Goal: Information Seeking & Learning: Find specific page/section

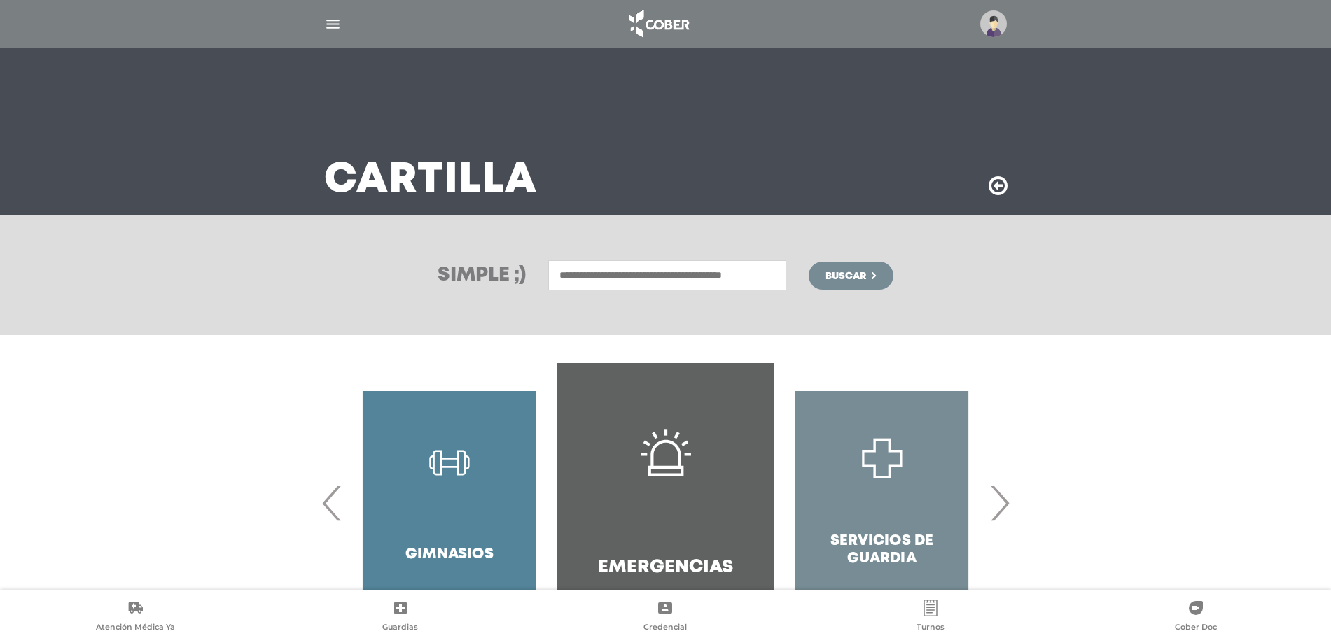
click at [604, 272] on input "text" at bounding box center [667, 275] width 238 height 30
type input "**********"
click at [809, 262] on button "Buscar" at bounding box center [851, 276] width 84 height 28
click at [594, 285] on input "text" at bounding box center [667, 275] width 238 height 30
paste input "**********"
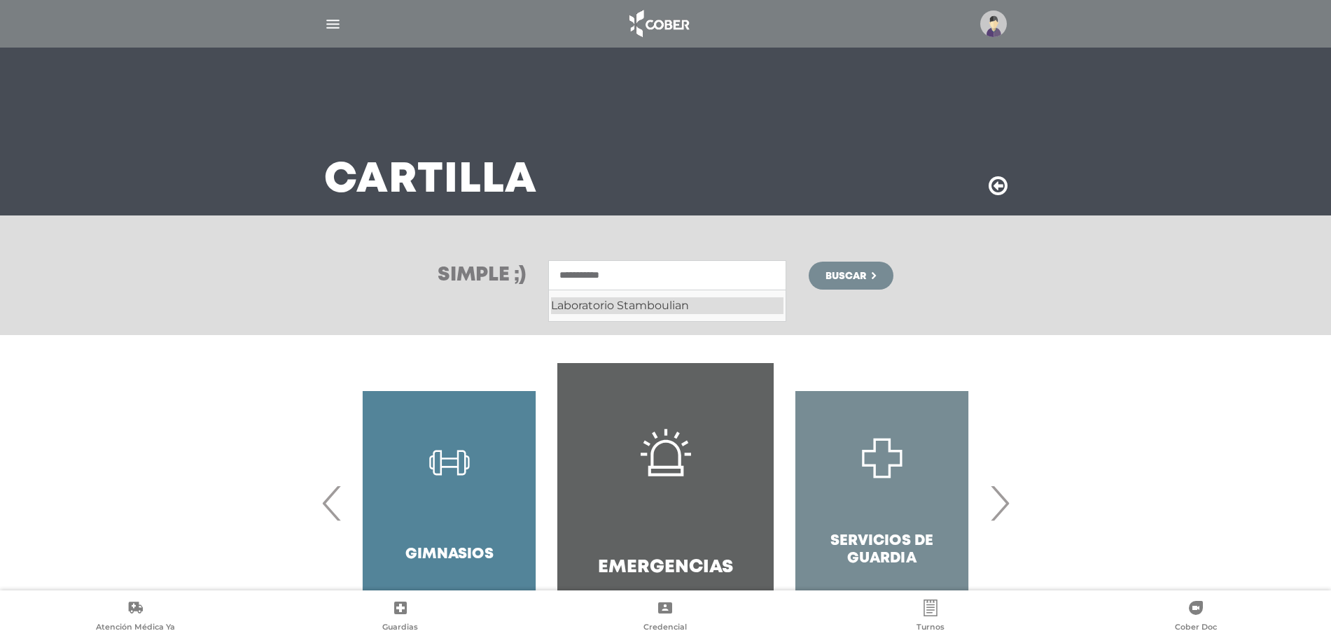
click at [729, 307] on div "Laboratorio Stamboulian" at bounding box center [667, 306] width 232 height 17
type input "**********"
click at [827, 278] on span "Buscar" at bounding box center [845, 277] width 41 height 10
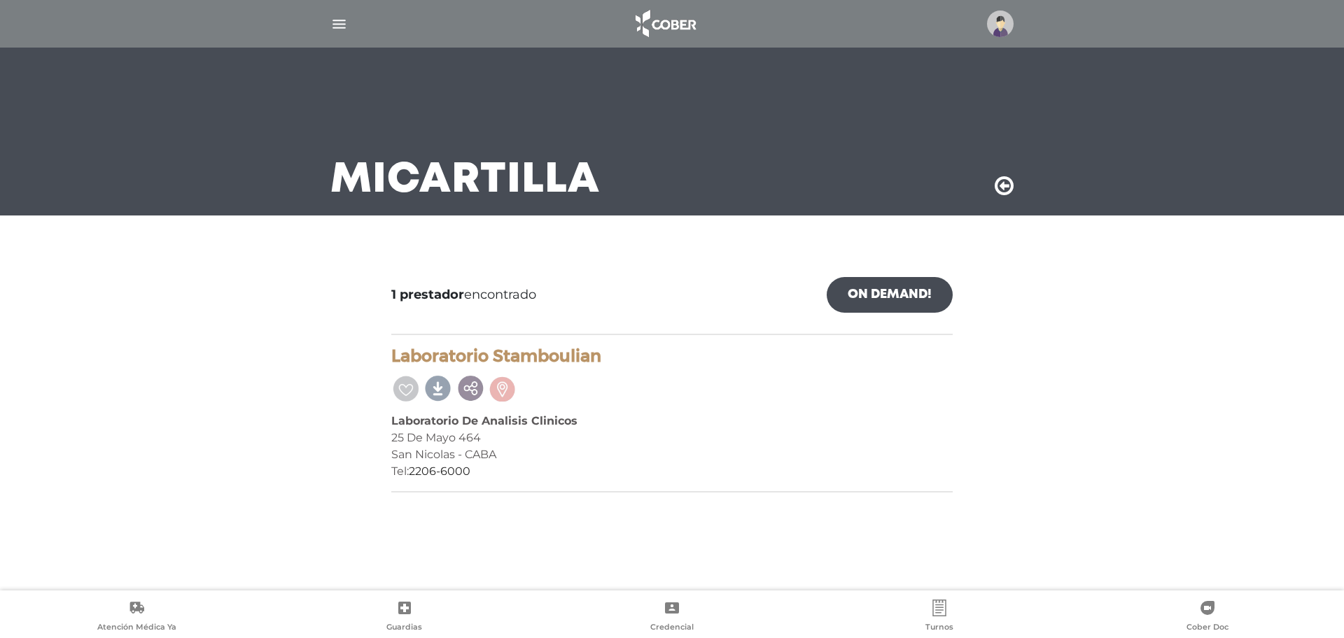
click at [991, 24] on img at bounding box center [1000, 24] width 27 height 27
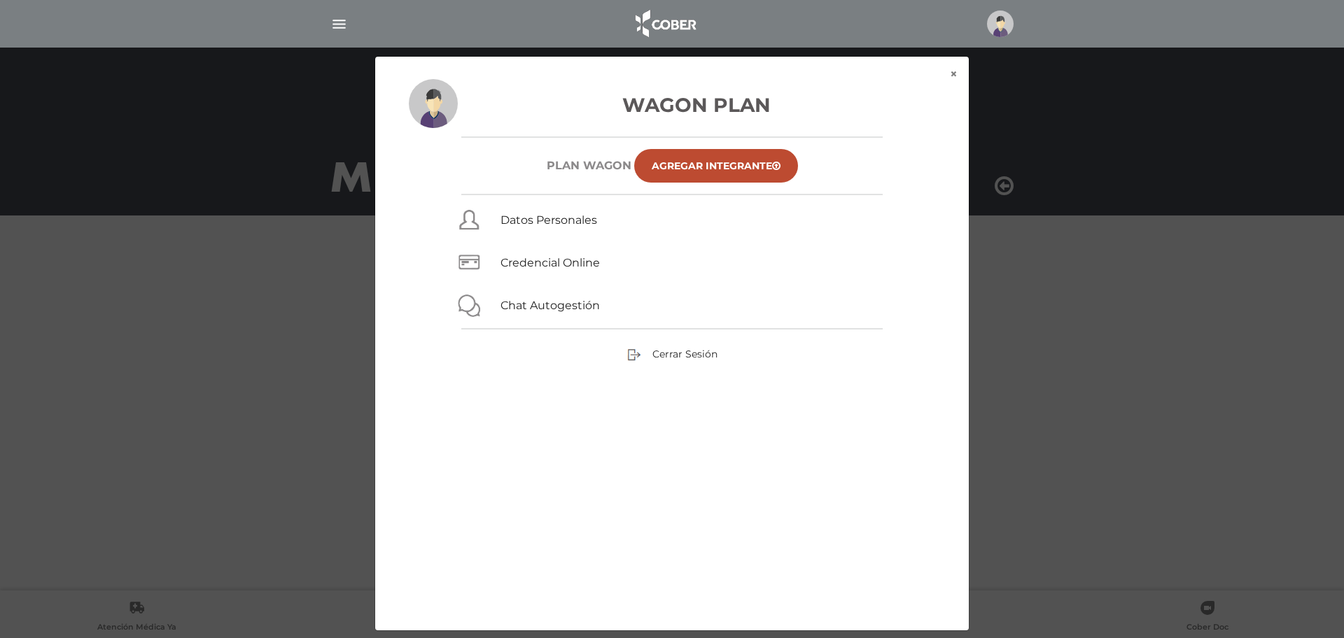
drag, startPoint x: 963, startPoint y: 100, endPoint x: 955, endPoint y: 83, distance: 18.5
click at [962, 99] on div "Wagon Plan Plan WAGON Agregar Integrante Datos Personales Credencial Online Cha…" at bounding box center [672, 355] width 594 height 552
click at [956, 81] on div "Wagon Plan Plan WAGON Agregar Integrante Datos Personales Credencial Online Cha…" at bounding box center [672, 355] width 594 height 552
click at [956, 79] on div "Wagon Plan Plan WAGON Agregar Integrante Datos Personales Credencial Online Cha…" at bounding box center [672, 355] width 594 height 552
click at [950, 73] on button "×" at bounding box center [954, 74] width 30 height 35
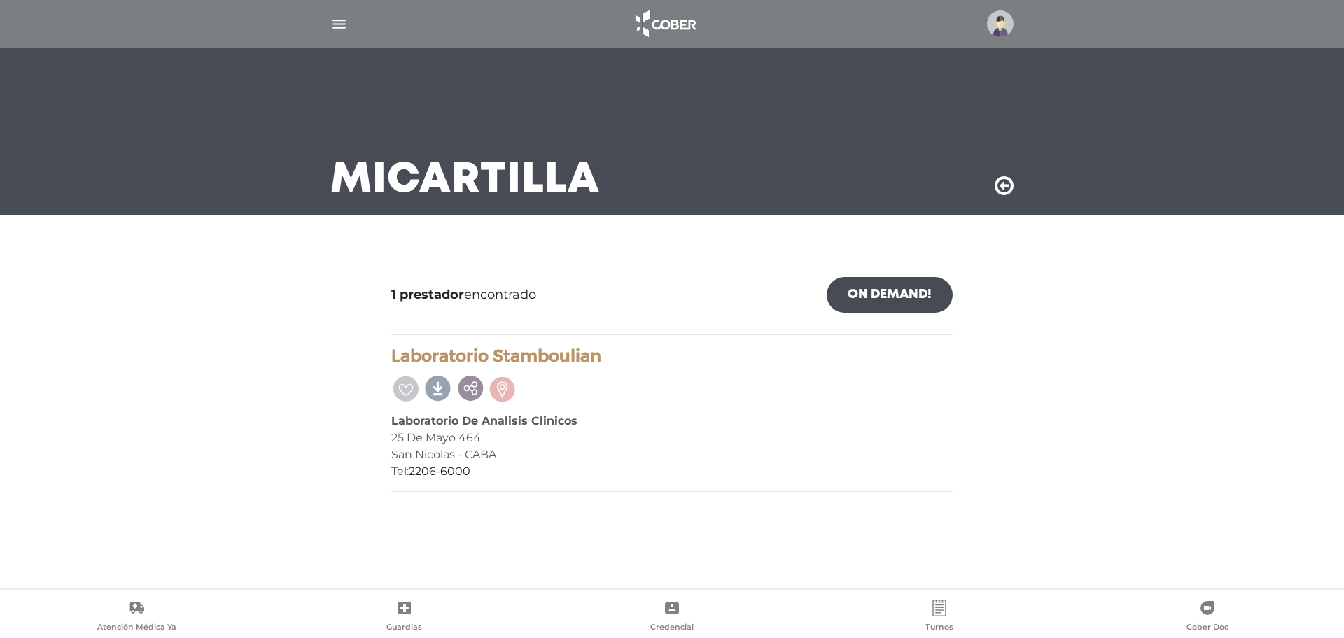
click at [992, 179] on div "Mi Cartilla" at bounding box center [672, 132] width 717 height 168
click at [1004, 190] on icon at bounding box center [1004, 186] width 19 height 22
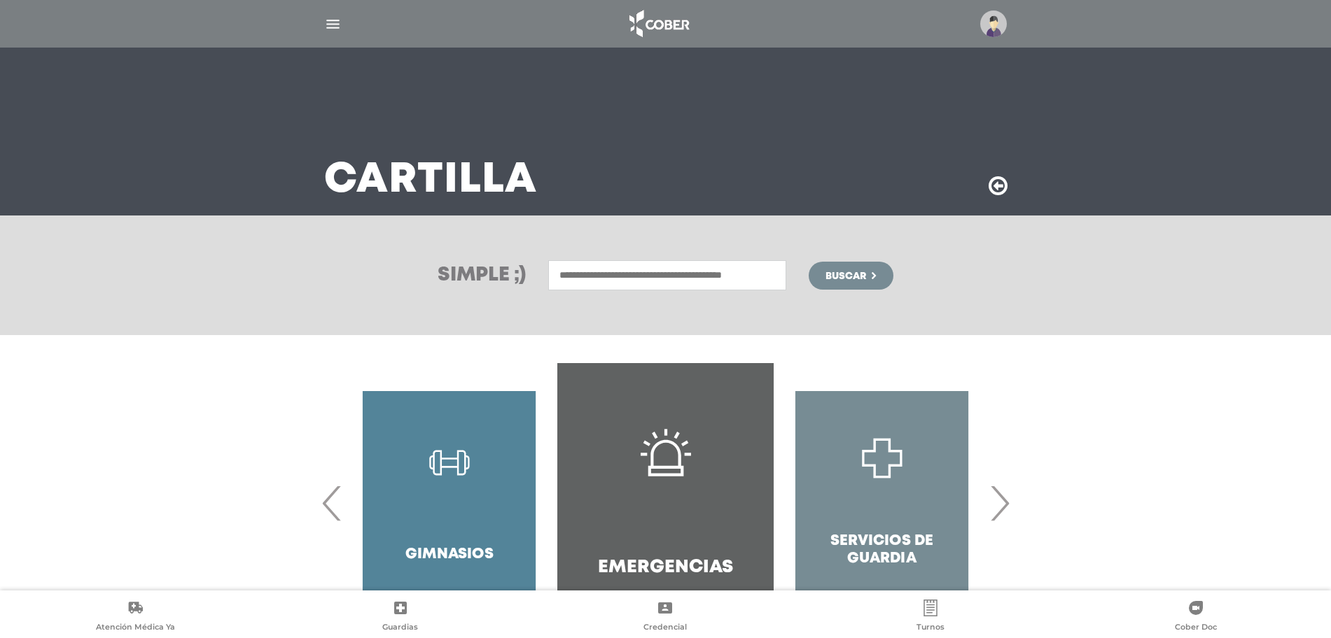
click at [619, 279] on input "text" at bounding box center [667, 275] width 238 height 30
drag, startPoint x: 638, startPoint y: 274, endPoint x: 482, endPoint y: 220, distance: 166.1
click at [482, 222] on div "Simple ;) ********* Laboratorio Centralab Buscar" at bounding box center [665, 276] width 1331 height 120
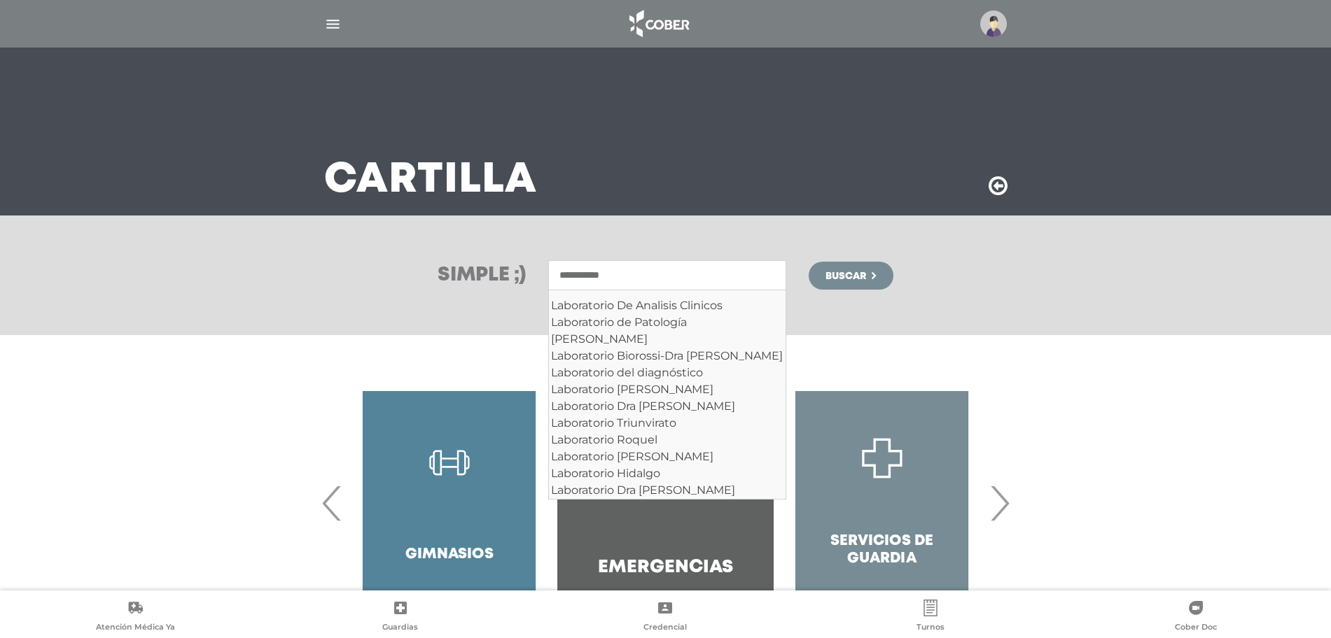
scroll to position [1570, 0]
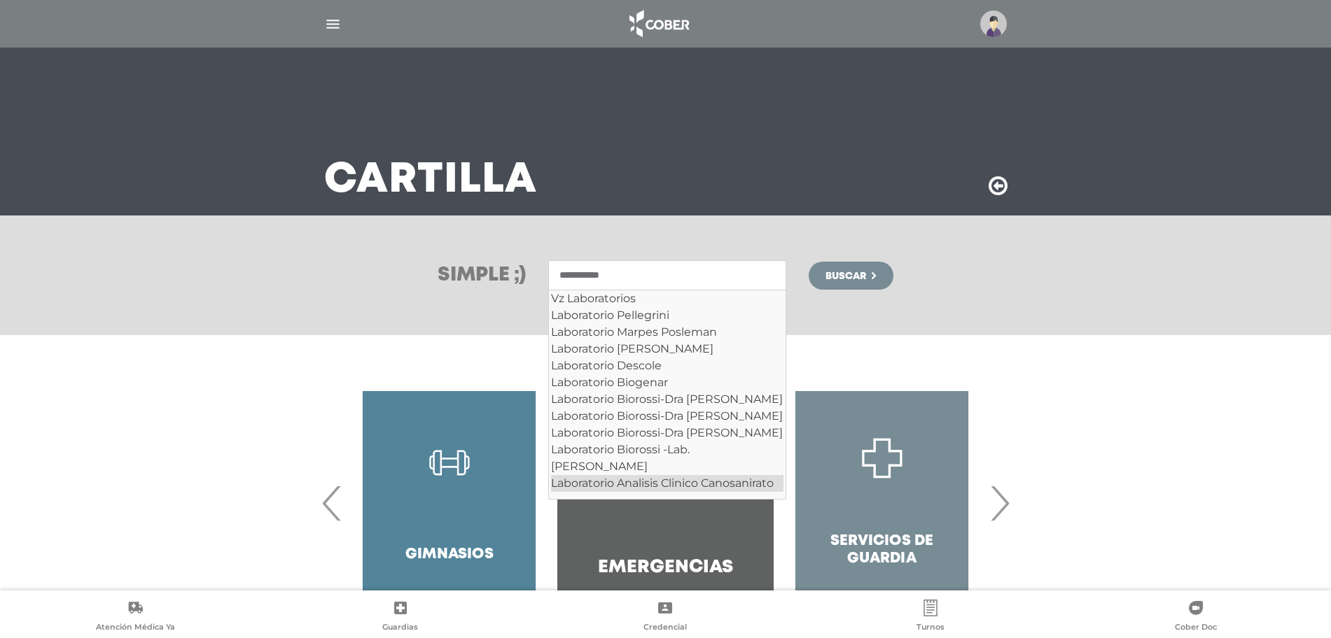
type input "**********"
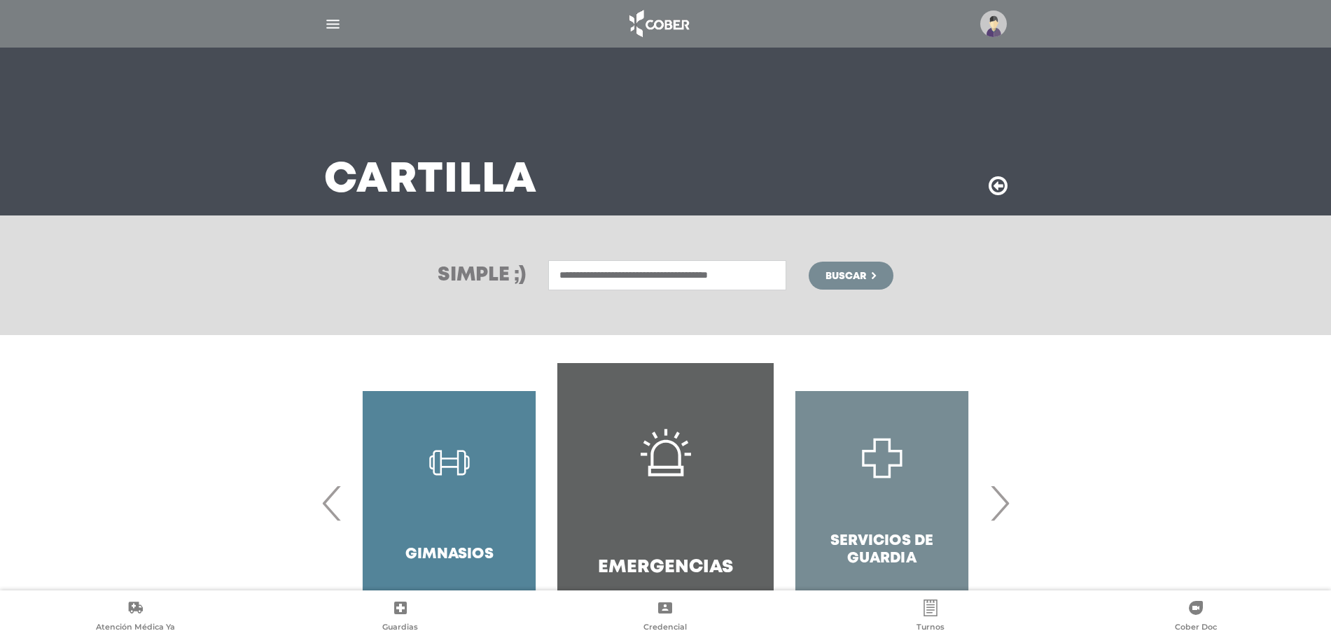
drag, startPoint x: 765, startPoint y: 277, endPoint x: 441, endPoint y: 264, distance: 324.4
click at [442, 264] on div "**********" at bounding box center [665, 275] width 717 height 30
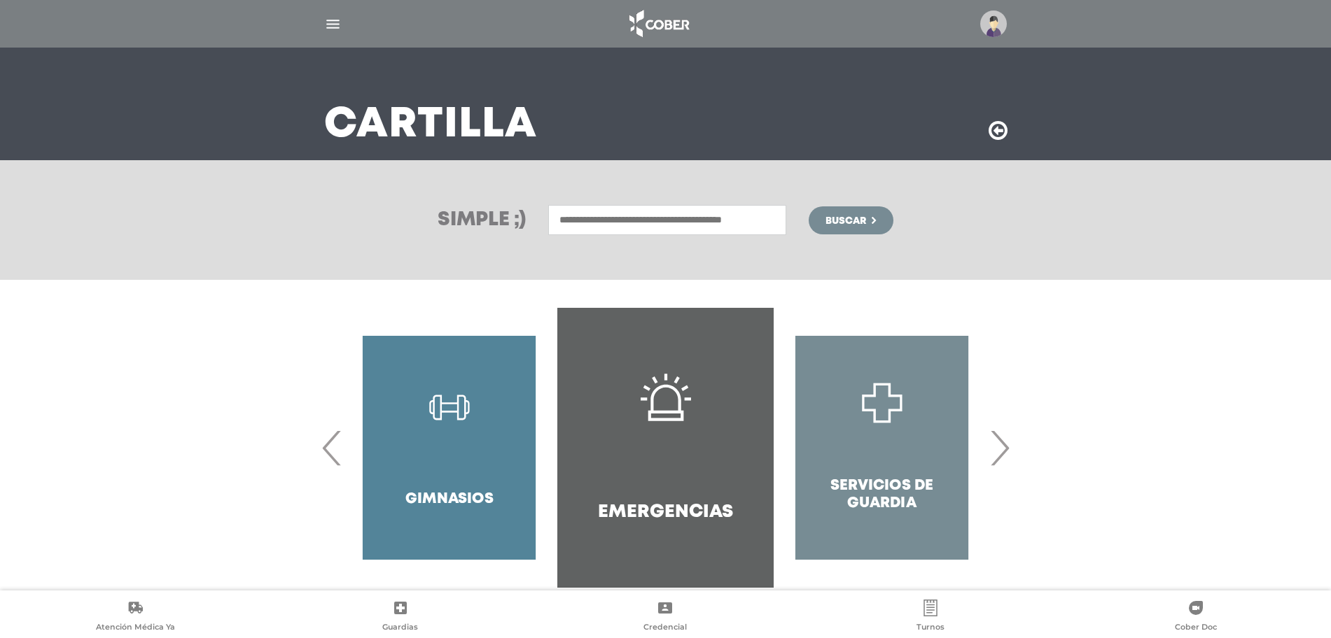
scroll to position [81, 0]
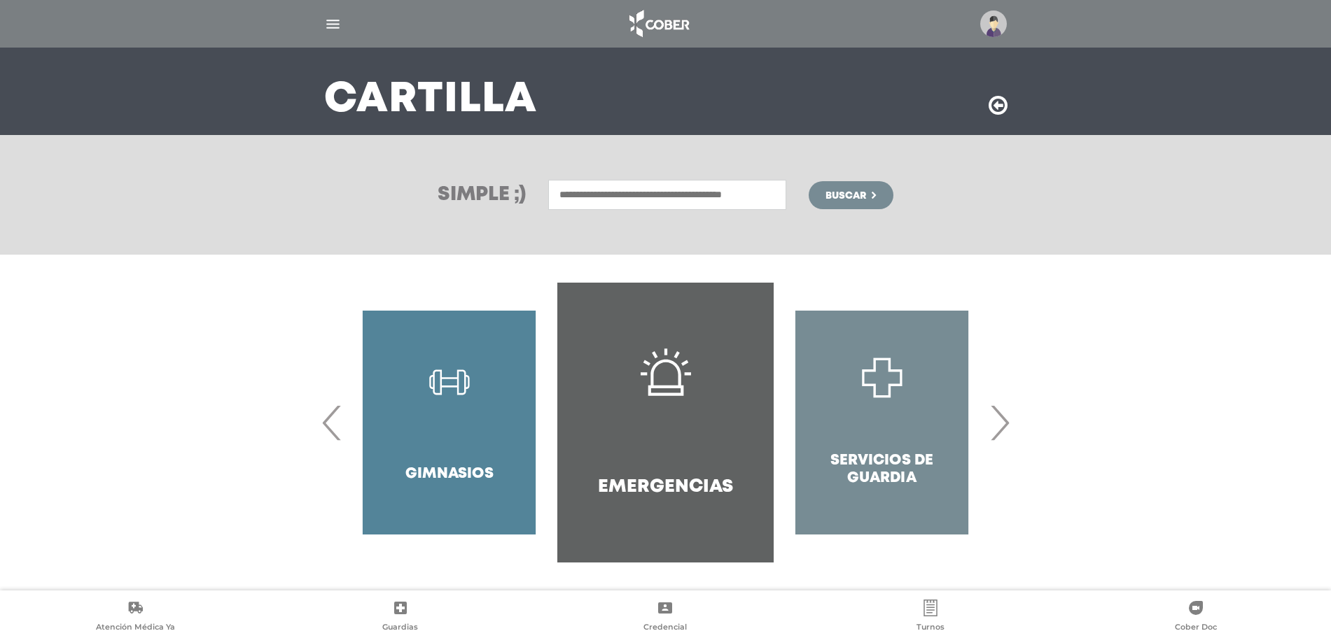
click at [1019, 427] on div "Odontología Farmacias" at bounding box center [665, 423] width 717 height 280
click at [1008, 426] on span "›" at bounding box center [999, 423] width 27 height 76
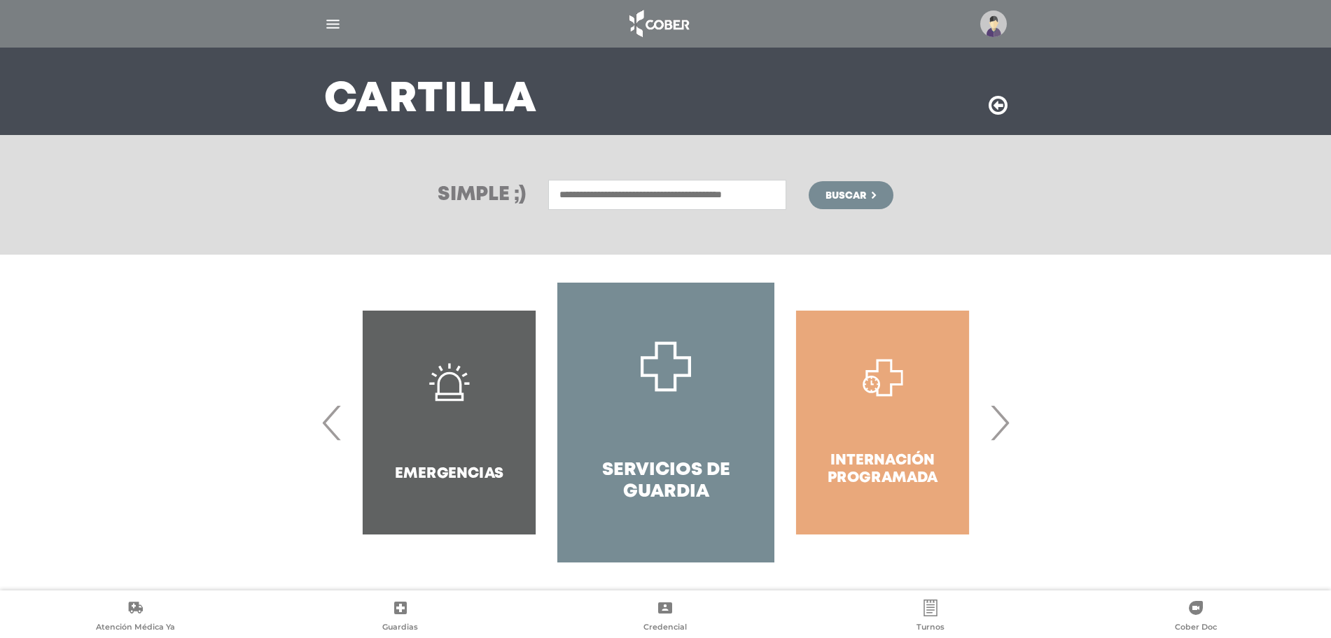
click at [1007, 426] on span "›" at bounding box center [999, 423] width 27 height 76
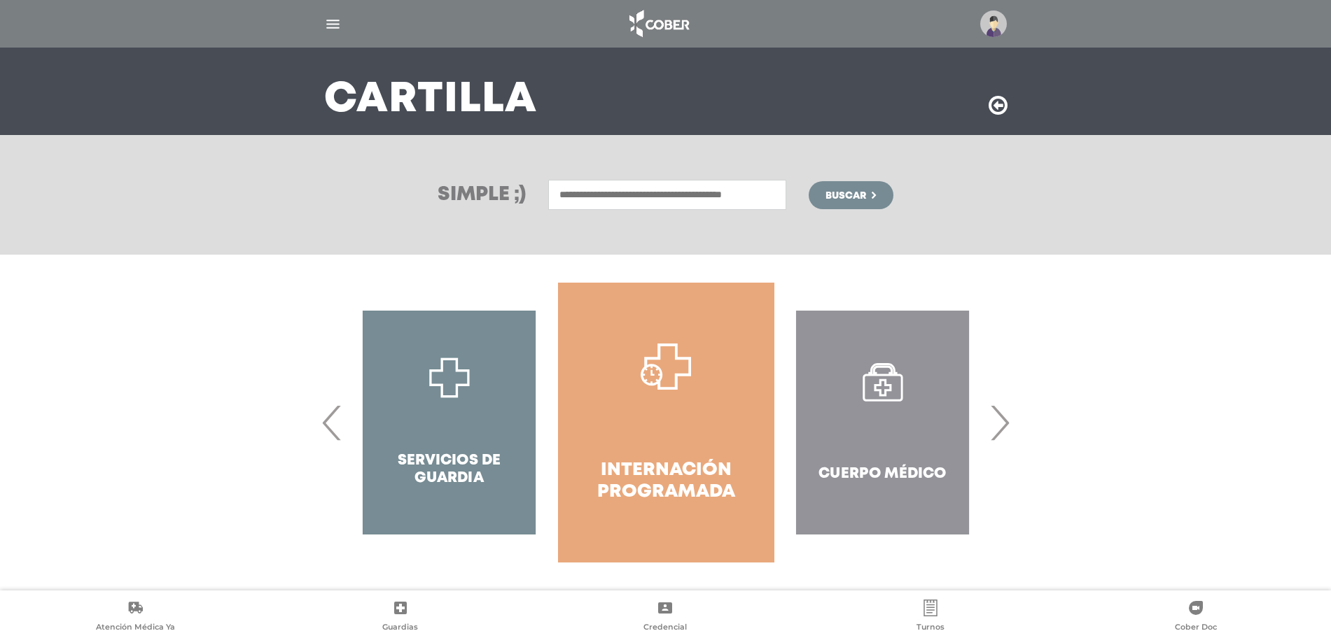
click at [1007, 426] on span "›" at bounding box center [999, 423] width 27 height 76
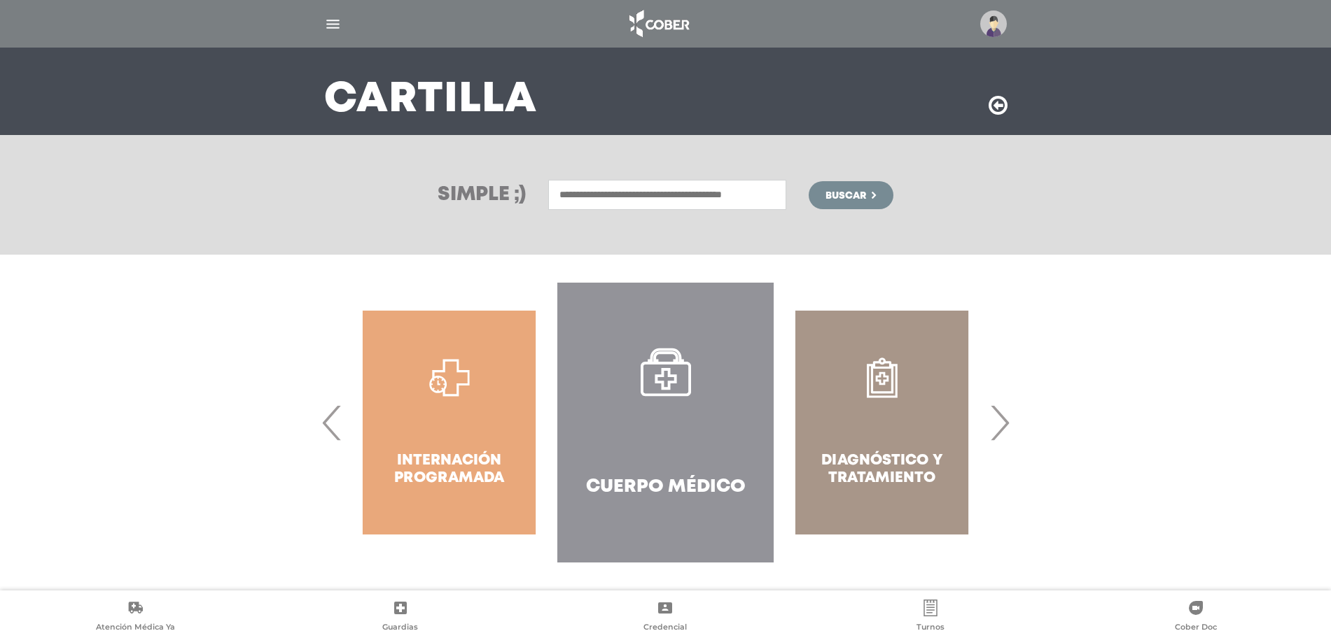
click at [1007, 426] on span "›" at bounding box center [999, 423] width 27 height 76
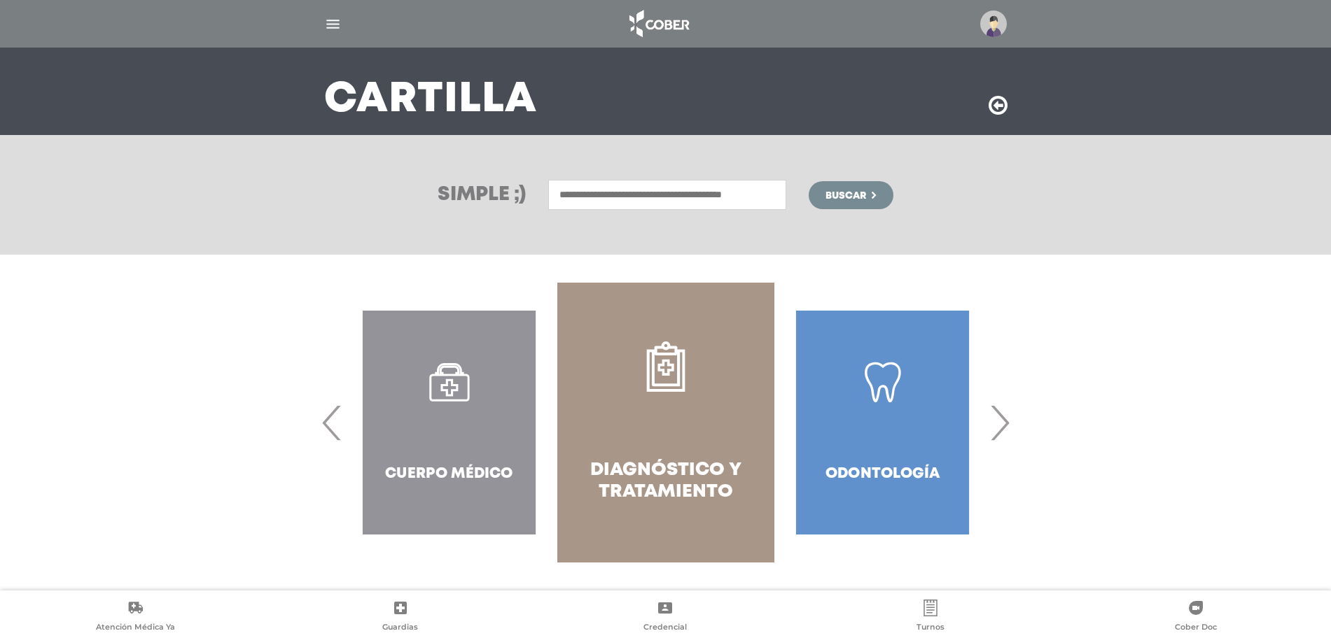
click at [1007, 426] on span "›" at bounding box center [999, 423] width 27 height 76
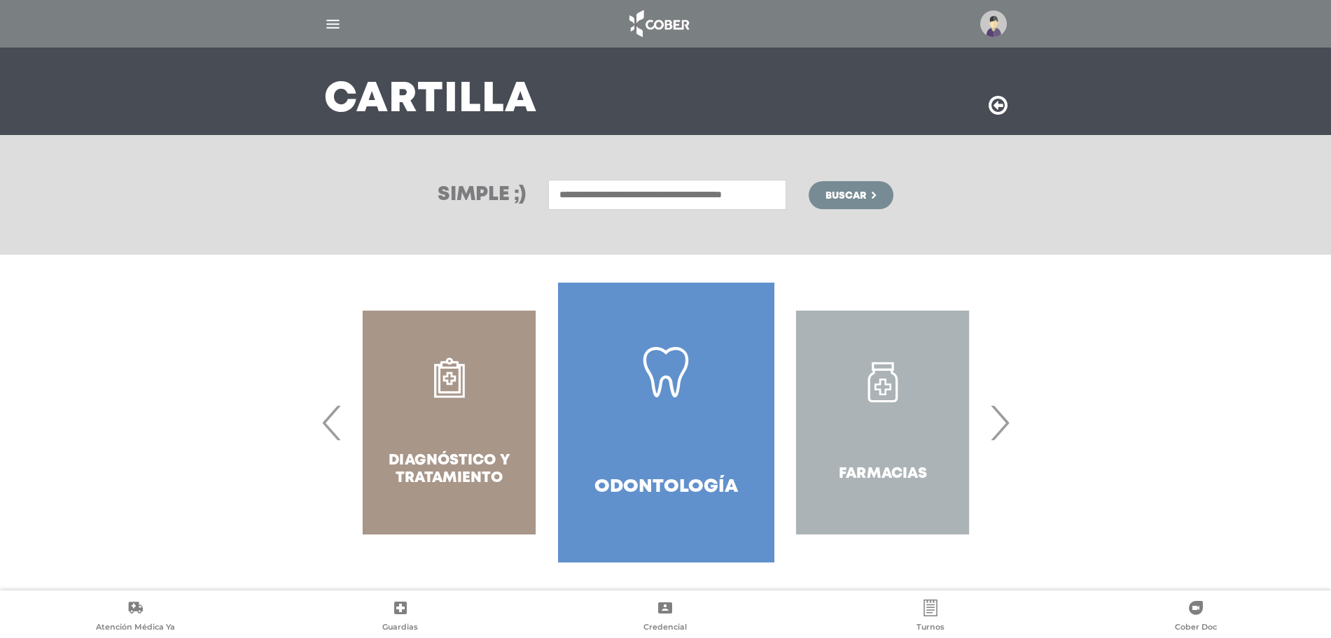
click at [1007, 426] on span "›" at bounding box center [999, 423] width 27 height 76
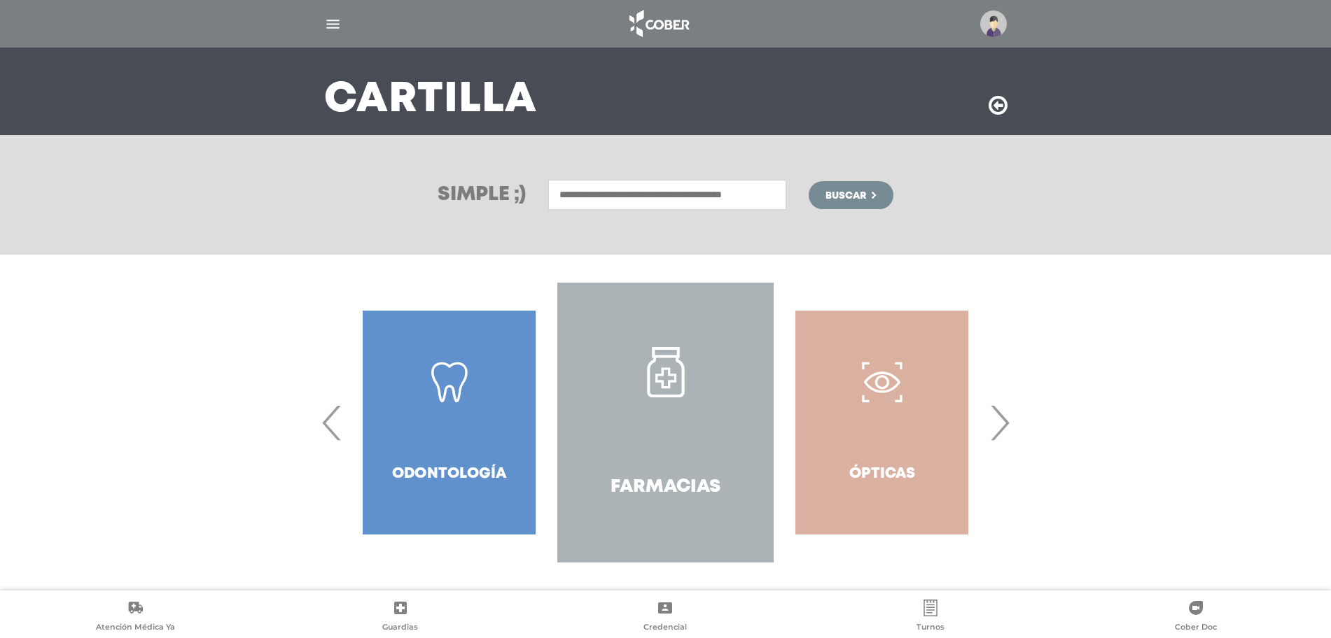
click at [1007, 427] on span "›" at bounding box center [999, 423] width 27 height 76
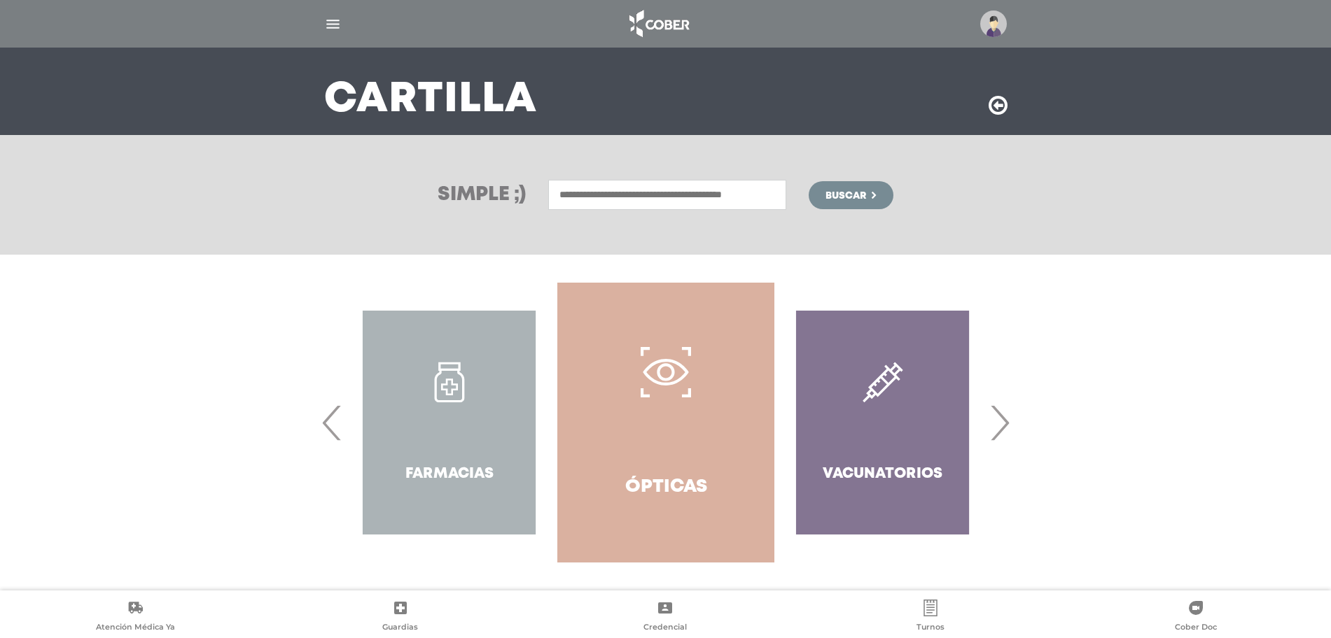
click at [1007, 425] on span "›" at bounding box center [999, 423] width 27 height 76
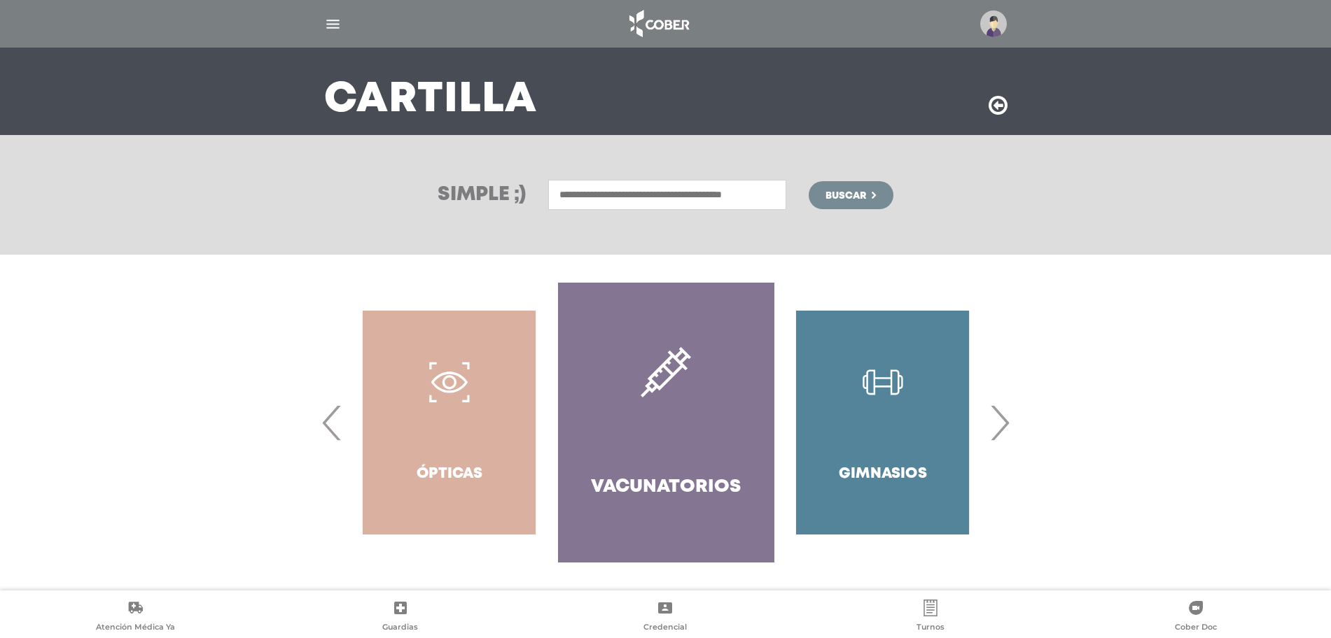
click at [1007, 425] on span "›" at bounding box center [999, 423] width 27 height 76
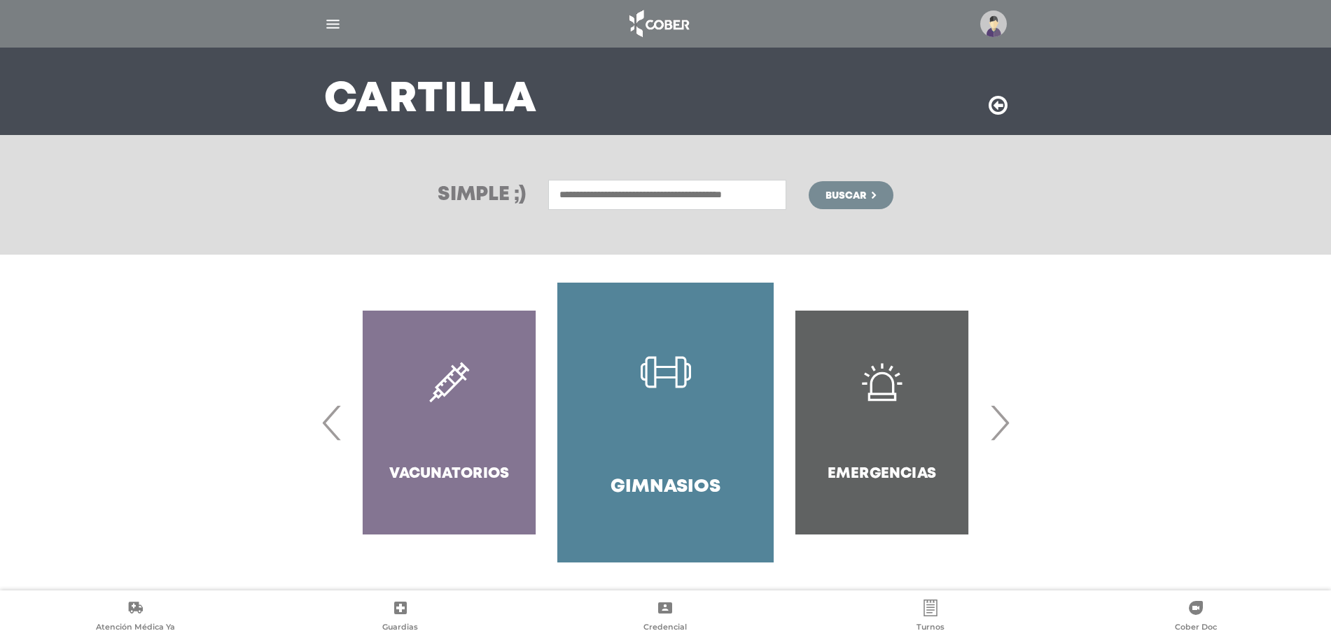
click at [332, 421] on span "‹" at bounding box center [332, 423] width 27 height 76
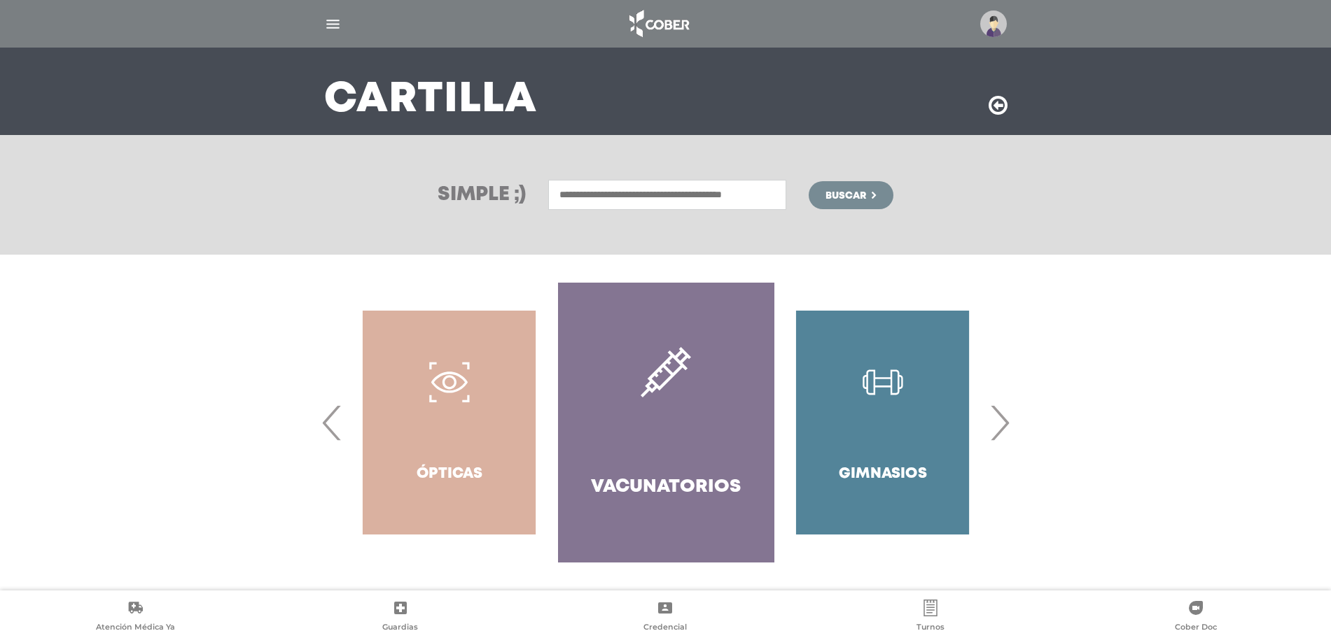
click at [332, 421] on span "‹" at bounding box center [332, 423] width 27 height 76
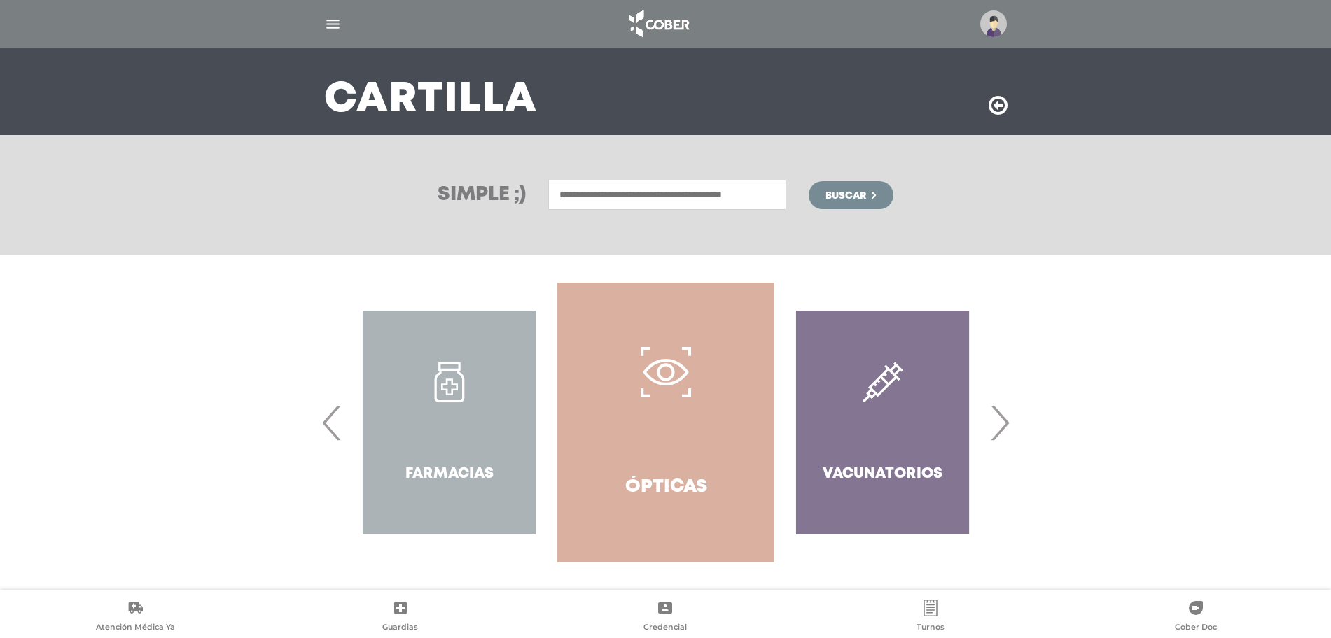
click at [332, 421] on span "‹" at bounding box center [332, 423] width 27 height 76
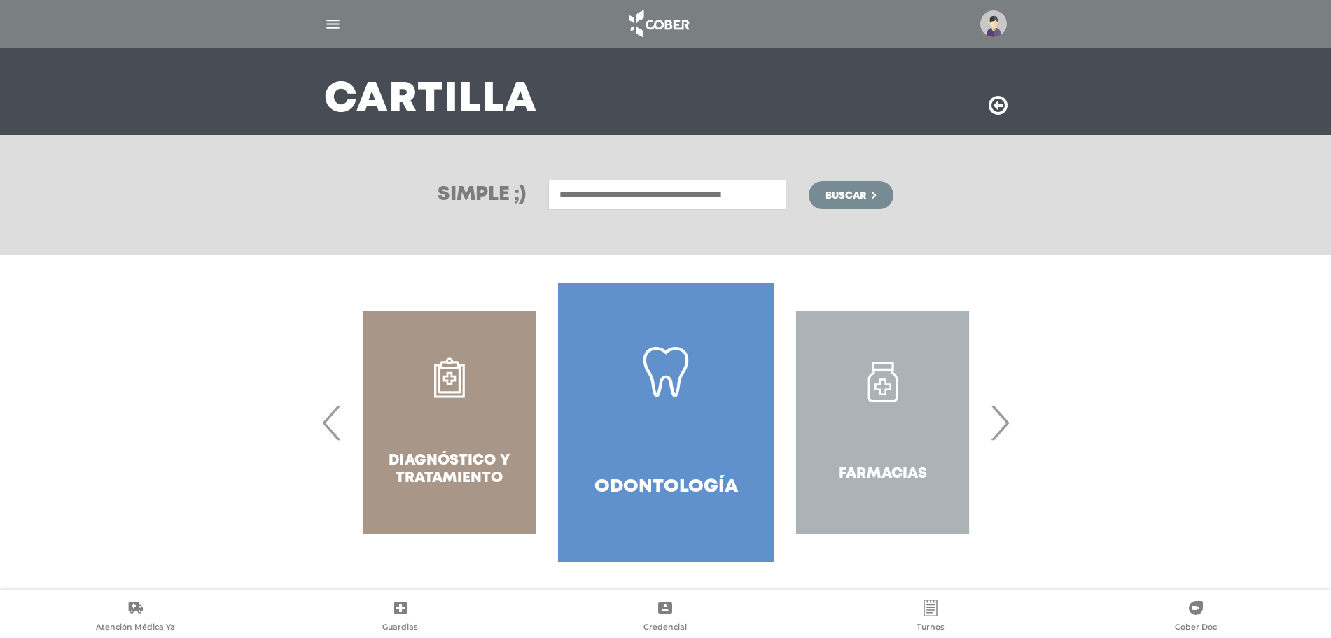
click at [332, 421] on span "‹" at bounding box center [332, 423] width 27 height 76
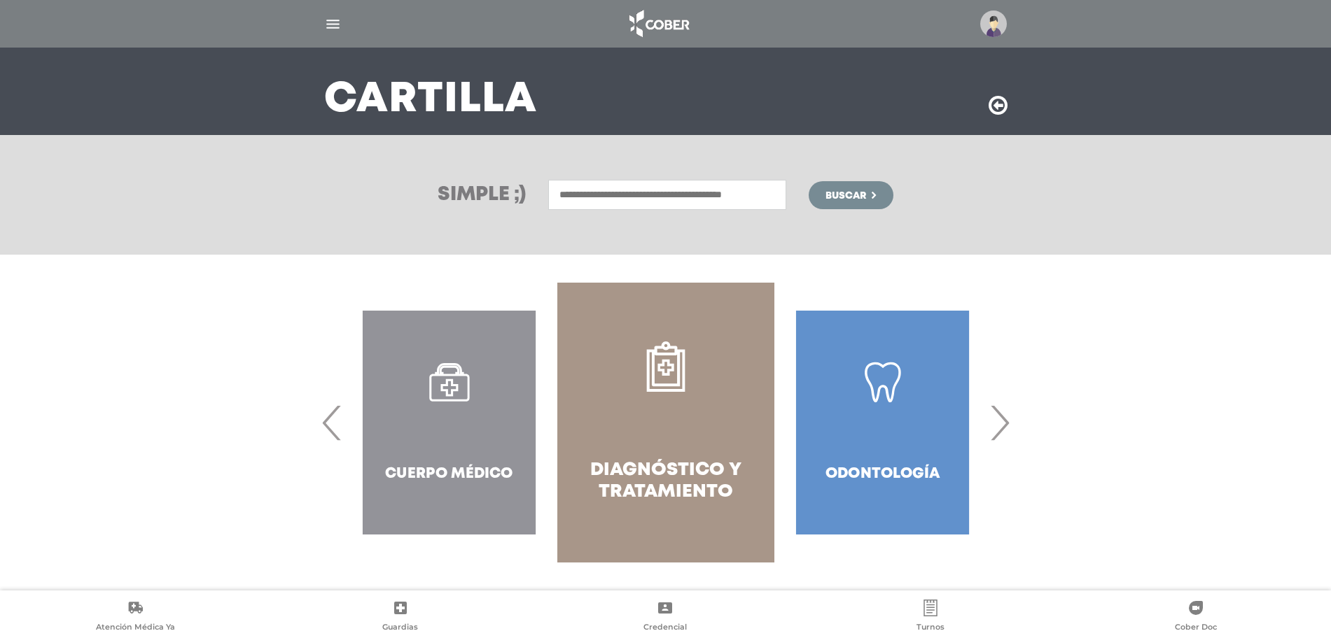
click at [332, 421] on span "‹" at bounding box center [332, 423] width 27 height 76
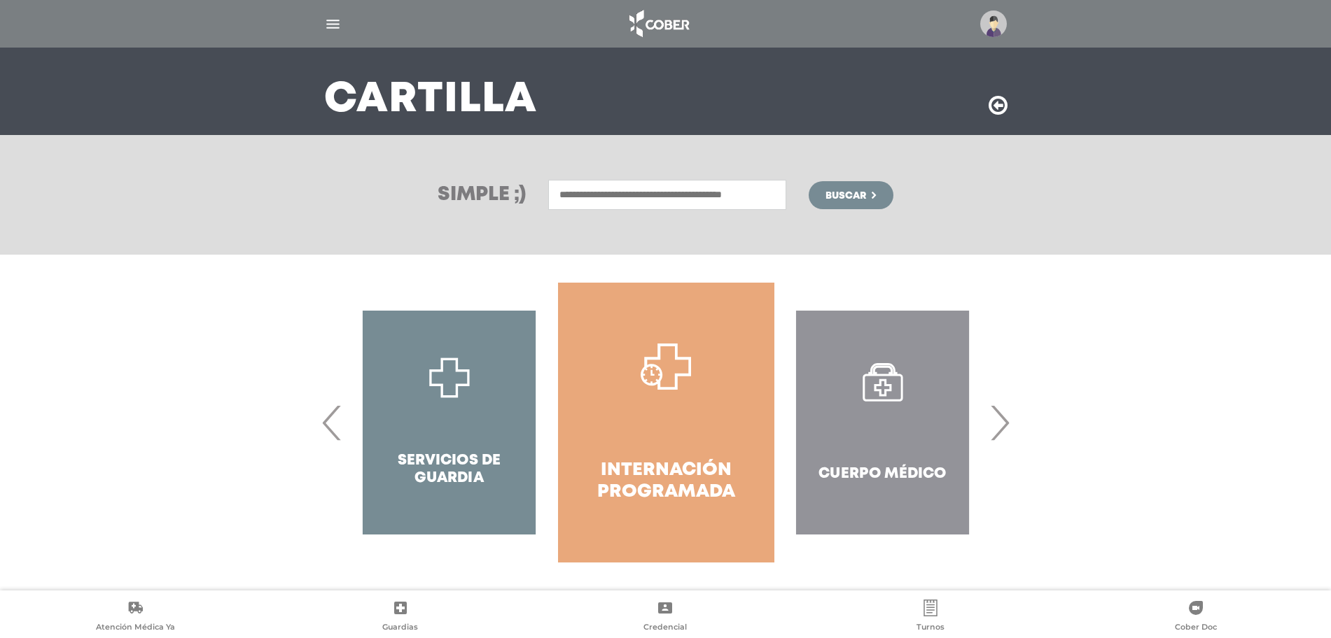
click at [332, 421] on span "‹" at bounding box center [332, 423] width 27 height 76
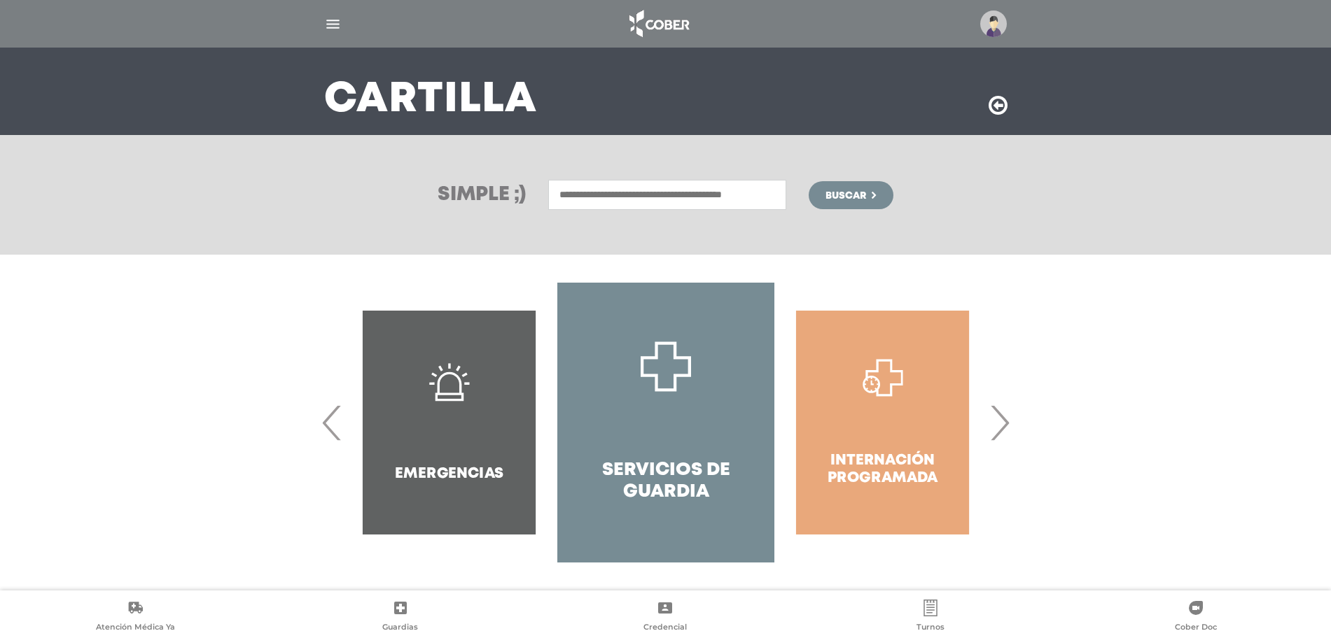
click at [332, 421] on span "‹" at bounding box center [332, 423] width 27 height 76
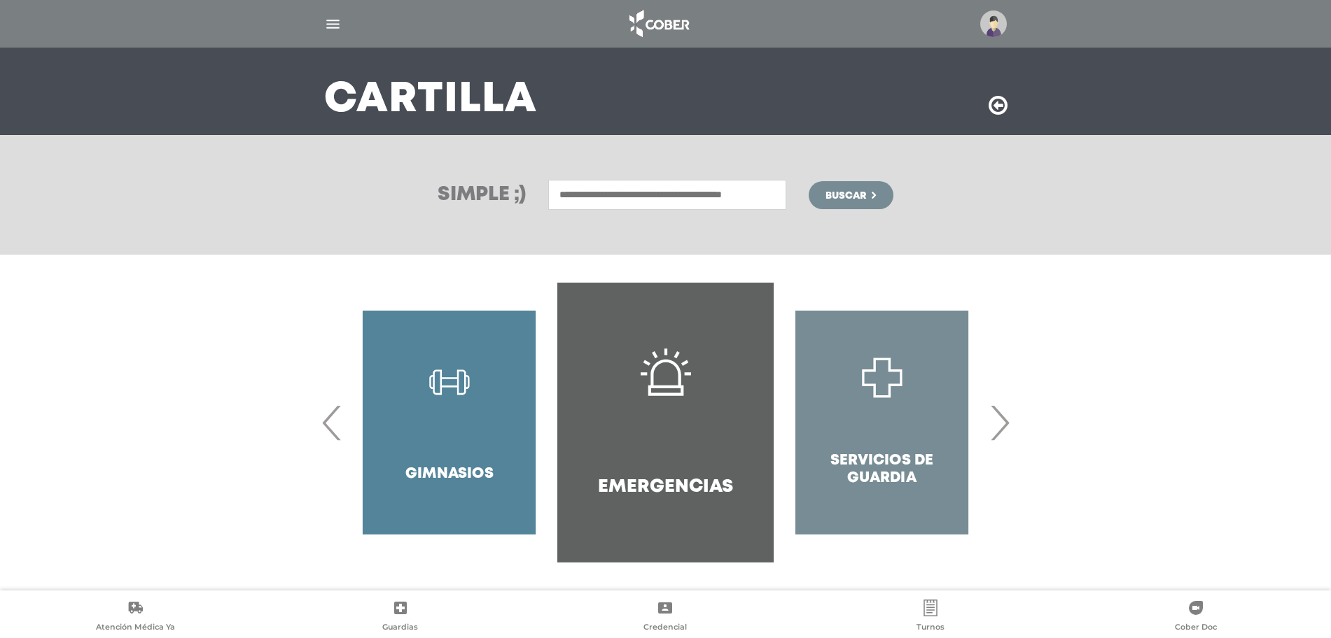
click at [332, 421] on span "‹" at bounding box center [332, 423] width 27 height 76
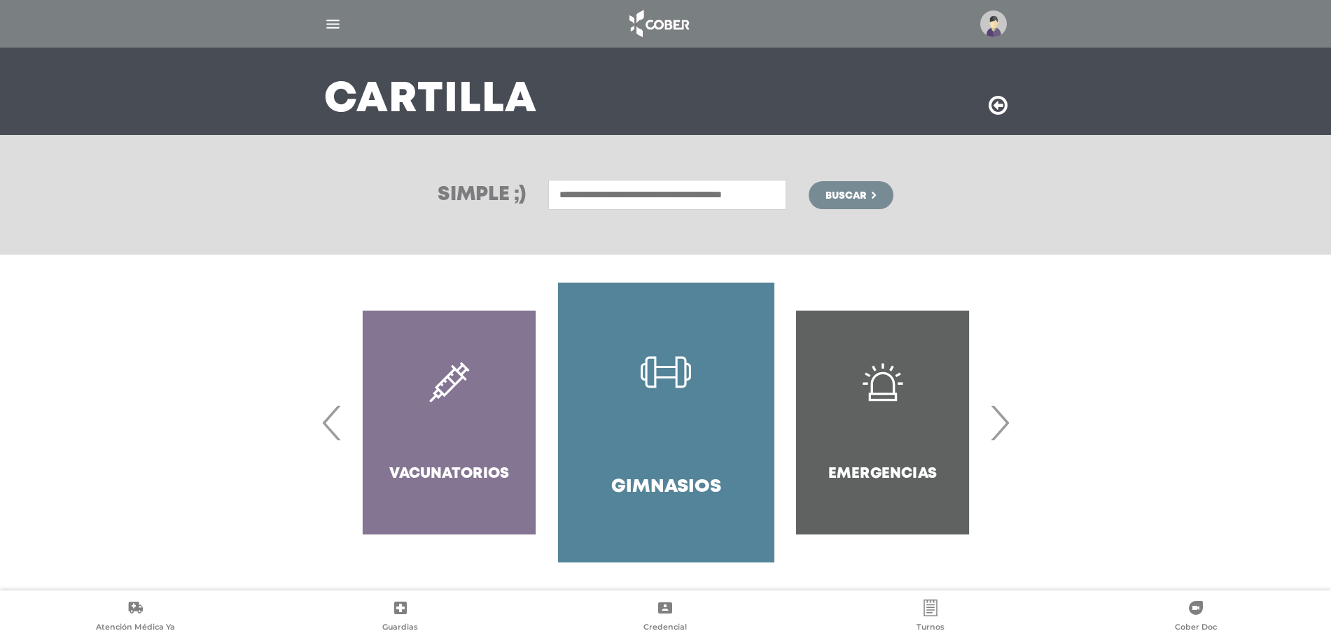
click at [332, 421] on span "‹" at bounding box center [332, 423] width 27 height 76
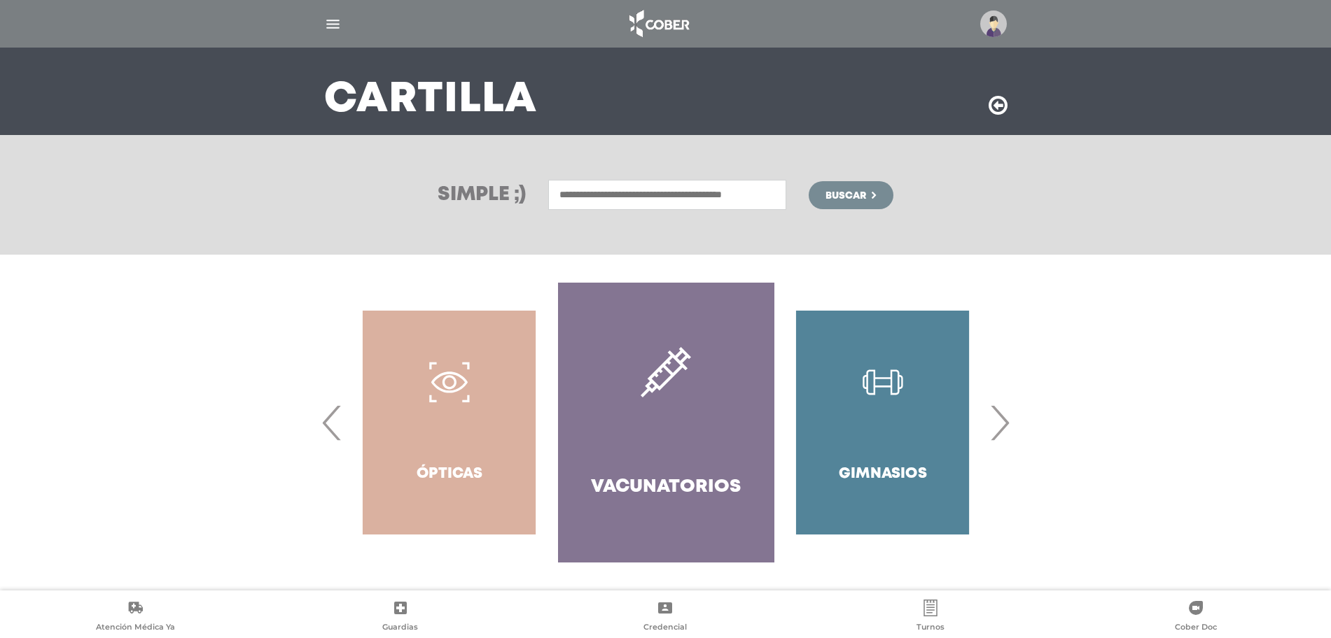
click at [332, 421] on span "‹" at bounding box center [332, 423] width 27 height 76
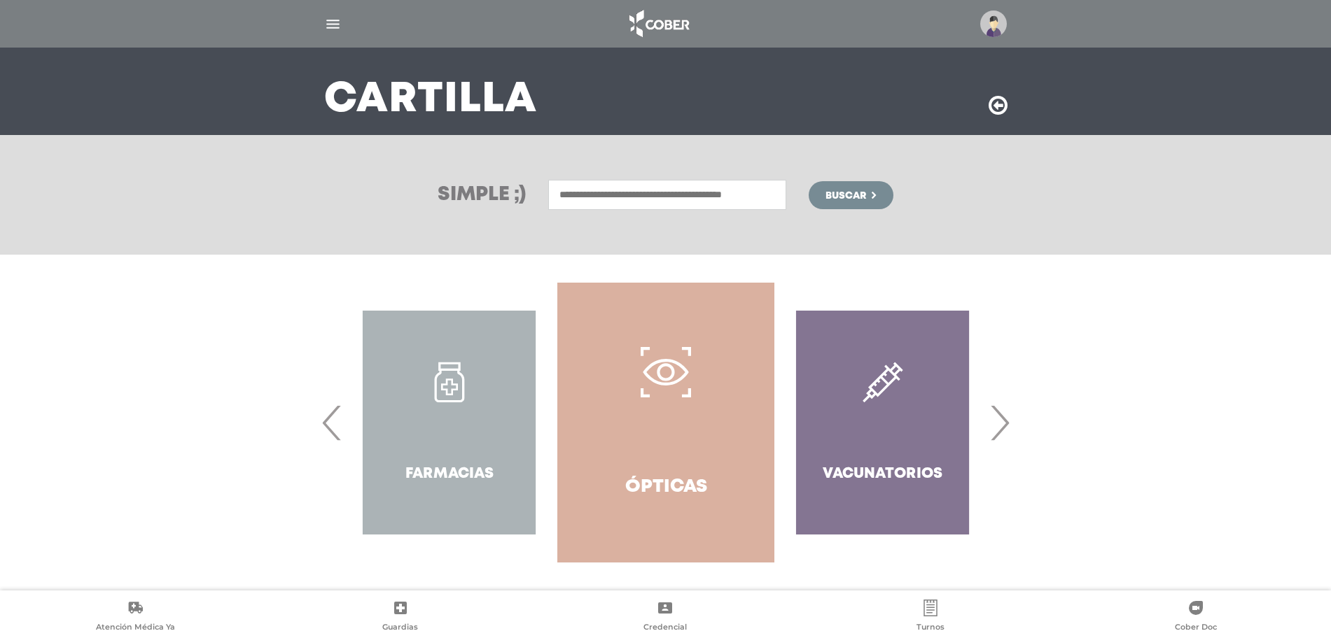
click at [332, 421] on span "‹" at bounding box center [332, 423] width 27 height 76
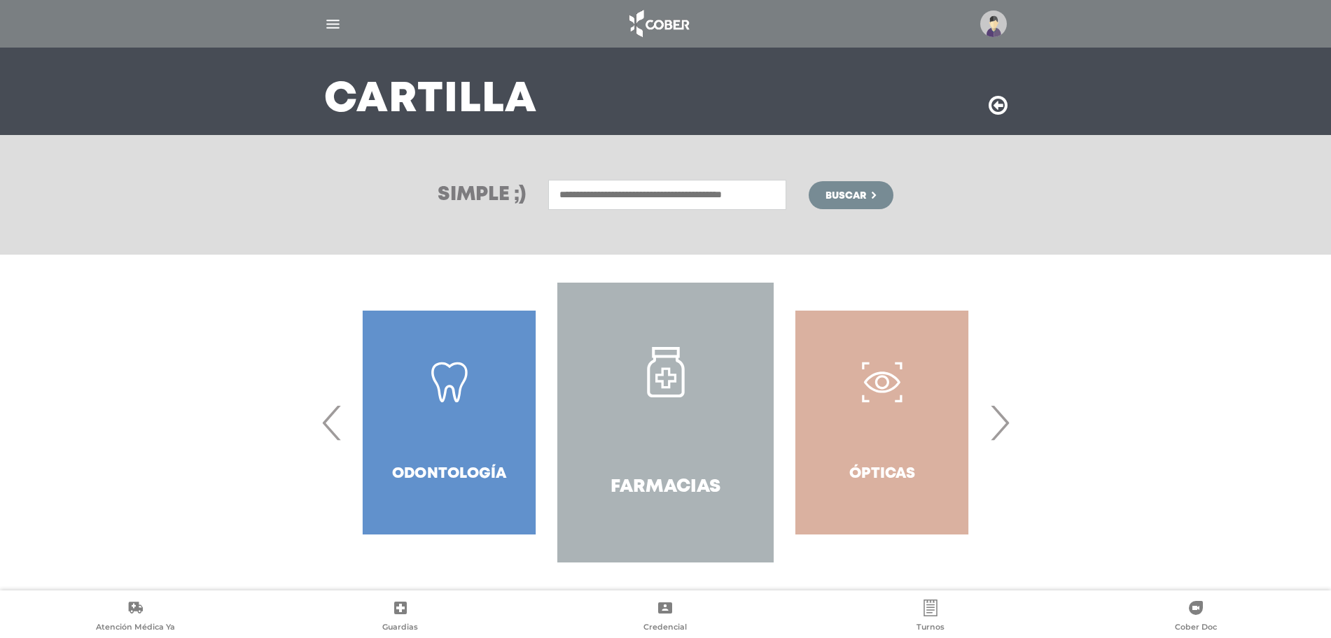
click at [332, 421] on span "‹" at bounding box center [332, 423] width 27 height 76
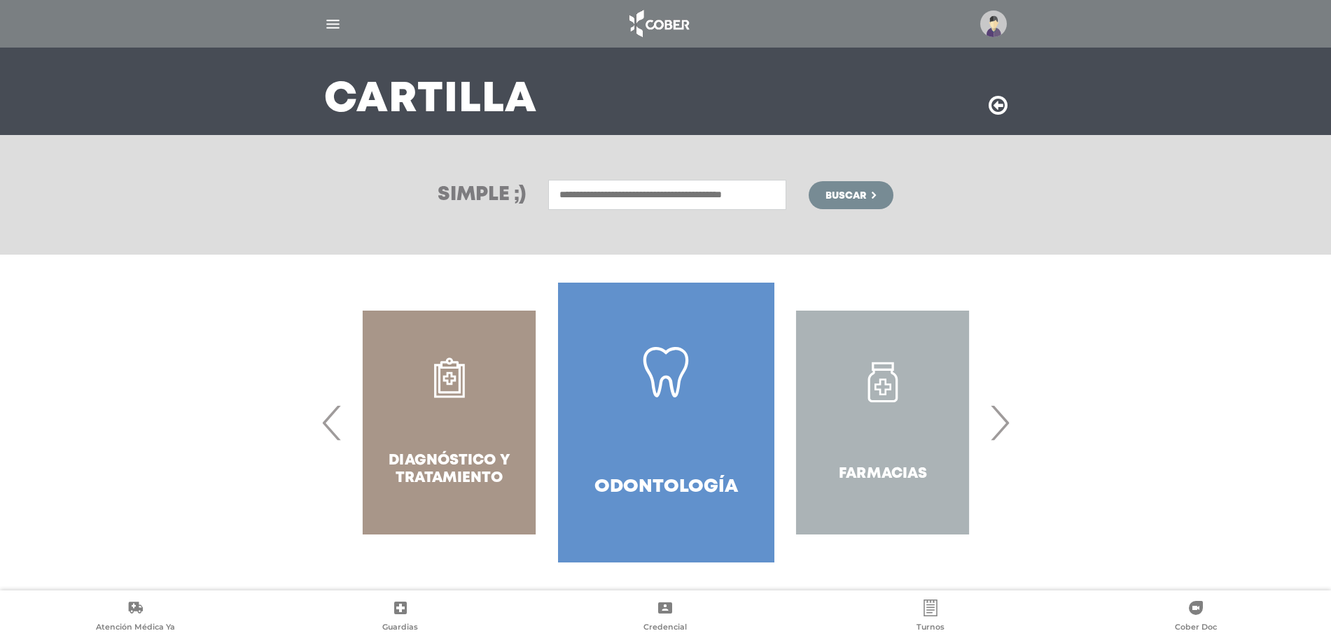
click at [333, 421] on span "‹" at bounding box center [332, 423] width 27 height 76
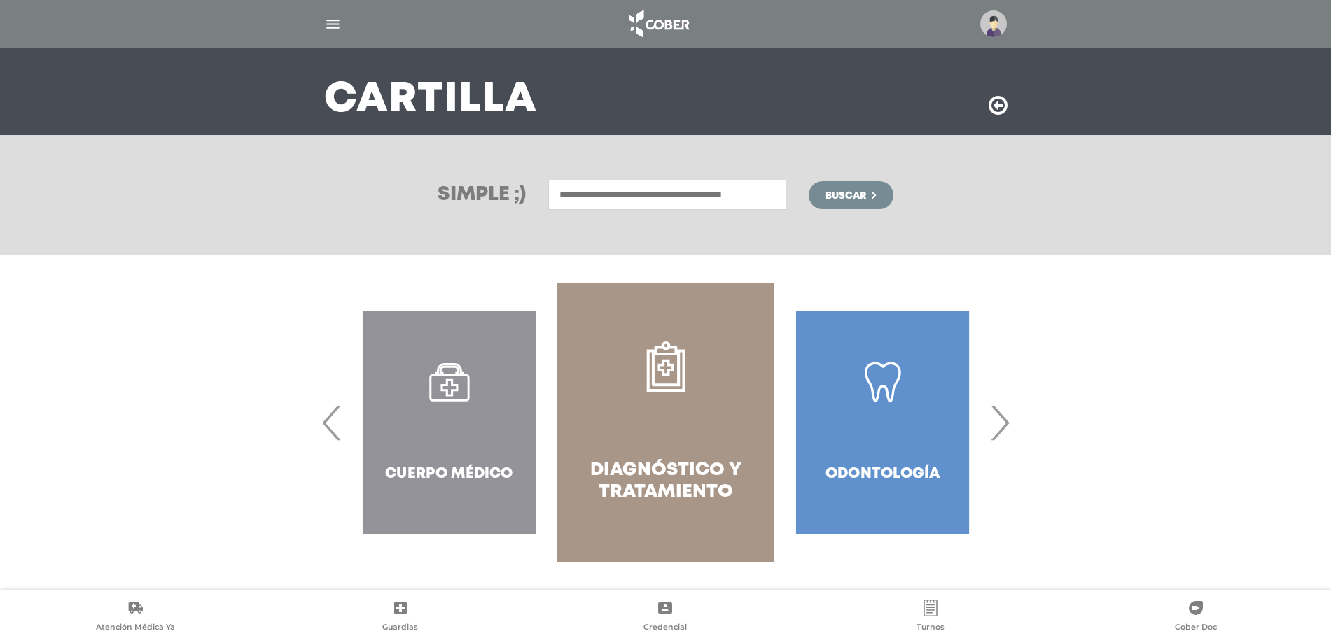
click at [333, 421] on span "‹" at bounding box center [332, 423] width 27 height 76
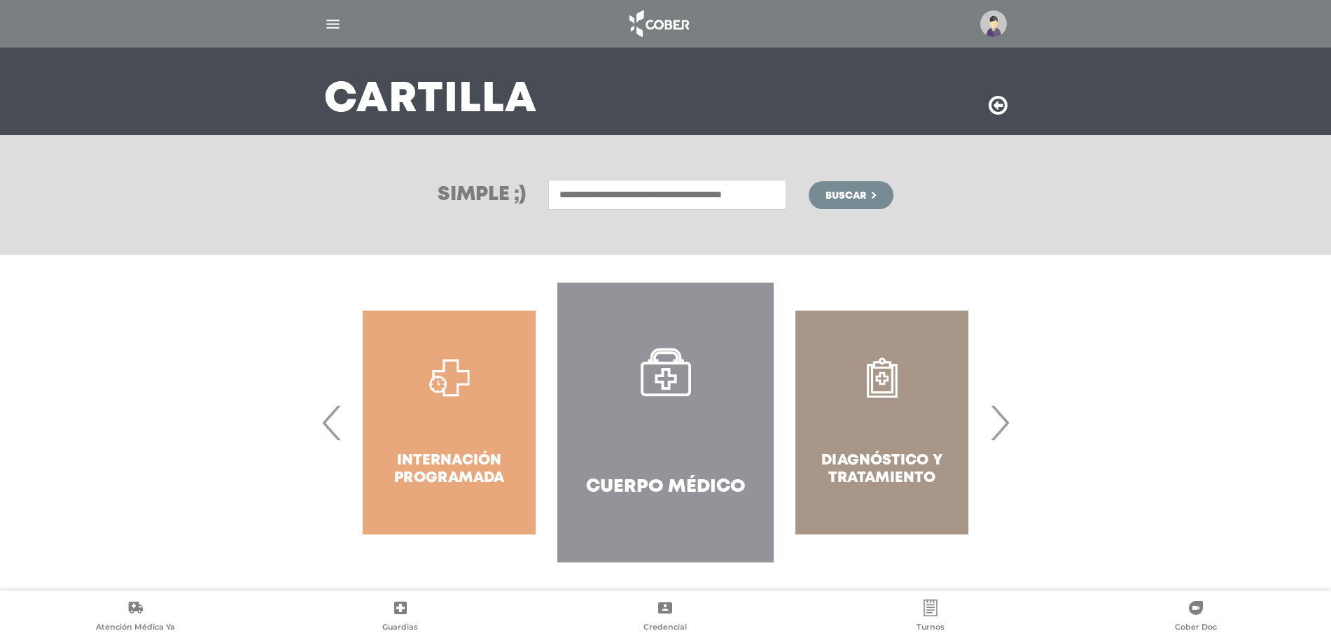
click at [1000, 442] on span "›" at bounding box center [999, 423] width 27 height 76
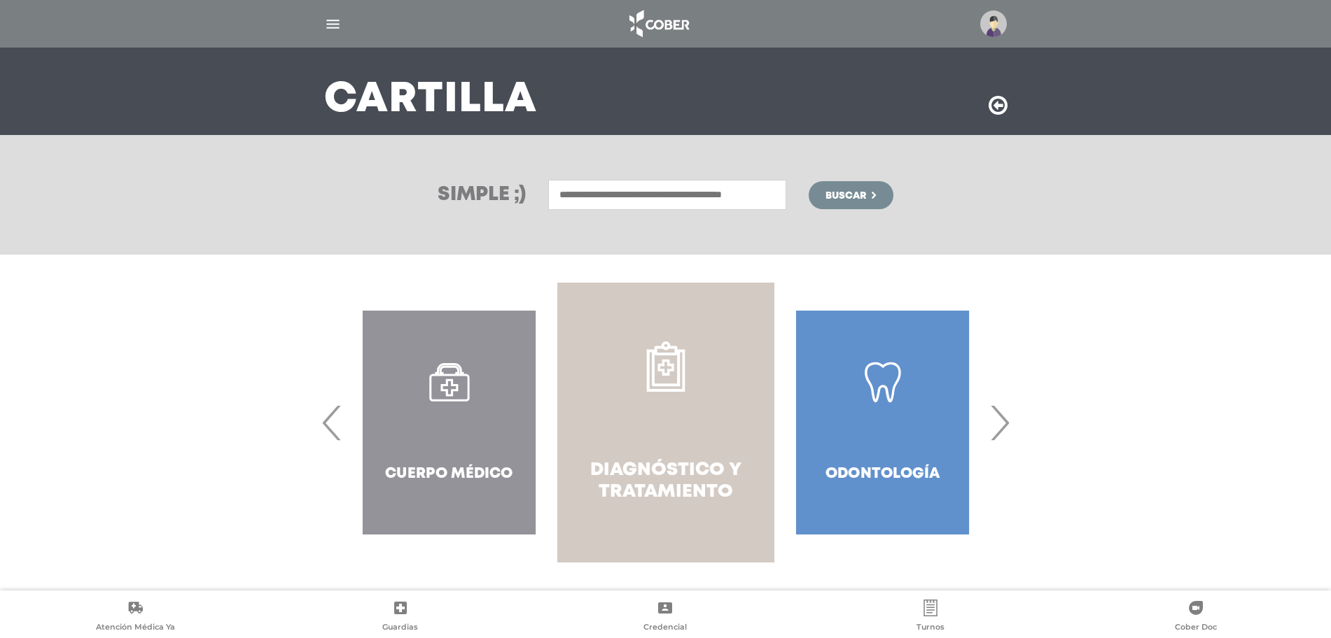
click at [658, 410] on link "Diagnóstico y Tratamiento" at bounding box center [665, 423] width 216 height 280
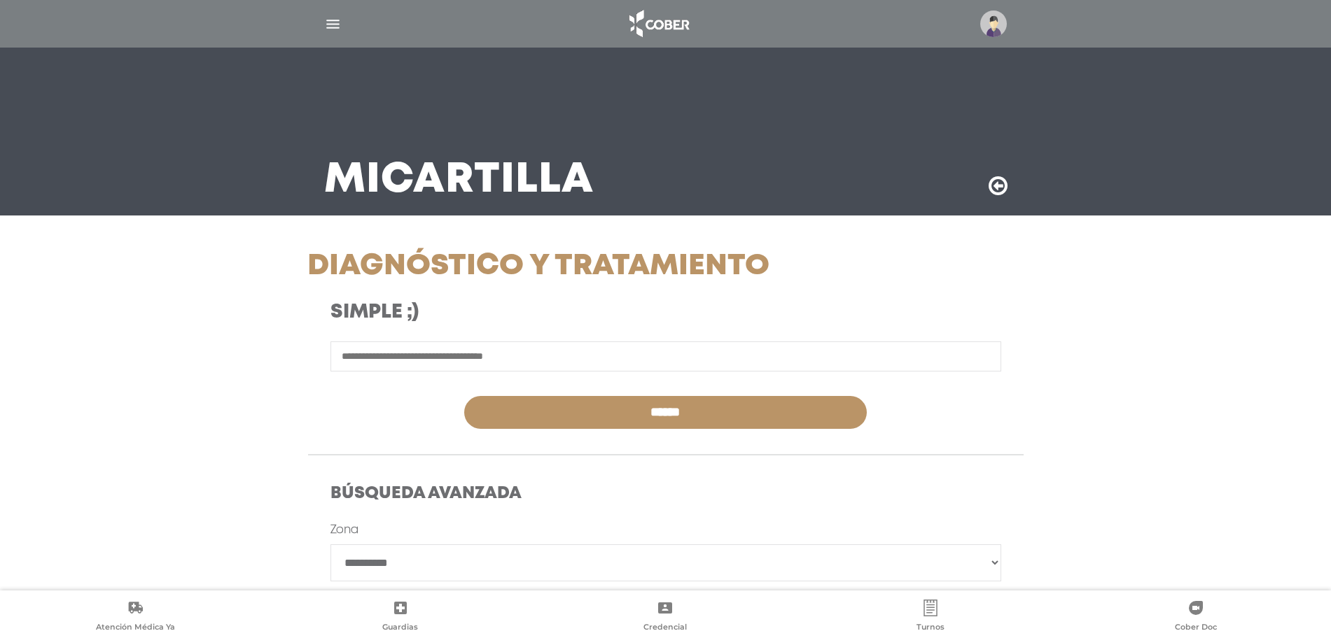
click at [991, 193] on icon at bounding box center [998, 186] width 19 height 22
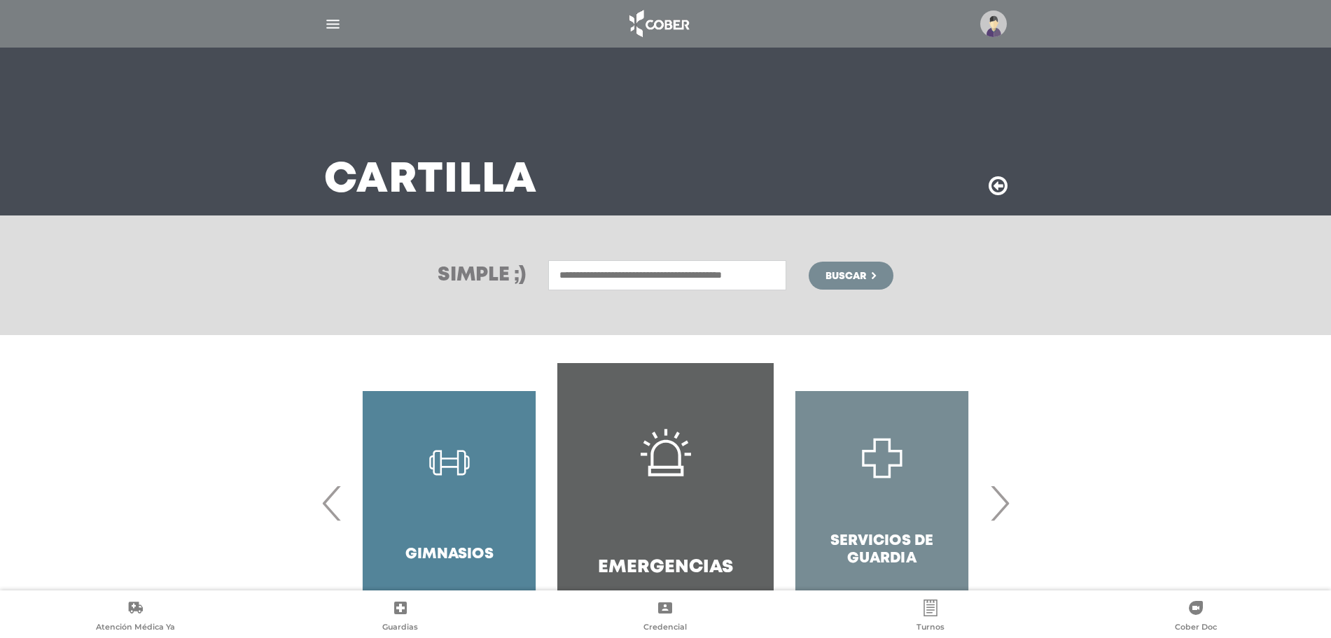
click at [655, 279] on input "text" at bounding box center [667, 275] width 238 height 30
type input "**********"
click at [809, 262] on button "Buscar" at bounding box center [851, 276] width 84 height 28
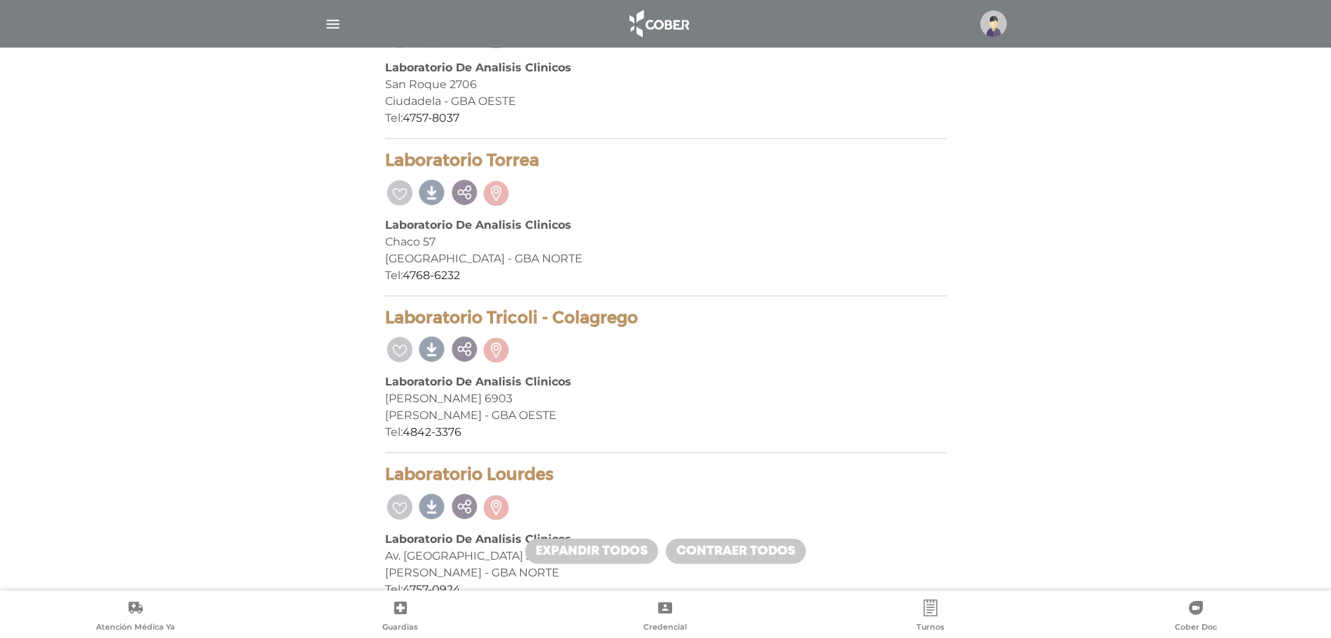
scroll to position [8138, 0]
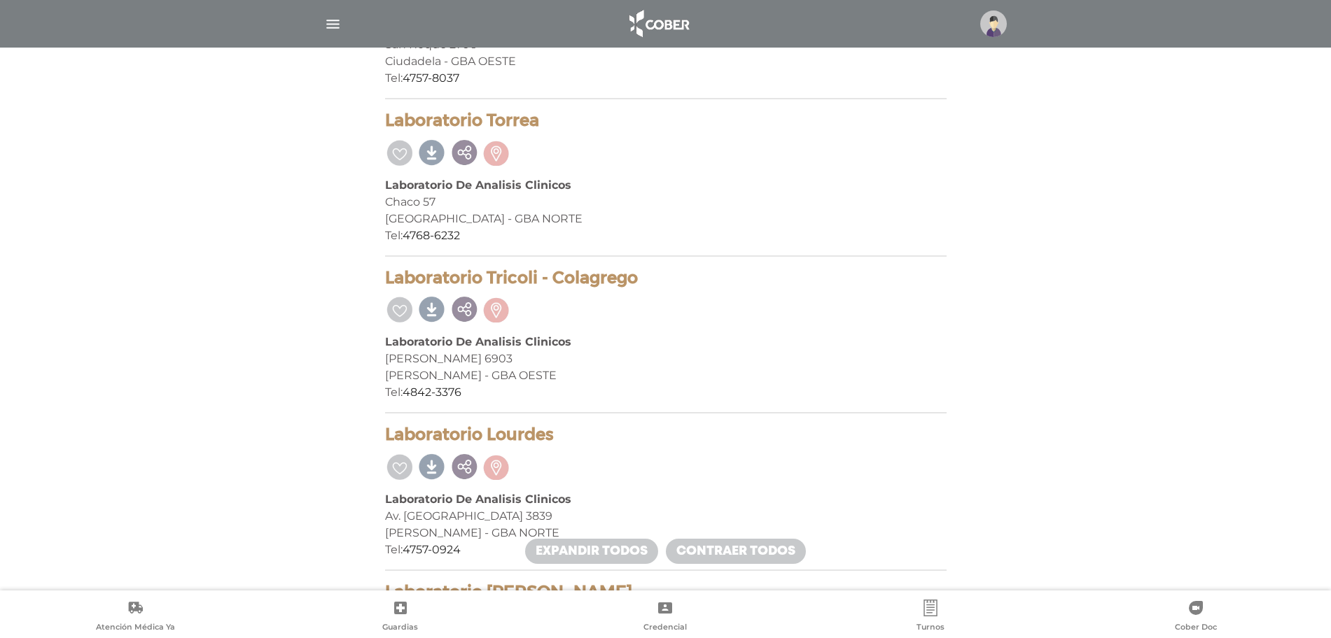
drag, startPoint x: 1245, startPoint y: 1, endPoint x: 877, endPoint y: 409, distance: 549.7
click at [877, 410] on div "Laboratorio Tricoli - Colagrego Laboratorio De Analisis Clinicos Leandro N.Alem…" at bounding box center [665, 341] width 561 height 146
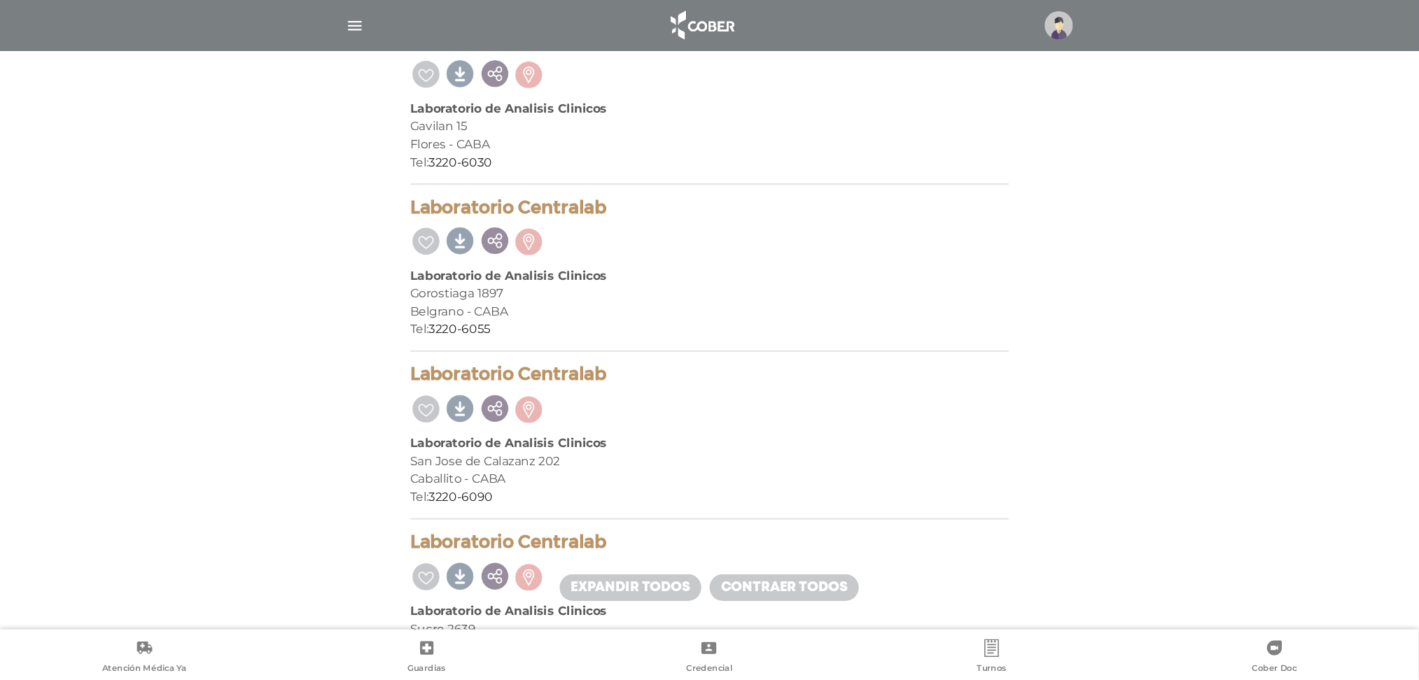
scroll to position [23015, 0]
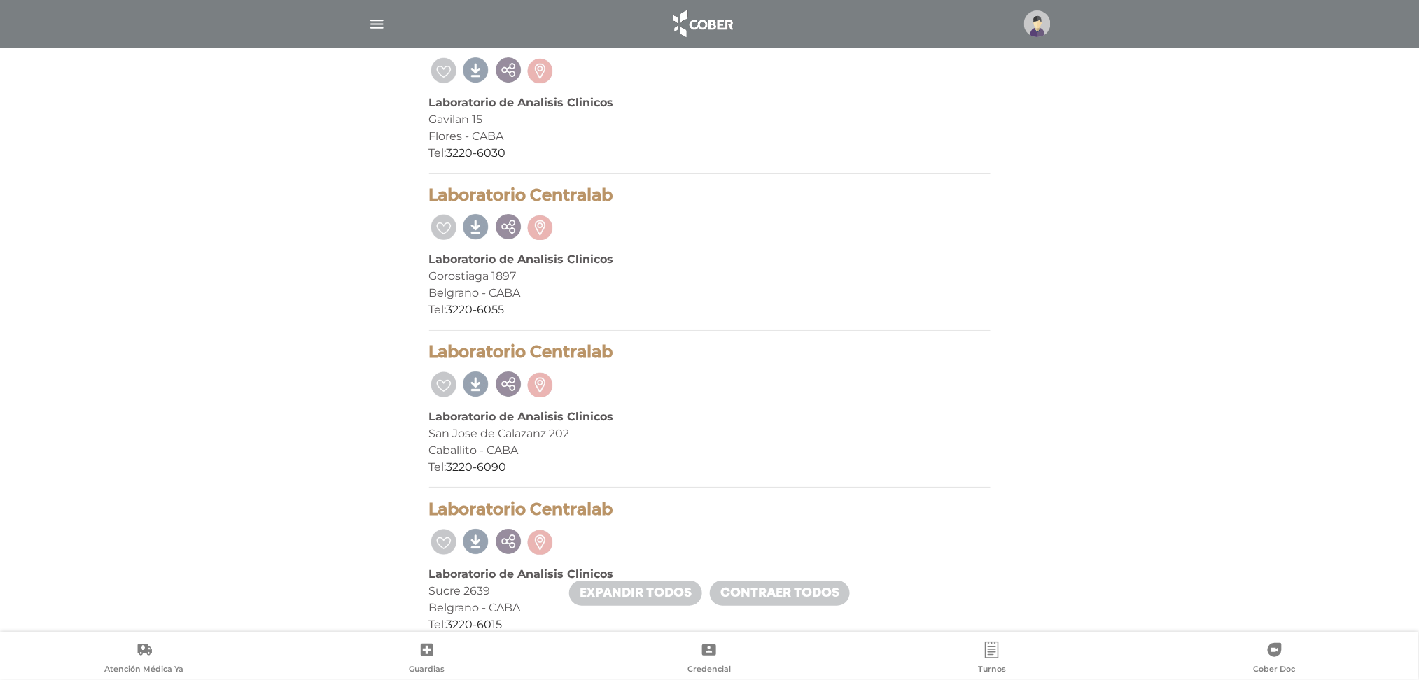
drag, startPoint x: 1343, startPoint y: 0, endPoint x: 907, endPoint y: 390, distance: 585.1
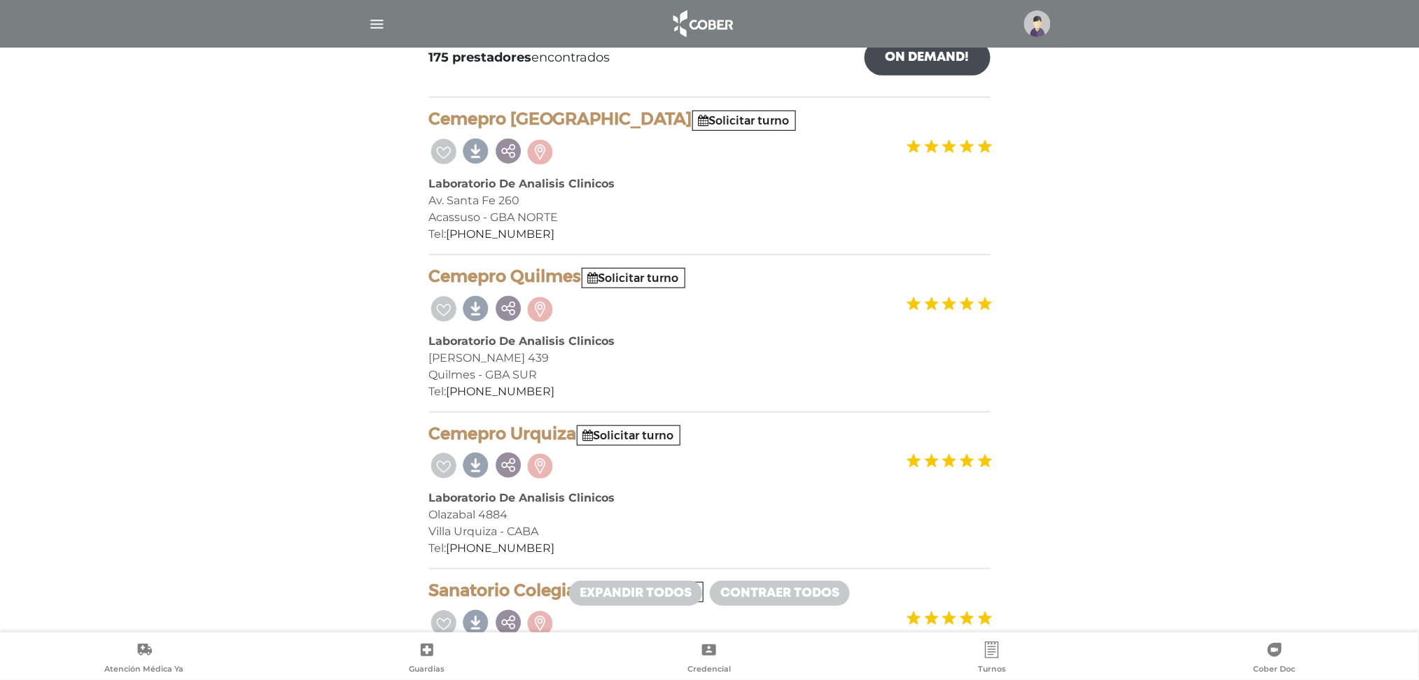
scroll to position [0, 0]
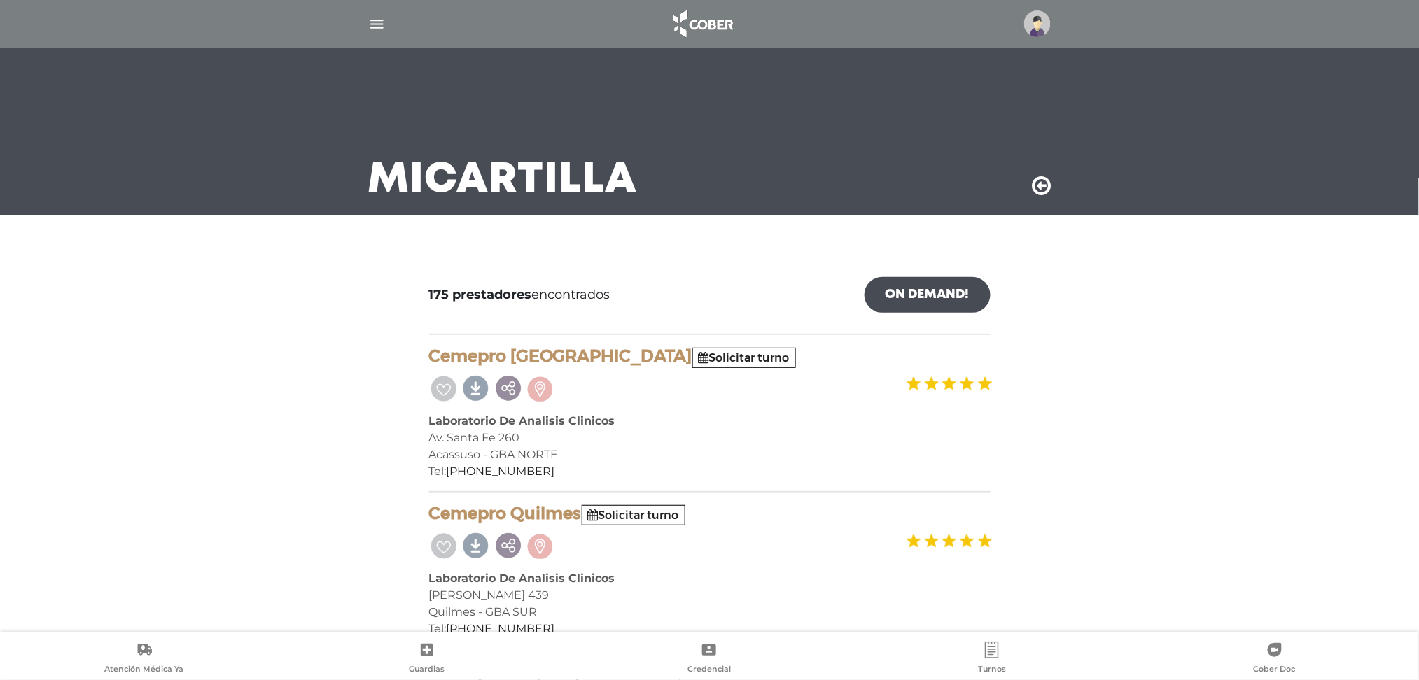
click at [938, 295] on link "On Demand!" at bounding box center [928, 295] width 126 height 36
click at [1045, 186] on icon at bounding box center [1042, 186] width 19 height 22
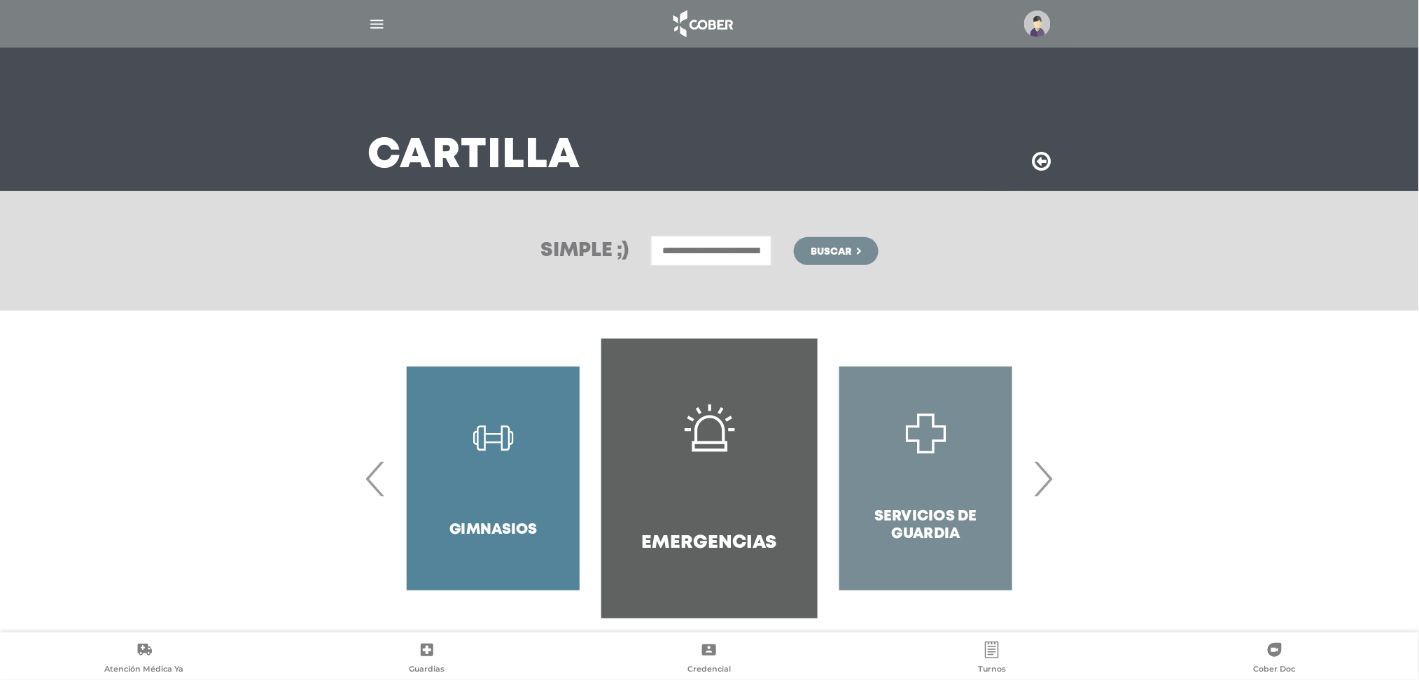
scroll to position [38, 0]
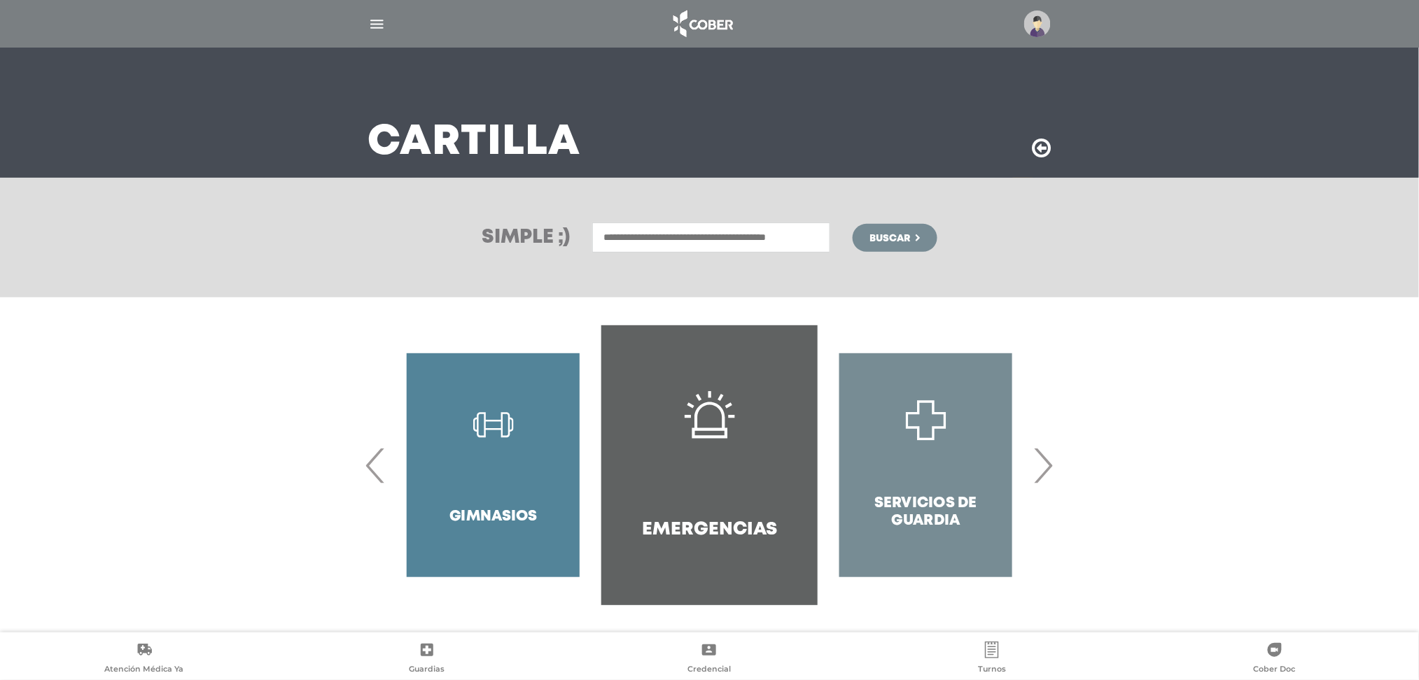
click at [1055, 477] on span "›" at bounding box center [1043, 466] width 27 height 76
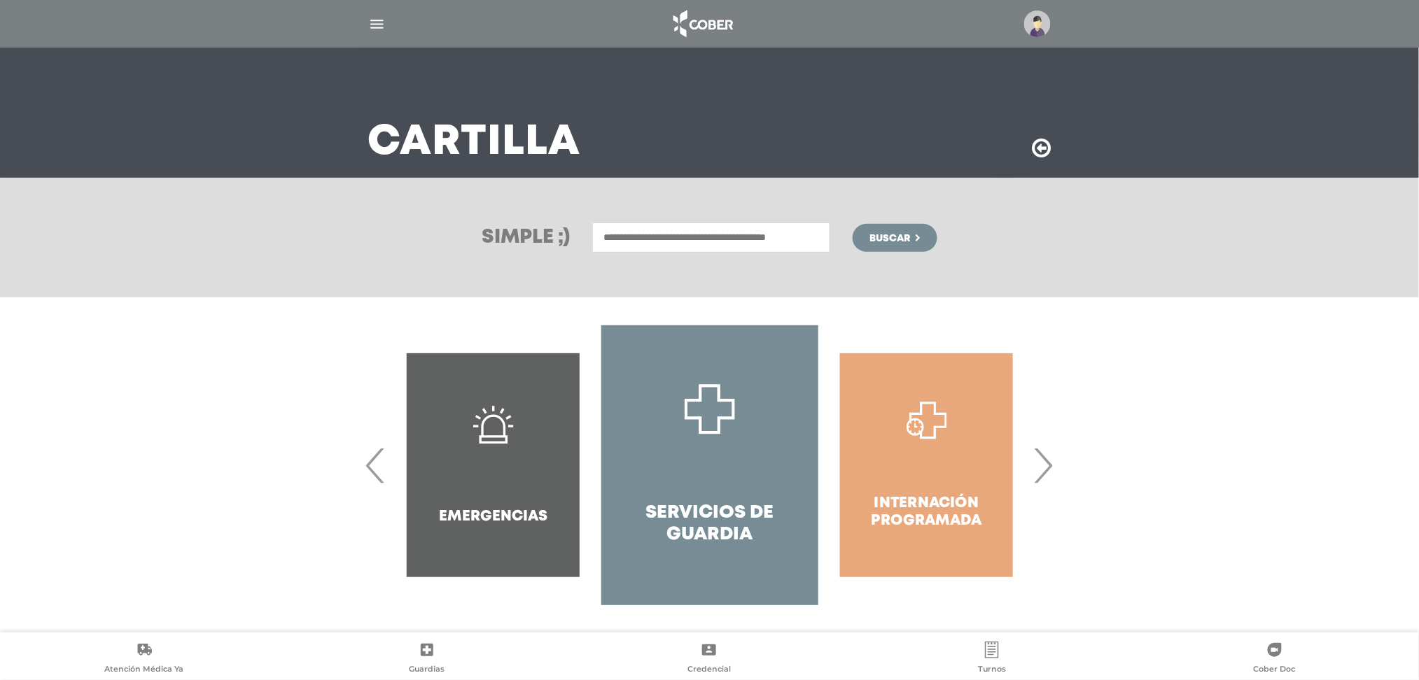
click at [1055, 477] on span "›" at bounding box center [1043, 466] width 27 height 76
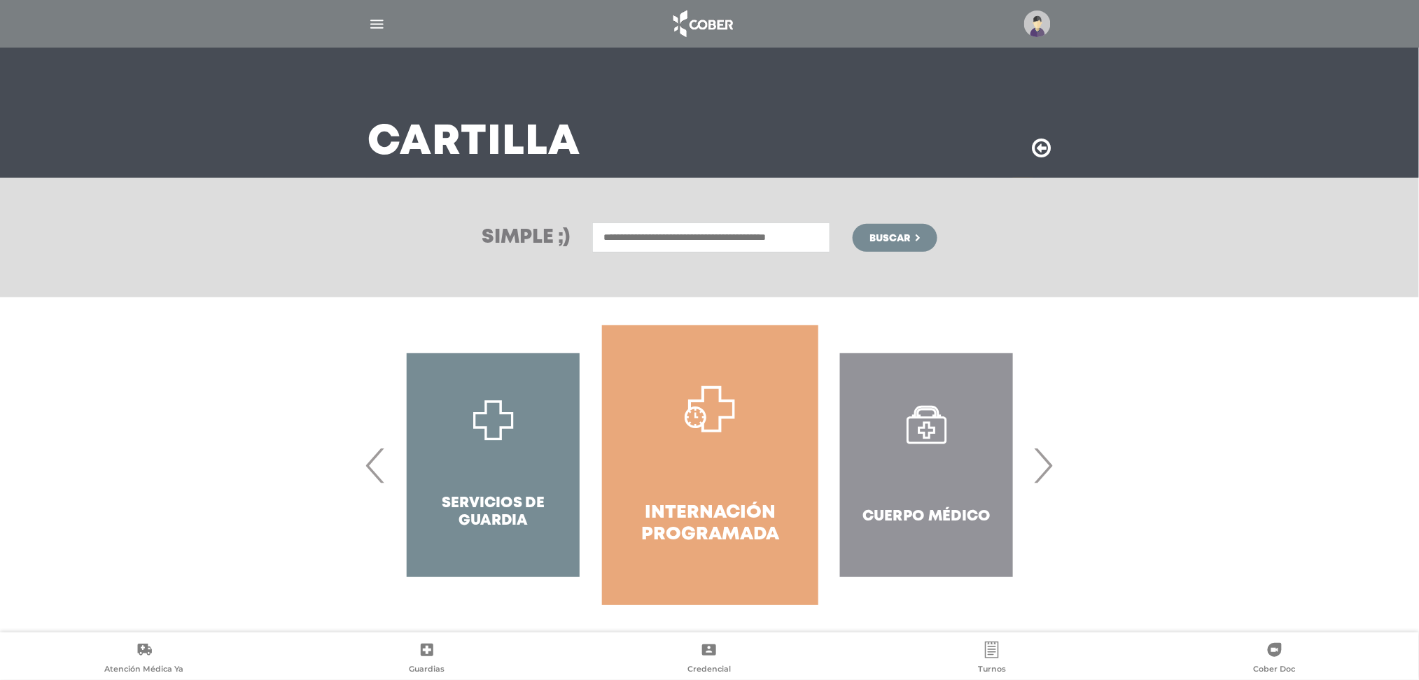
click at [1055, 477] on span "›" at bounding box center [1043, 466] width 27 height 76
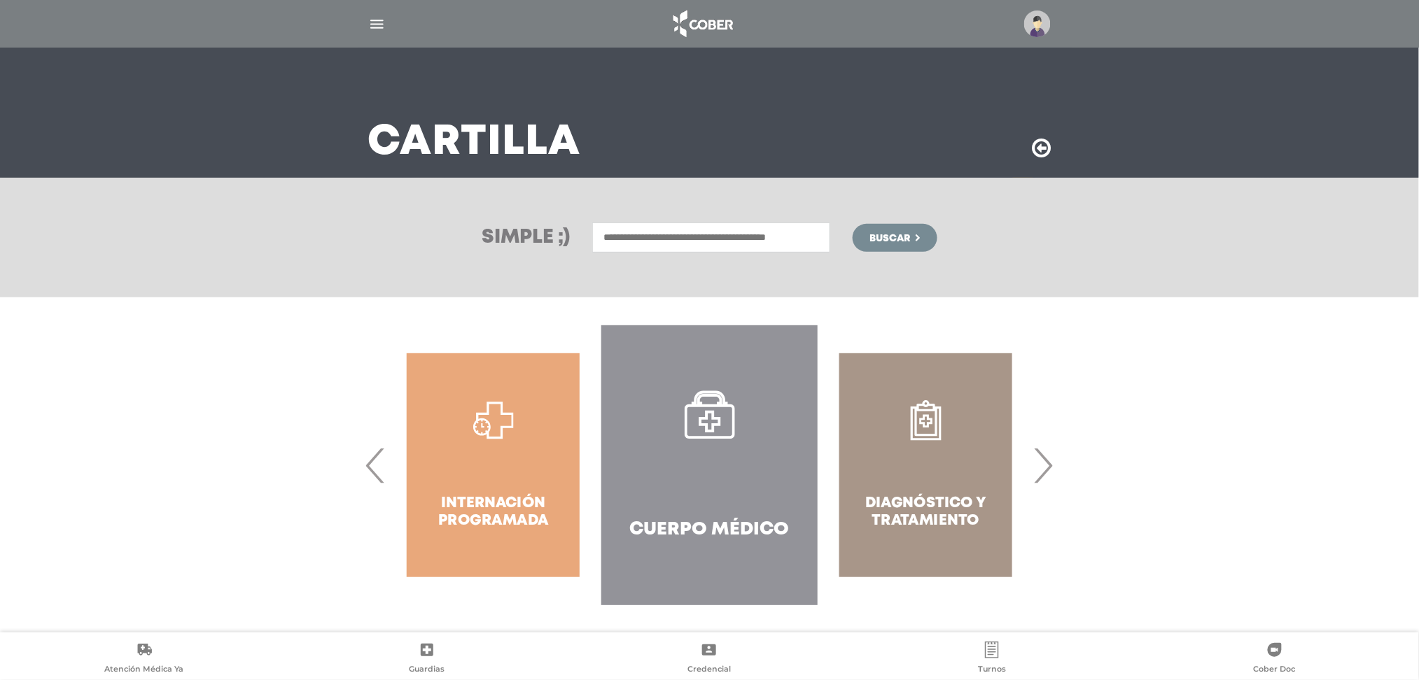
click at [1055, 477] on span "›" at bounding box center [1043, 466] width 27 height 76
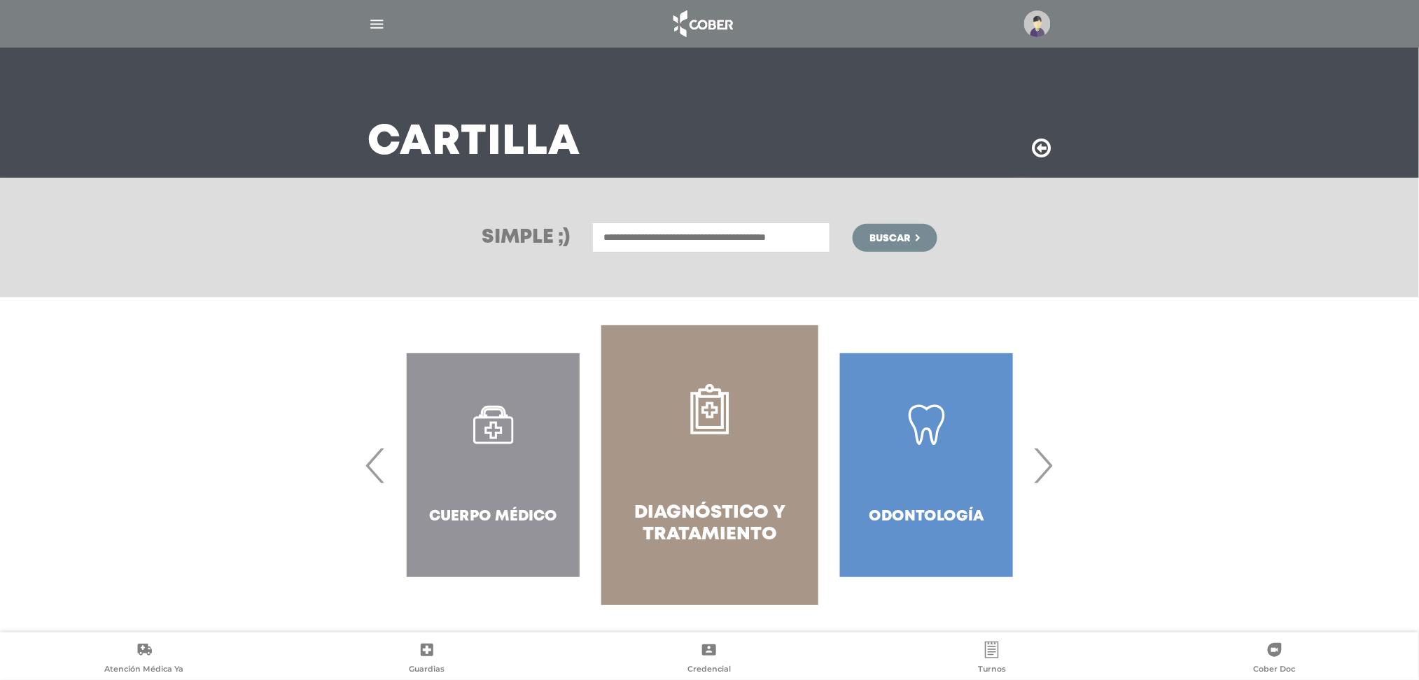
click at [1055, 477] on span "›" at bounding box center [1043, 466] width 27 height 76
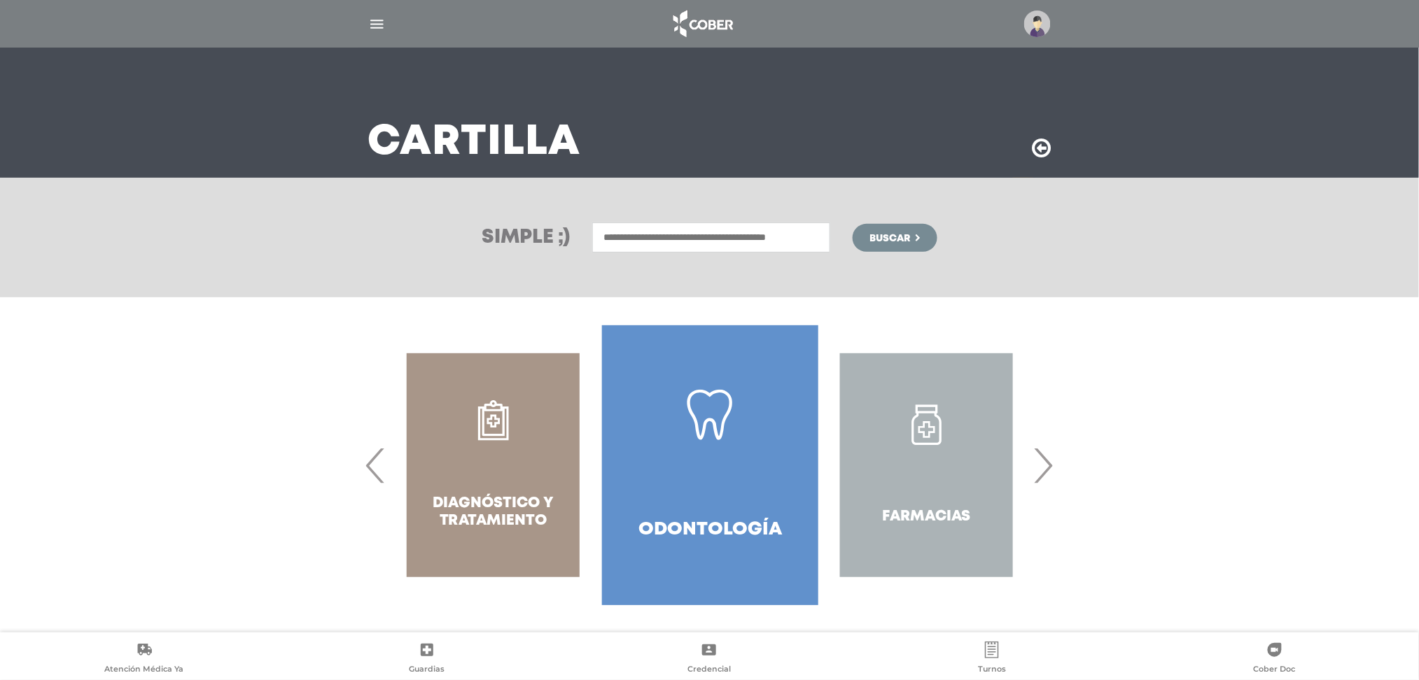
click at [1055, 477] on span "›" at bounding box center [1043, 466] width 27 height 76
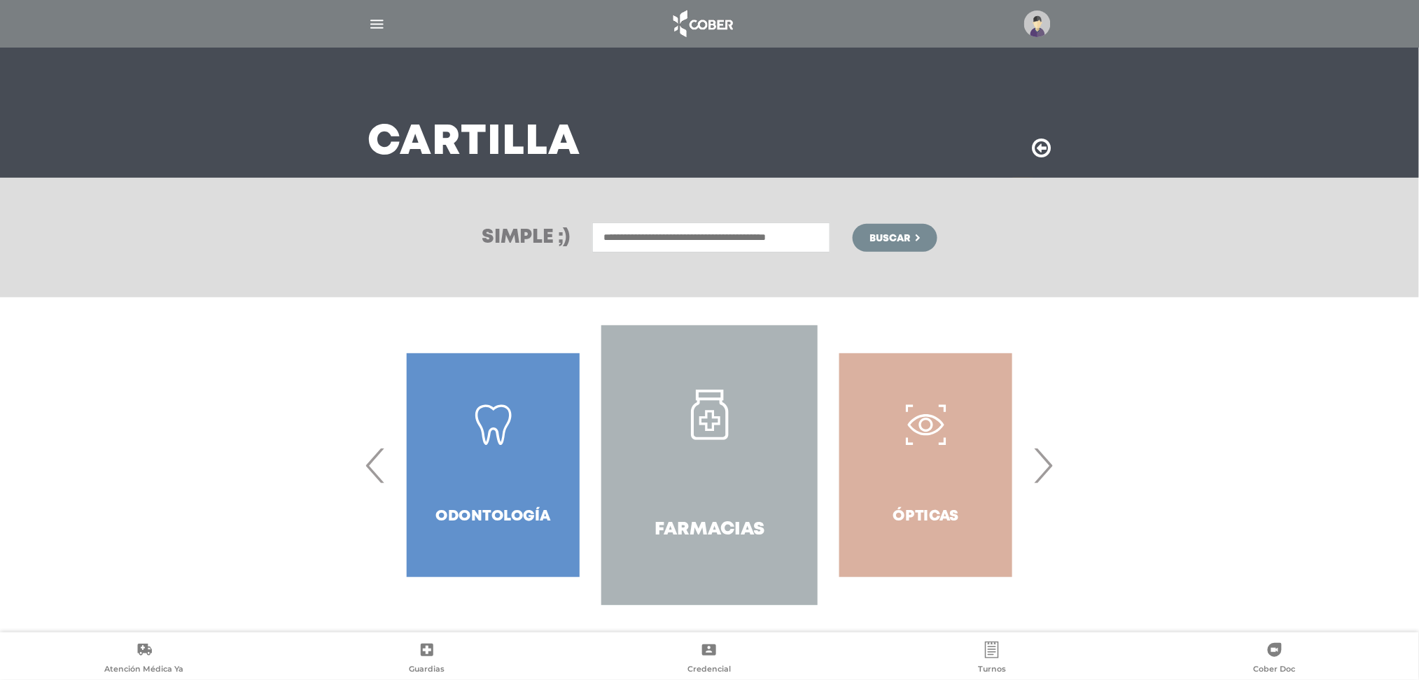
click at [1055, 477] on span "›" at bounding box center [1043, 466] width 27 height 76
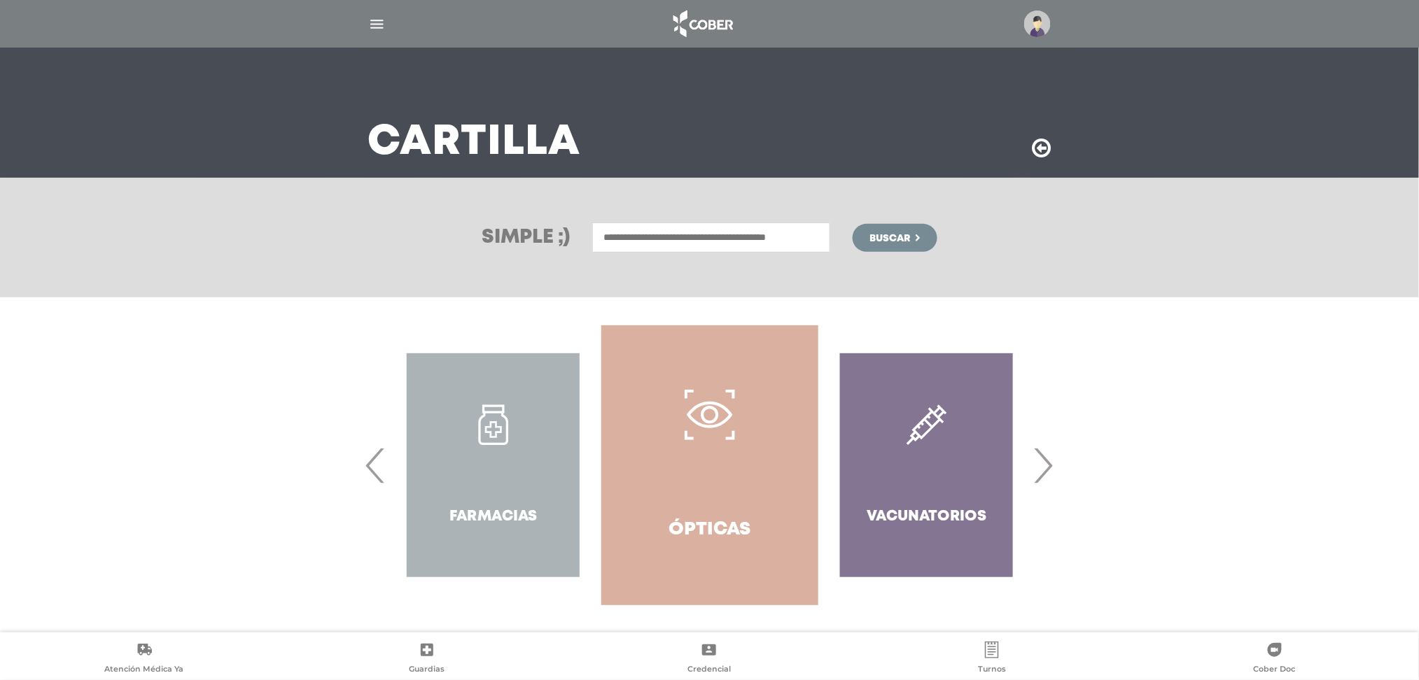
click at [1055, 477] on span "›" at bounding box center [1043, 466] width 27 height 76
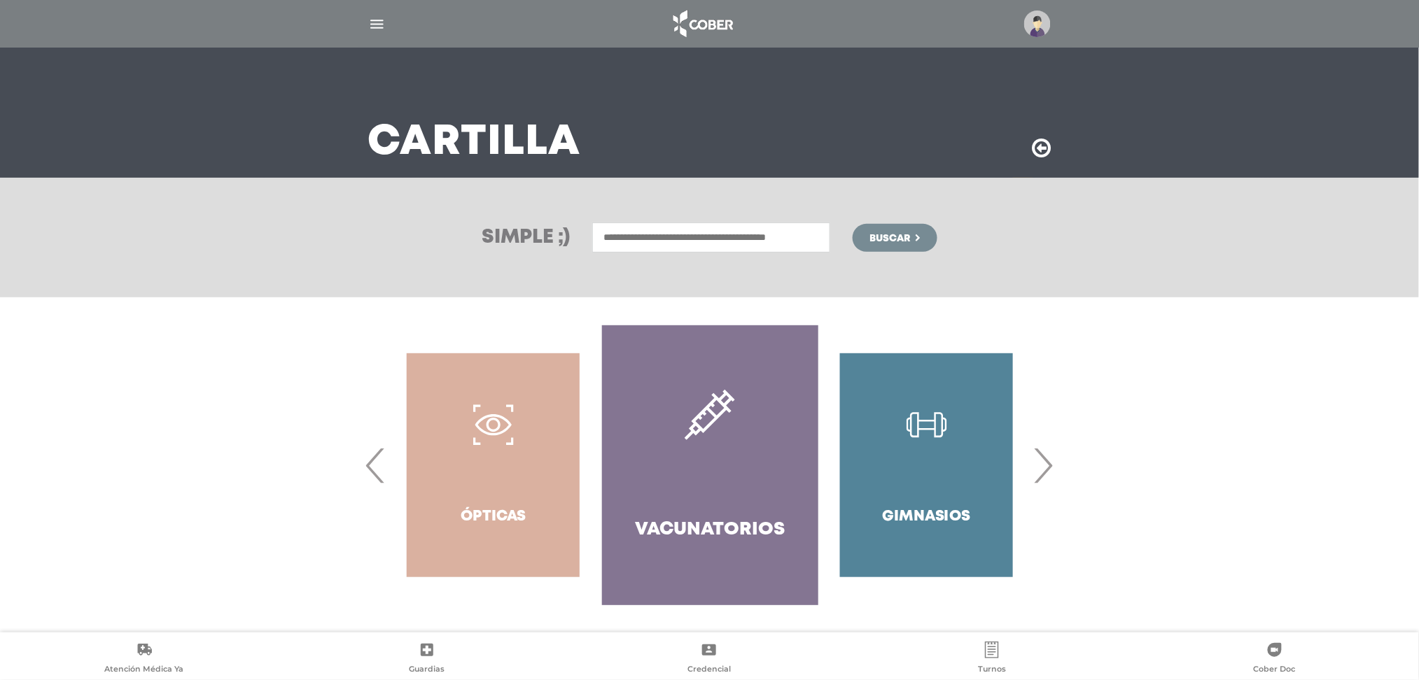
click at [1055, 477] on span "›" at bounding box center [1043, 466] width 27 height 76
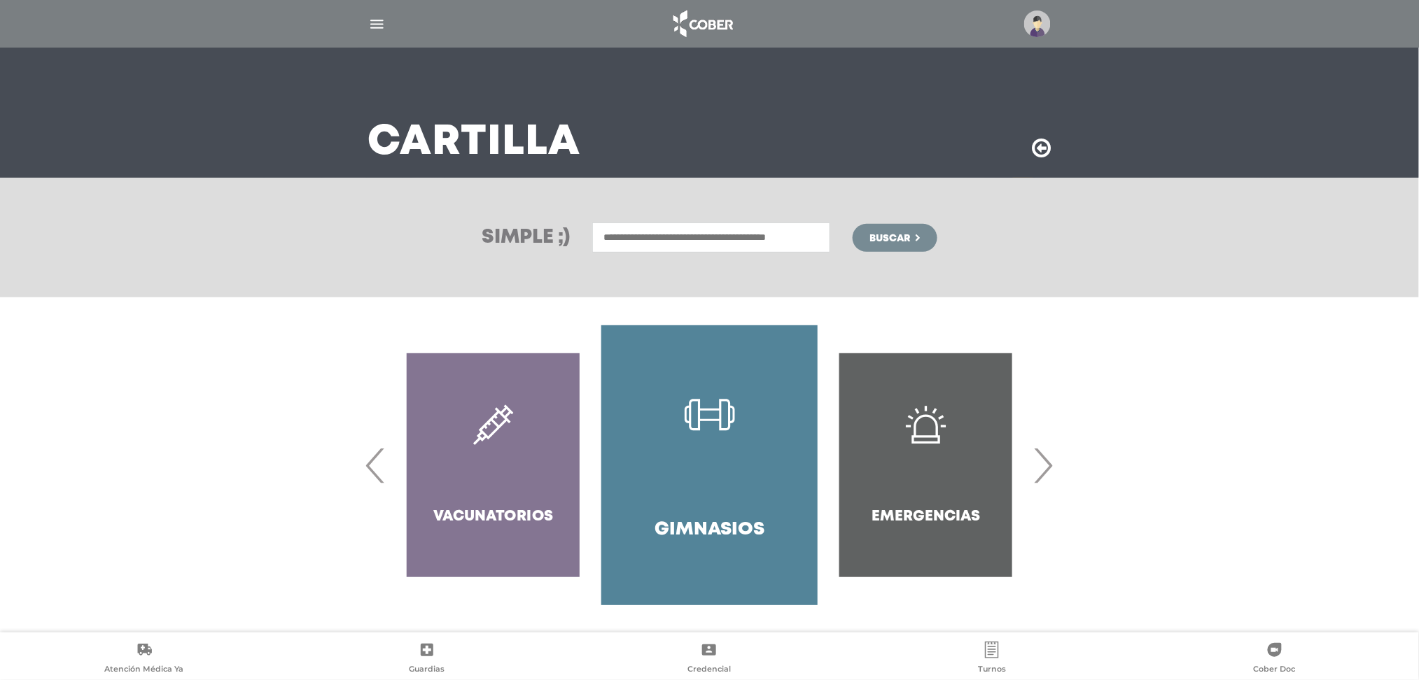
click at [1055, 477] on span "›" at bounding box center [1043, 466] width 27 height 76
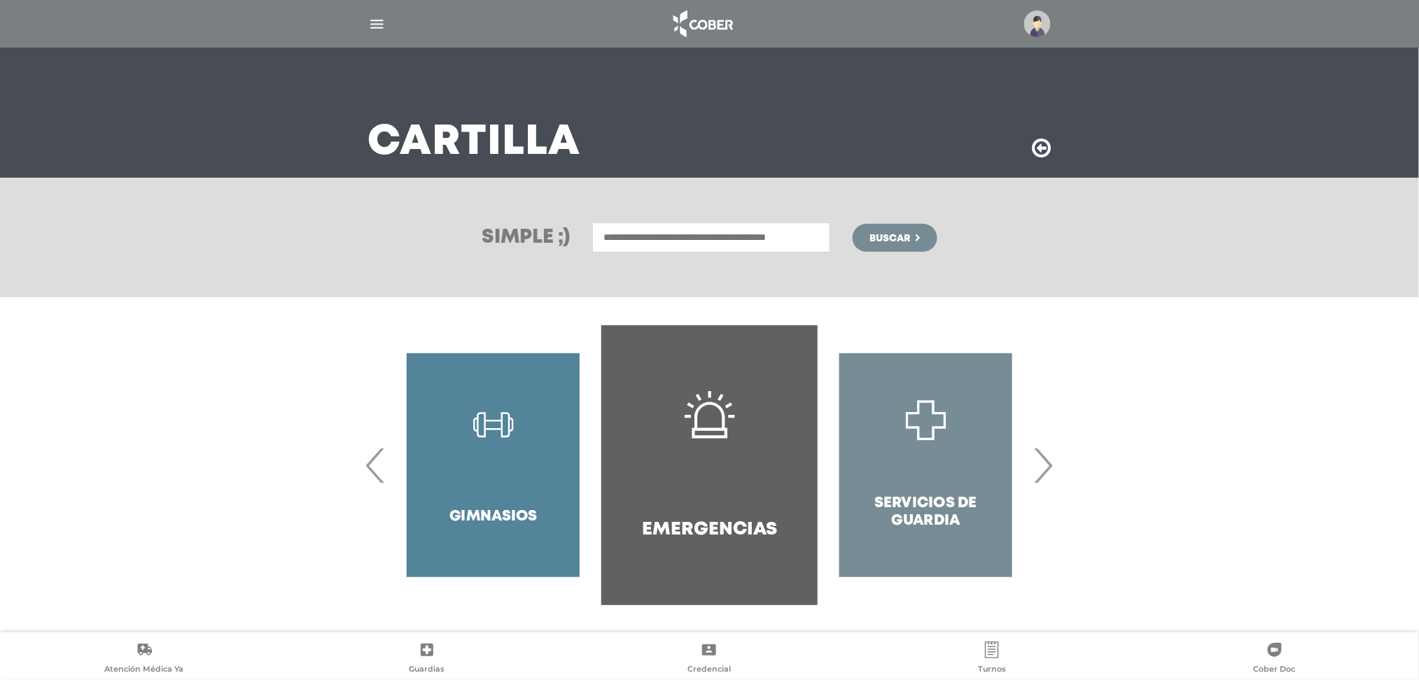
click at [1055, 477] on span "›" at bounding box center [1043, 466] width 27 height 76
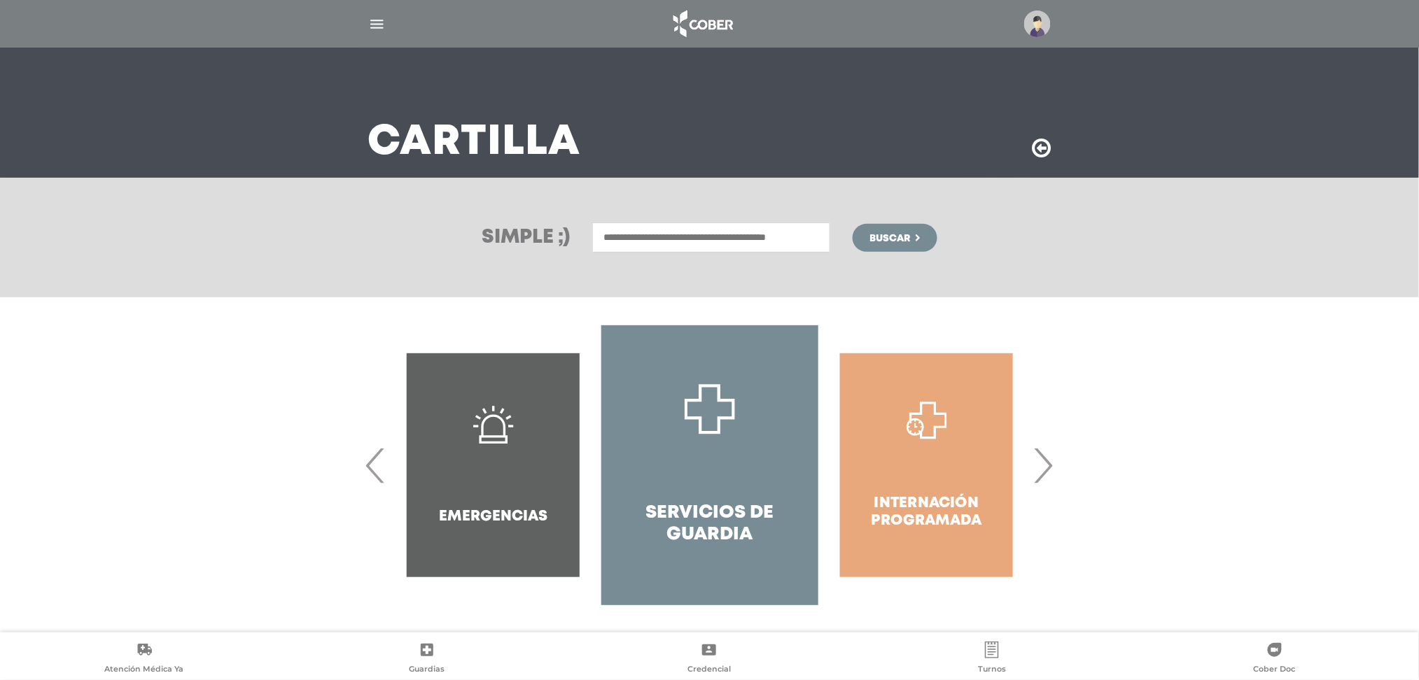
click at [1055, 477] on span "›" at bounding box center [1043, 466] width 27 height 76
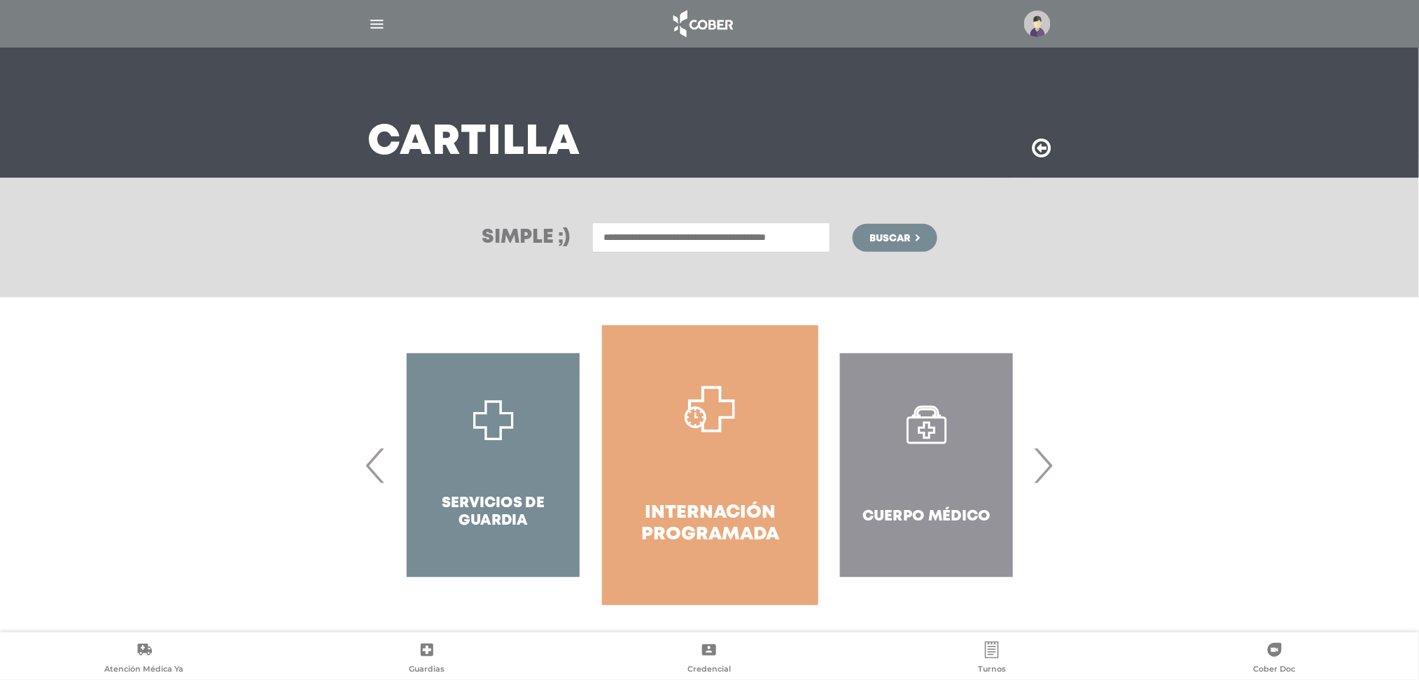
click at [1115, 315] on div "Odontología Farmacias" at bounding box center [709, 466] width 1419 height 336
click at [1048, 148] on icon at bounding box center [1042, 148] width 19 height 22
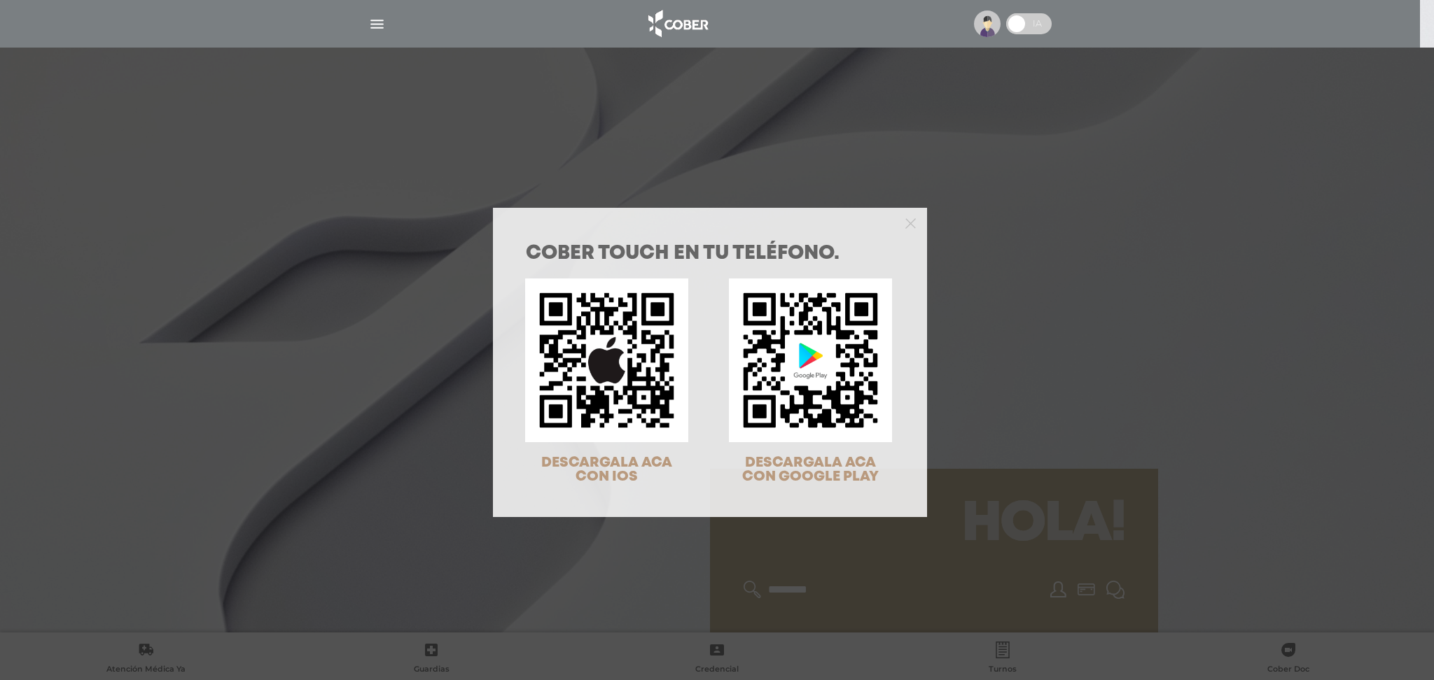
click at [909, 220] on div at bounding box center [710, 222] width 434 height 28
click at [905, 224] on polygon "Close" at bounding box center [910, 223] width 11 height 11
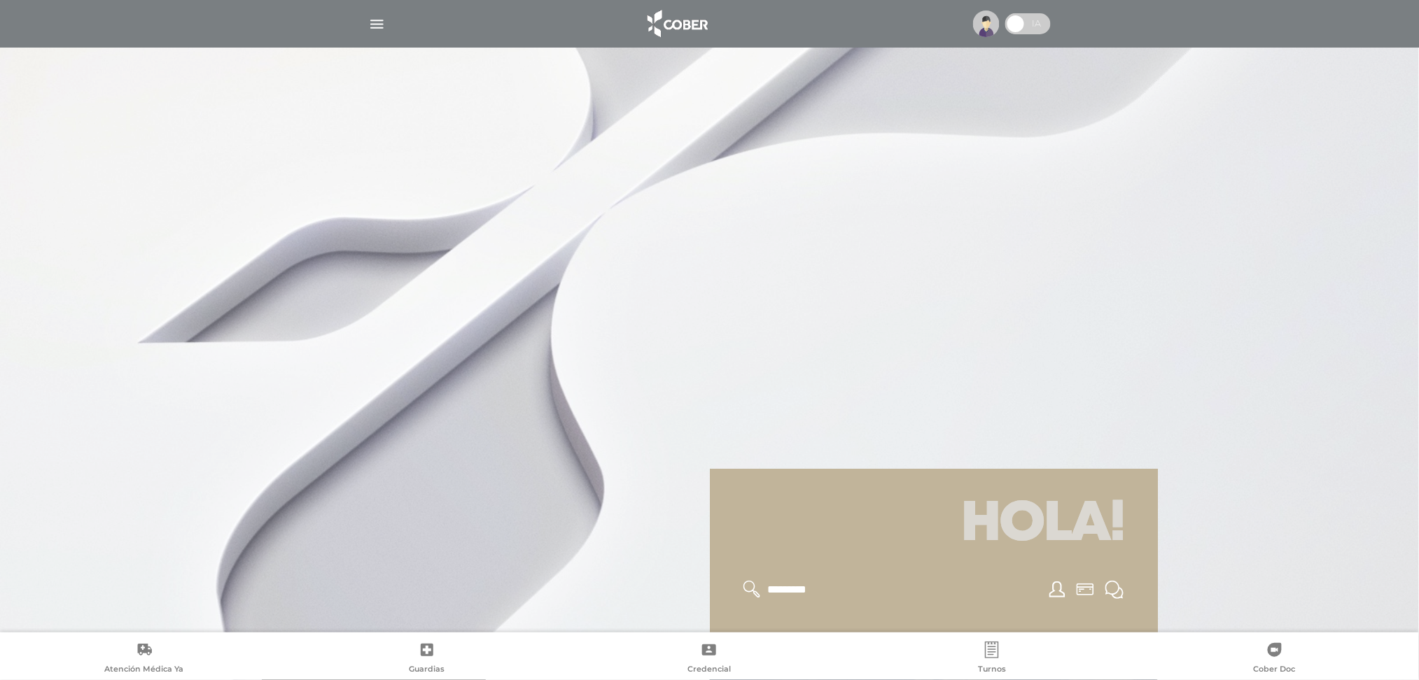
click at [387, 21] on div at bounding box center [709, 24] width 717 height 34
click at [384, 28] on img "button" at bounding box center [377, 24] width 18 height 18
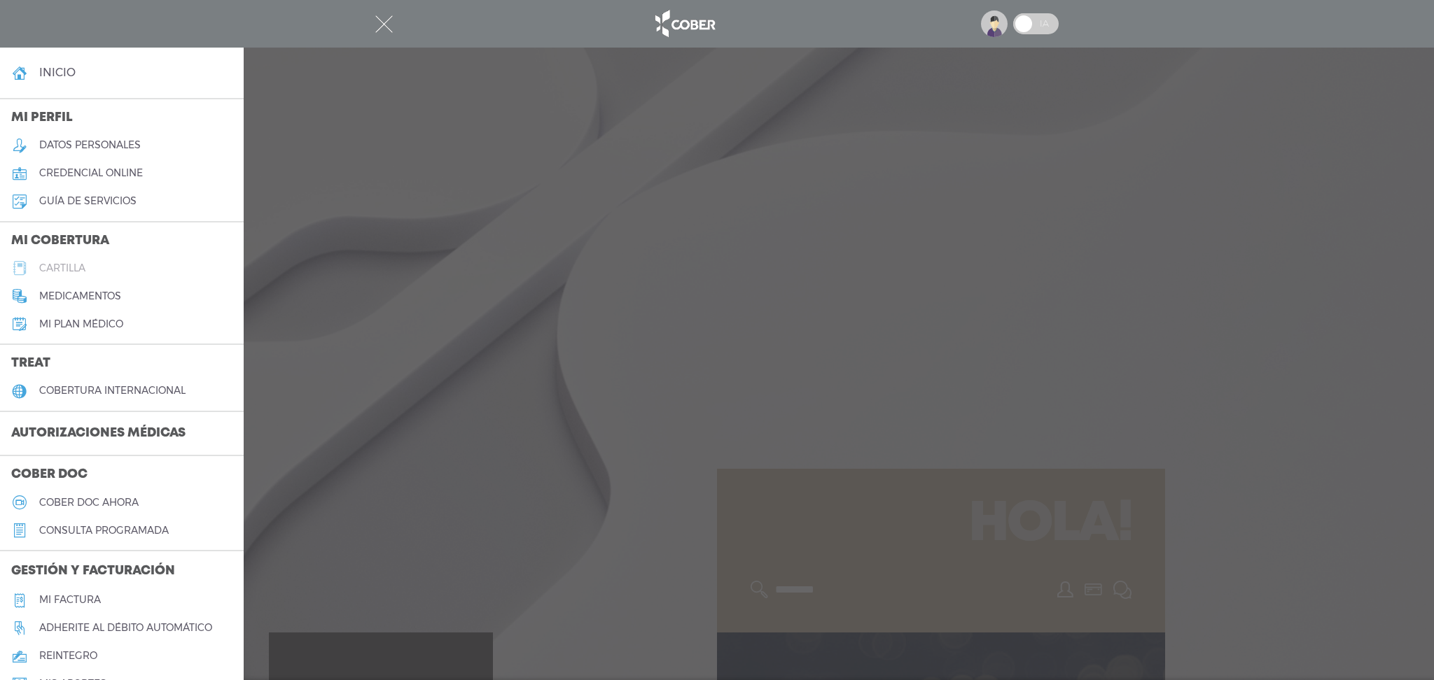
click at [78, 263] on h5 "cartilla" at bounding box center [62, 269] width 46 height 12
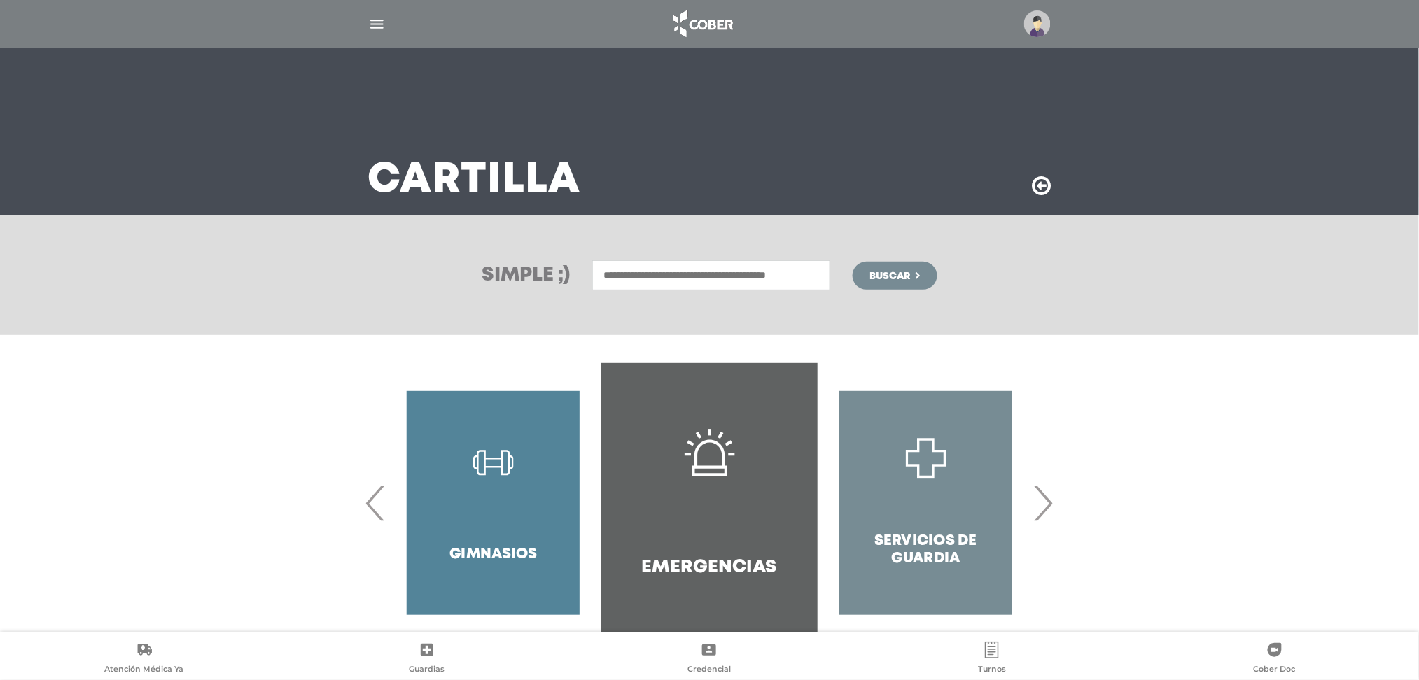
scroll to position [38, 0]
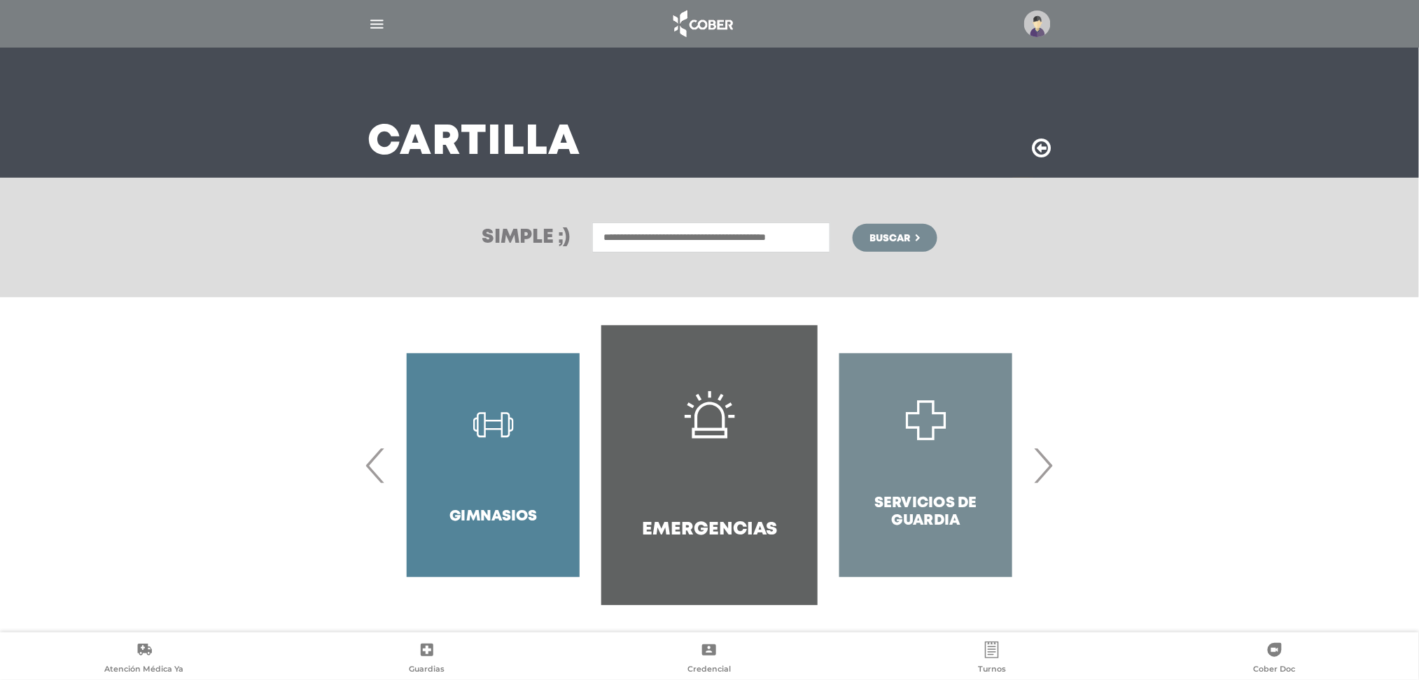
click at [869, 235] on button "Buscar" at bounding box center [895, 238] width 84 height 28
click at [870, 235] on span "Buscar" at bounding box center [890, 239] width 41 height 10
click at [1053, 469] on span "›" at bounding box center [1043, 466] width 27 height 76
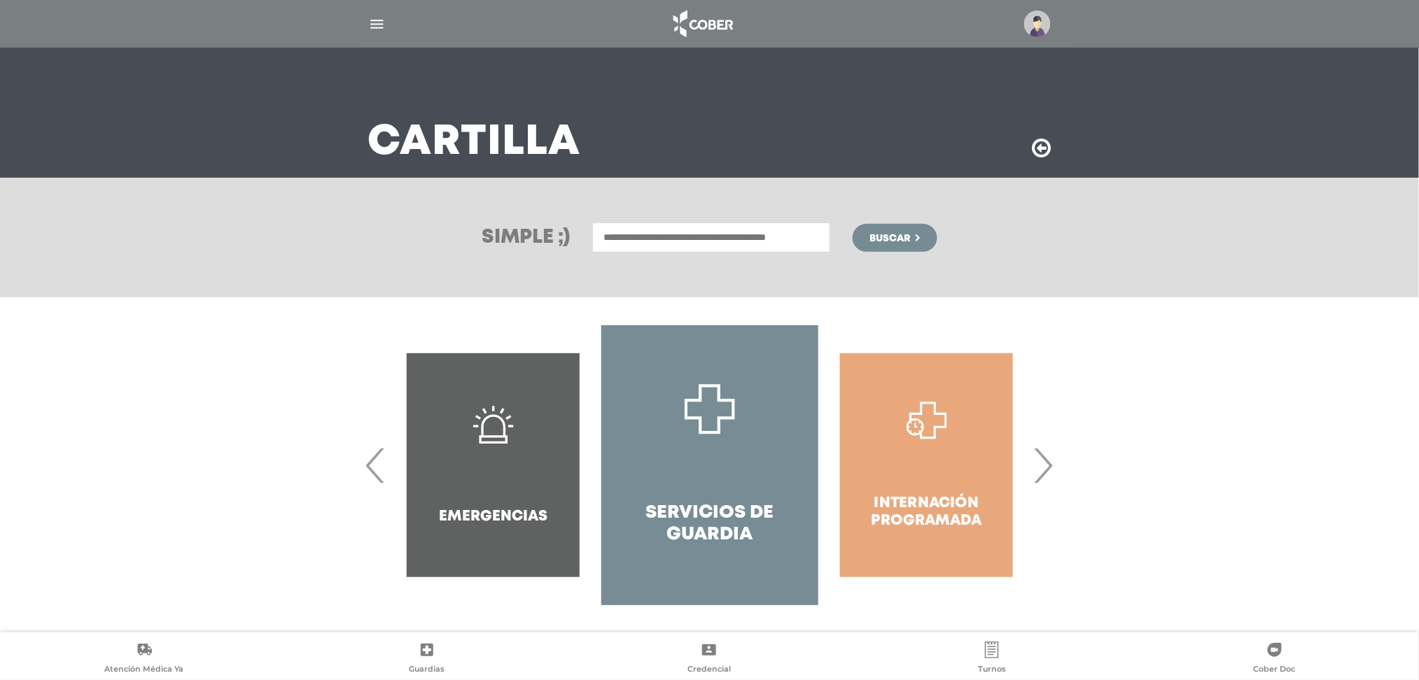
click at [1053, 468] on span "›" at bounding box center [1043, 466] width 27 height 76
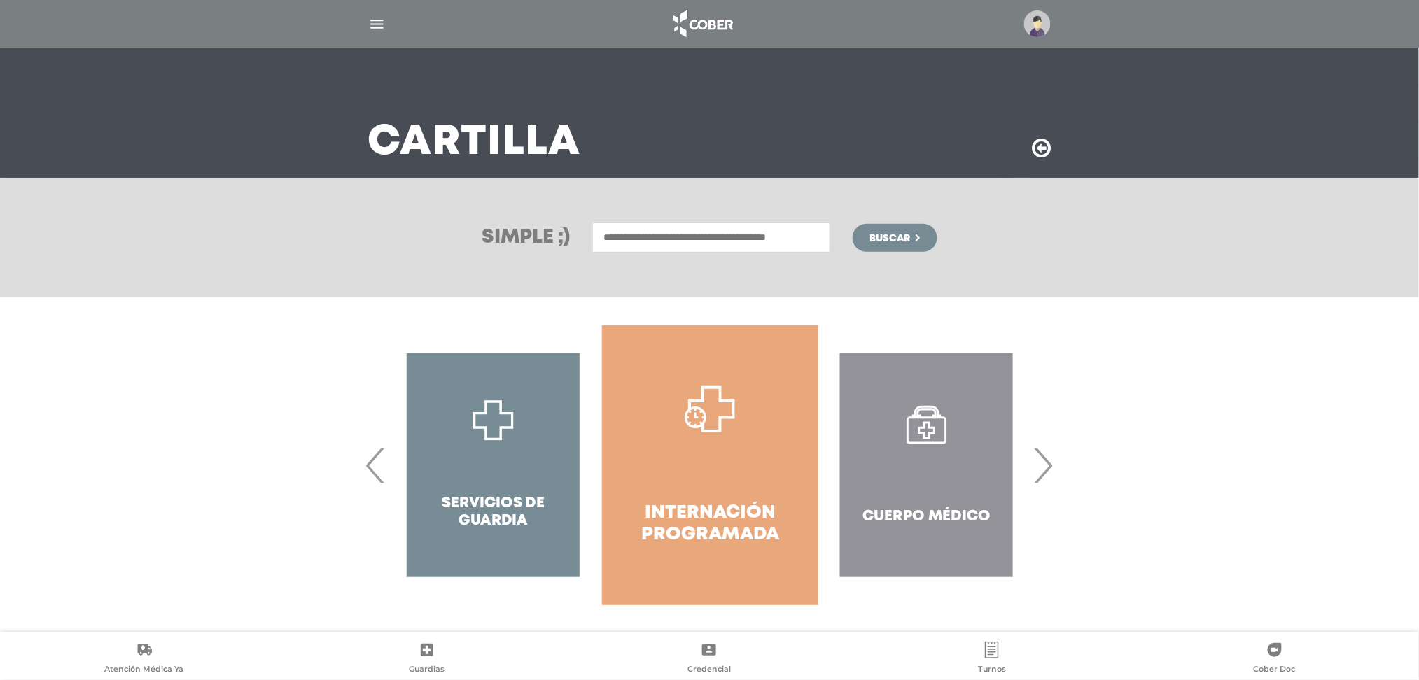
click at [1053, 468] on span "›" at bounding box center [1043, 466] width 27 height 76
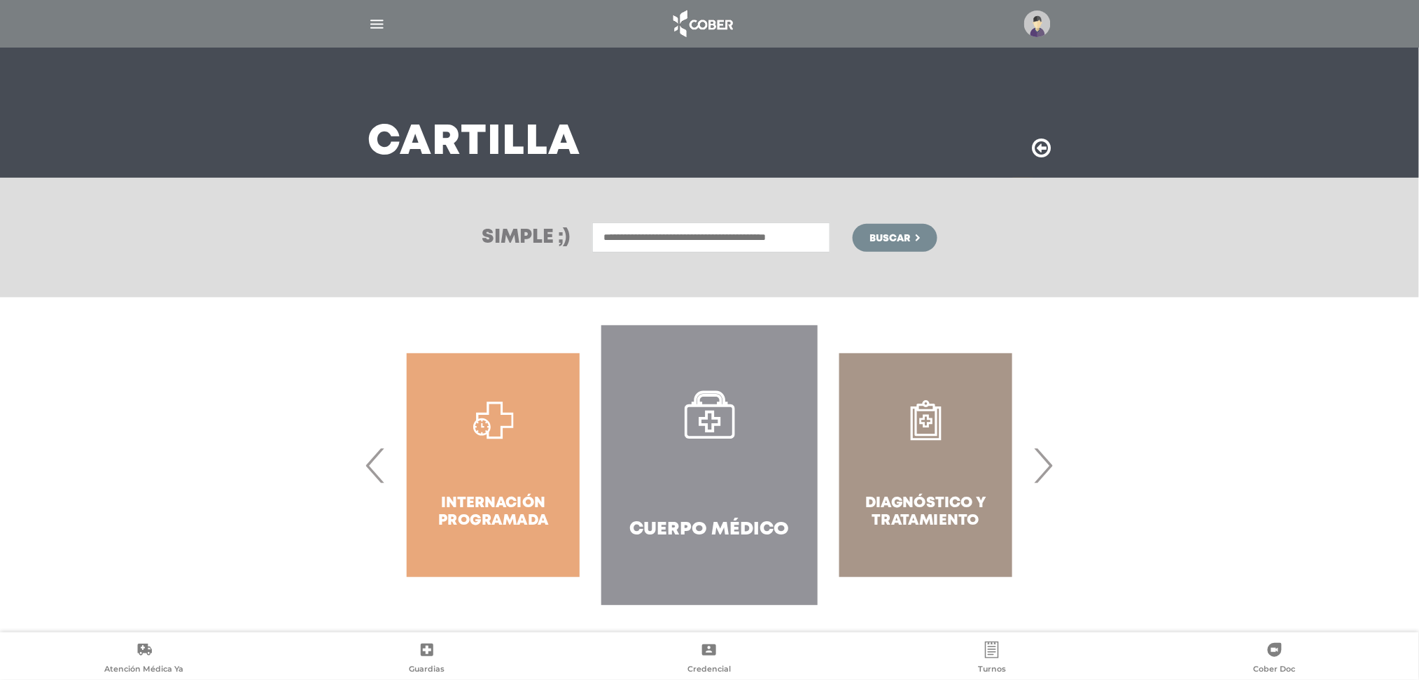
click at [1053, 468] on span "›" at bounding box center [1043, 466] width 27 height 76
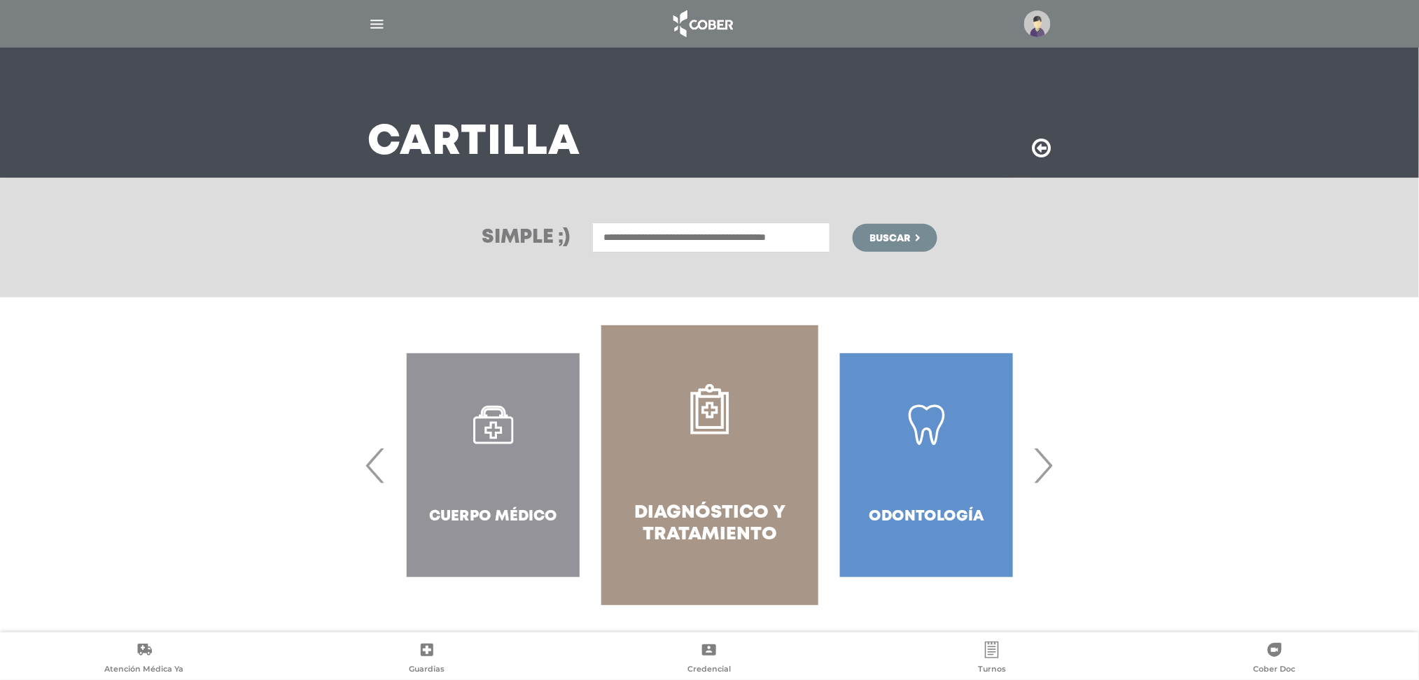
click at [1053, 468] on span "›" at bounding box center [1043, 466] width 27 height 76
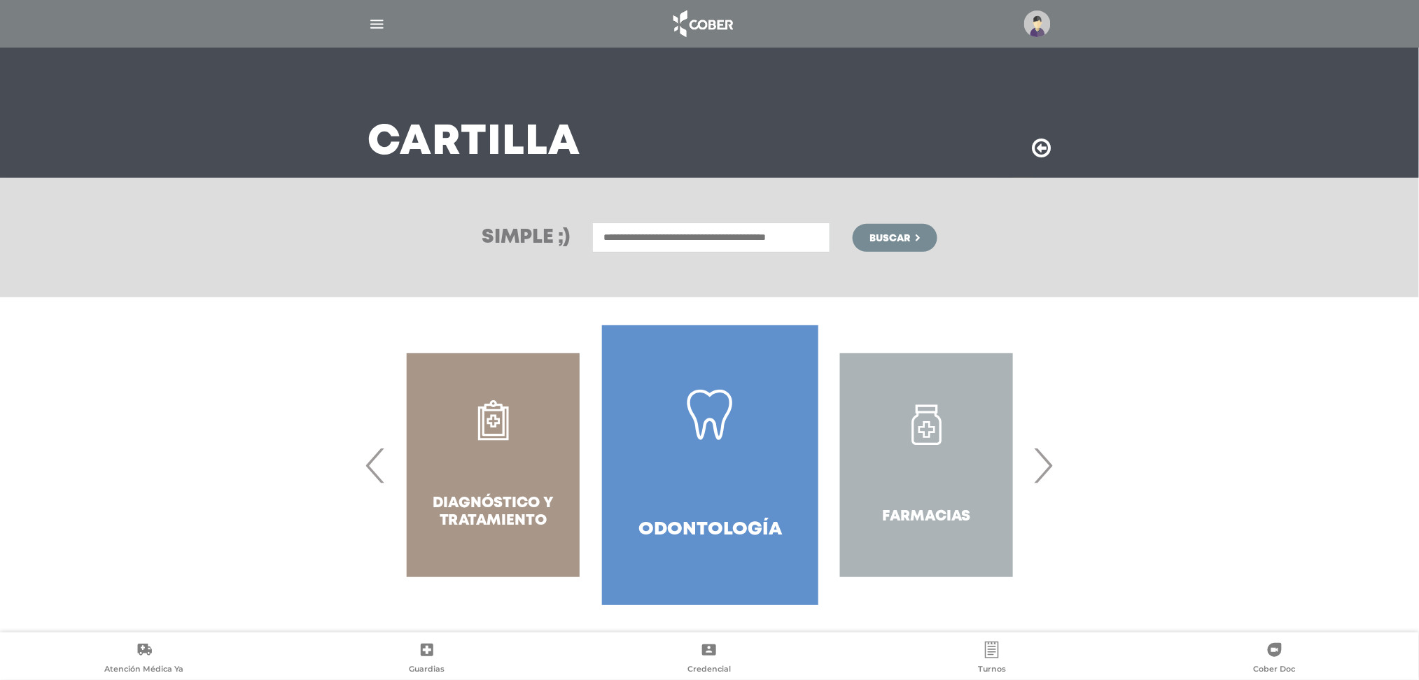
click at [509, 447] on div "Diagnóstico y Tratamiento" at bounding box center [493, 466] width 216 height 280
click at [514, 447] on div "Diagnóstico y Tratamiento" at bounding box center [493, 466] width 216 height 280
drag, startPoint x: 512, startPoint y: 469, endPoint x: 446, endPoint y: 465, distance: 65.9
click at [508, 468] on div "Diagnóstico y Tratamiento" at bounding box center [493, 466] width 216 height 280
click at [365, 473] on span "‹" at bounding box center [376, 466] width 27 height 76
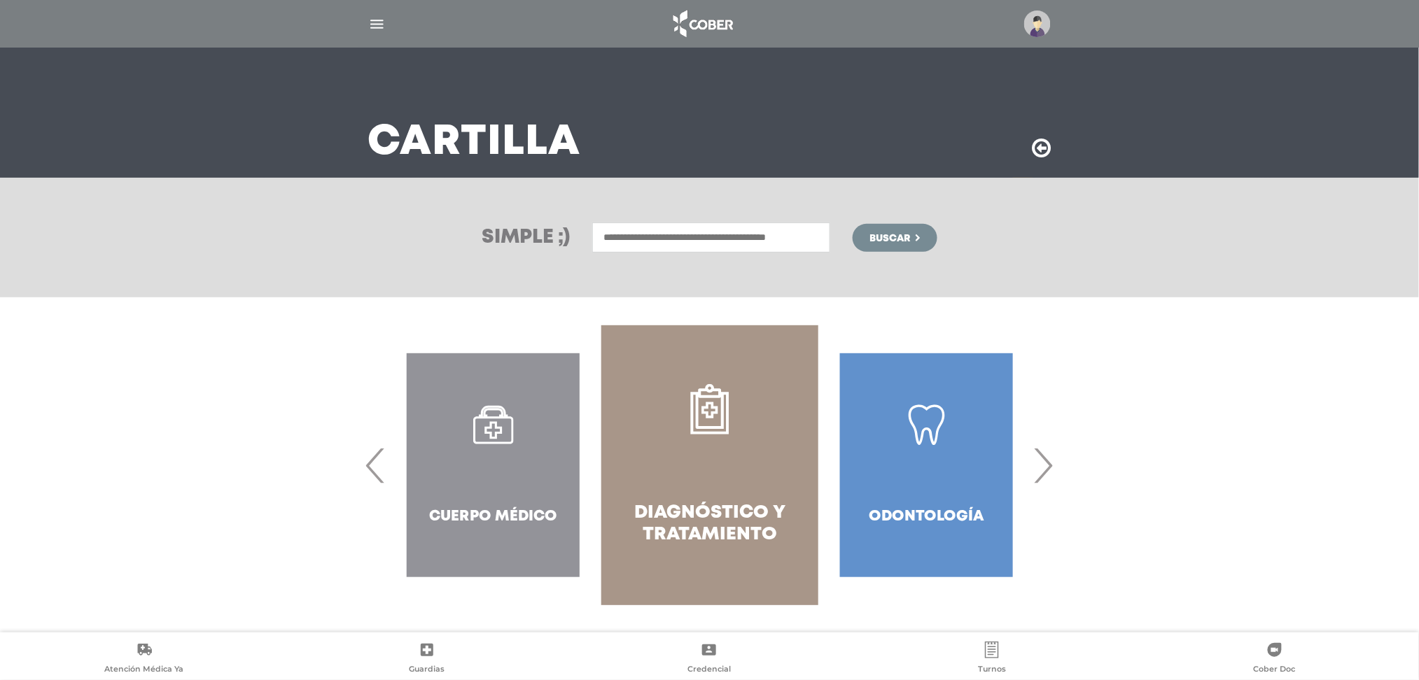
click at [648, 441] on link "Diagnóstico y Tratamiento" at bounding box center [709, 466] width 216 height 280
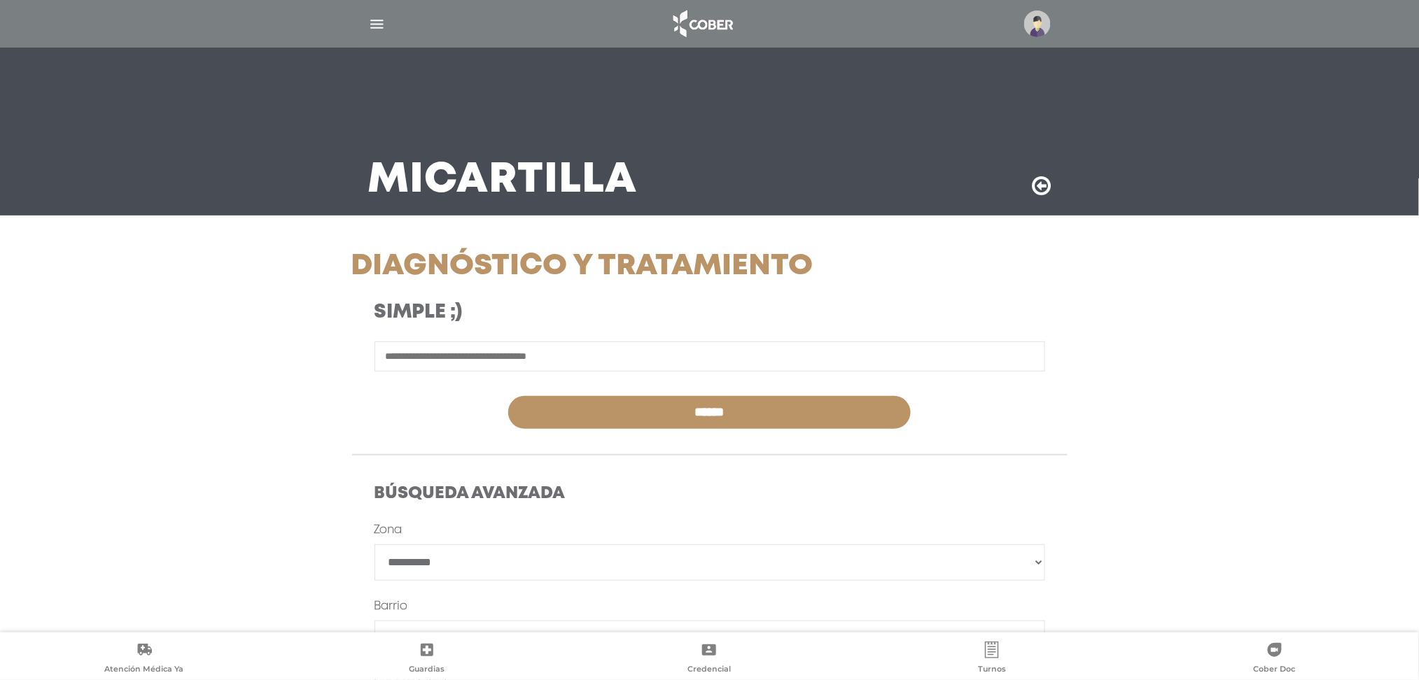
click at [576, 419] on input "******" at bounding box center [709, 412] width 403 height 33
click at [614, 574] on select "**********" at bounding box center [710, 563] width 671 height 36
select select "****"
click at [375, 545] on select "**********" at bounding box center [710, 563] width 671 height 36
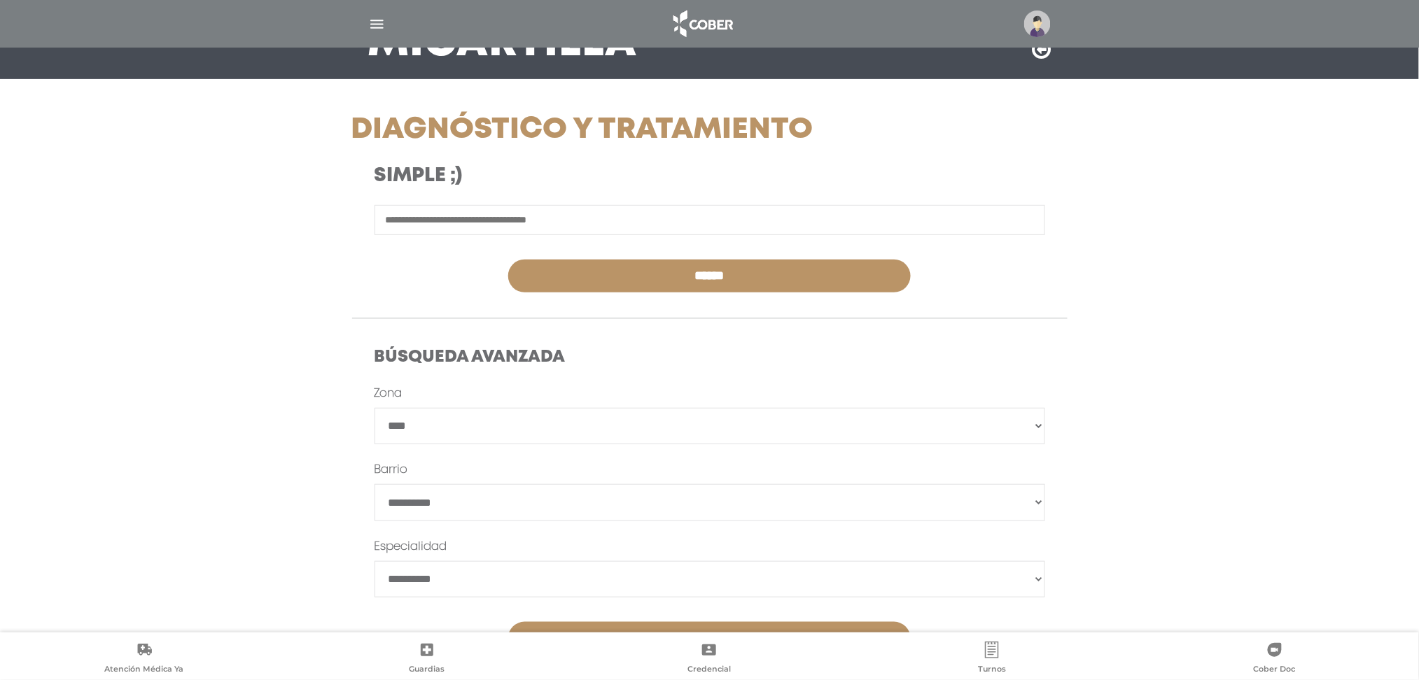
scroll to position [194, 0]
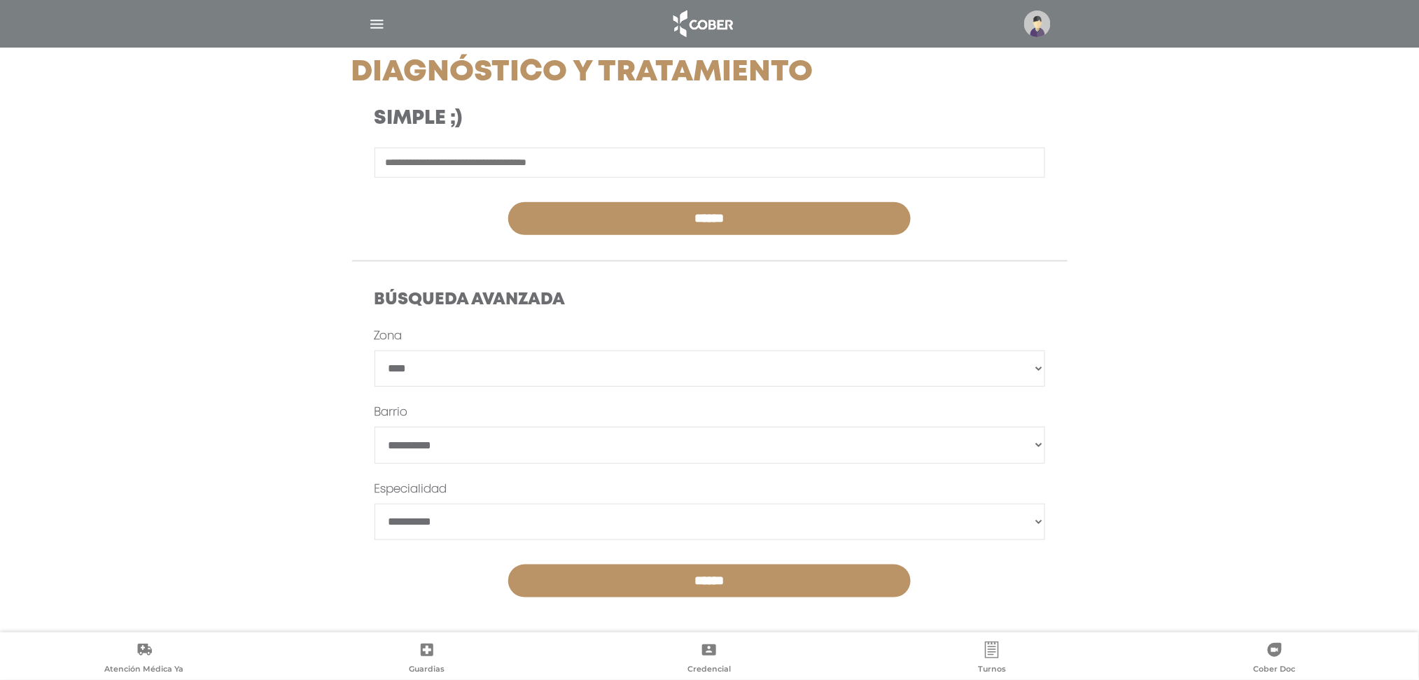
click at [663, 582] on input "******" at bounding box center [709, 581] width 403 height 33
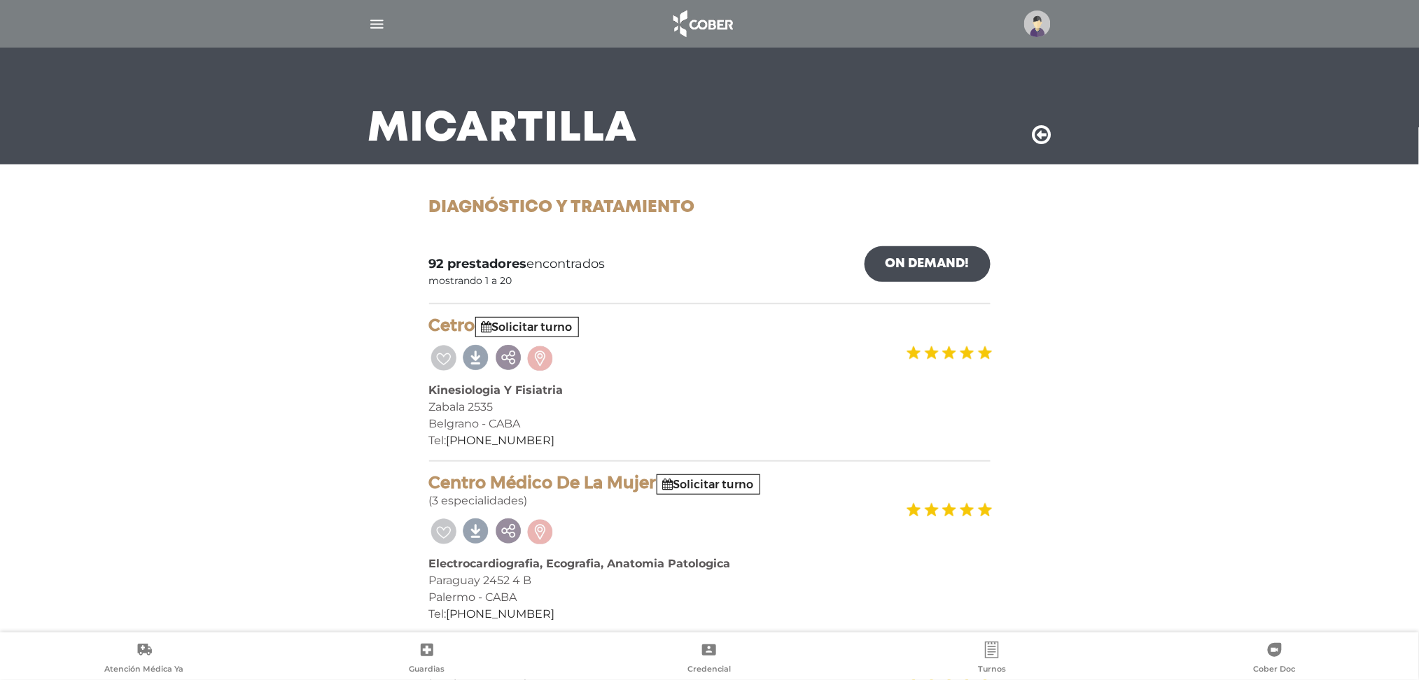
scroll to position [93, 0]
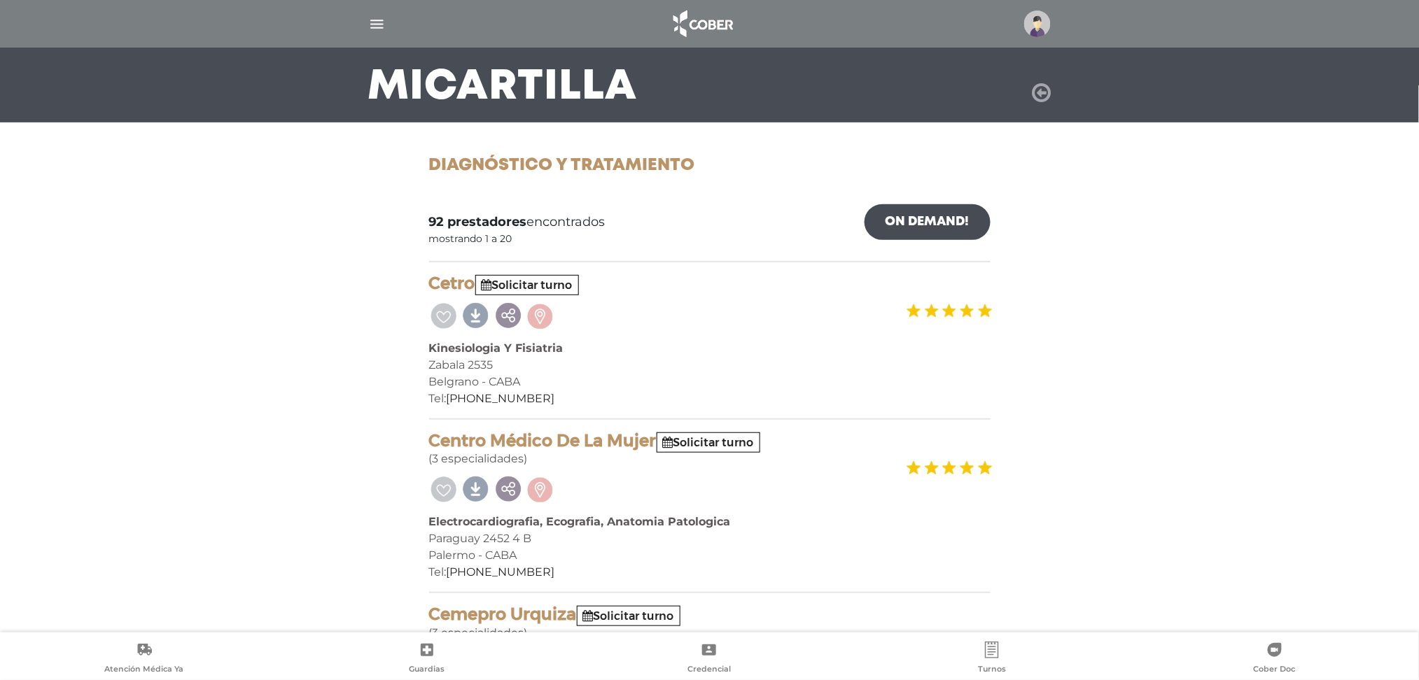
click at [1035, 94] on icon at bounding box center [1042, 93] width 19 height 22
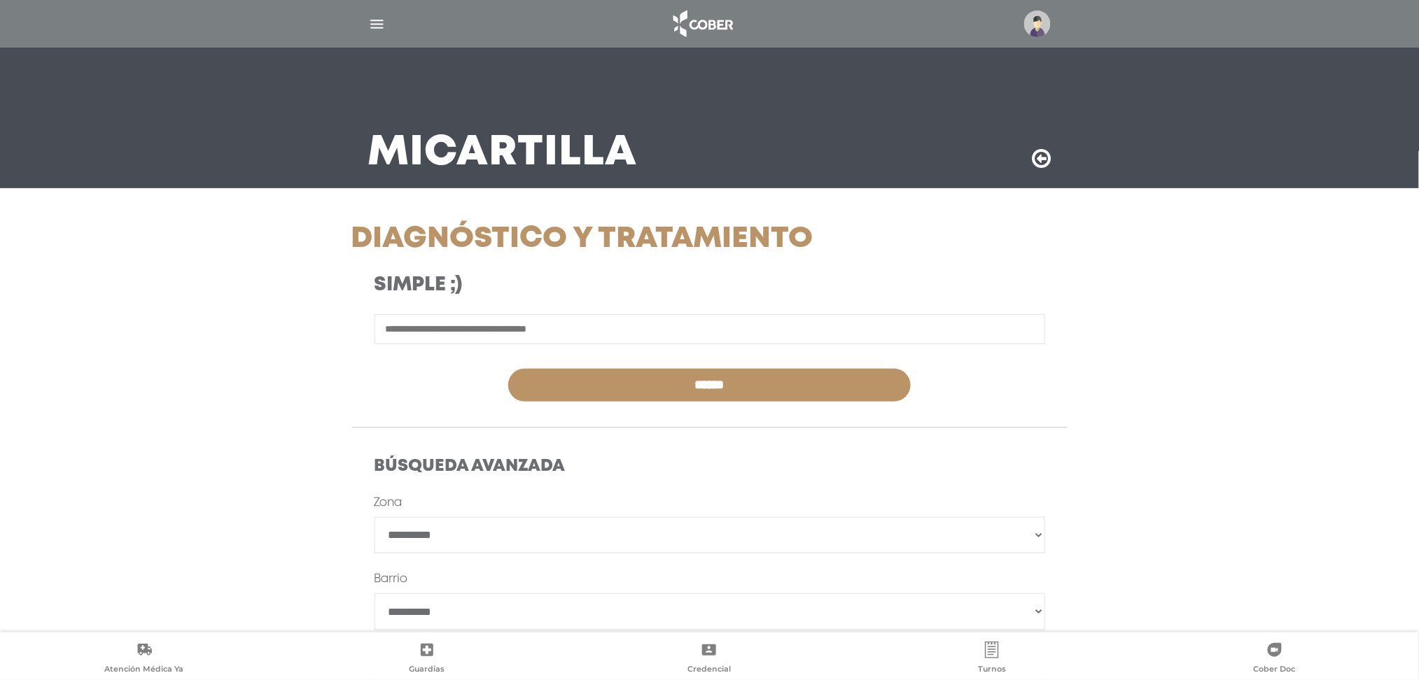
scroll to position [7, 0]
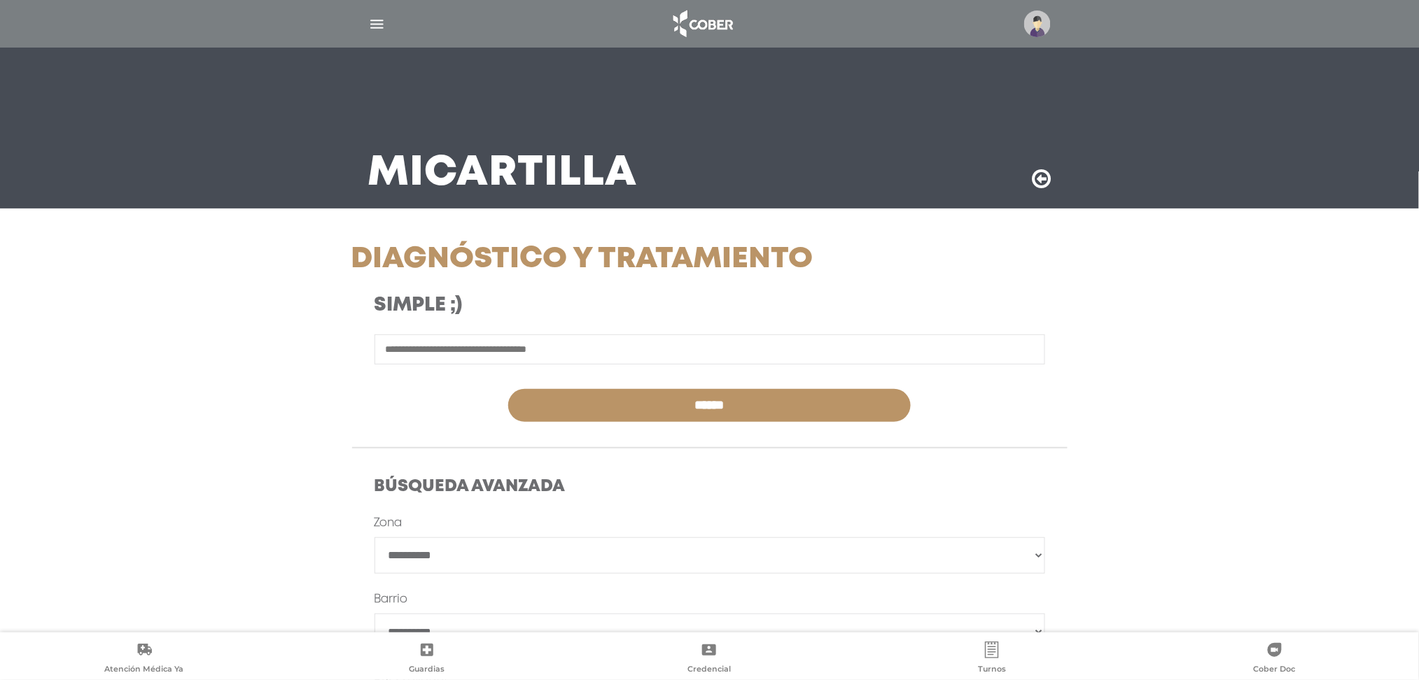
click at [1057, 179] on div "Mi Cartilla" at bounding box center [709, 125] width 717 height 168
click at [1035, 174] on icon at bounding box center [1042, 179] width 19 height 22
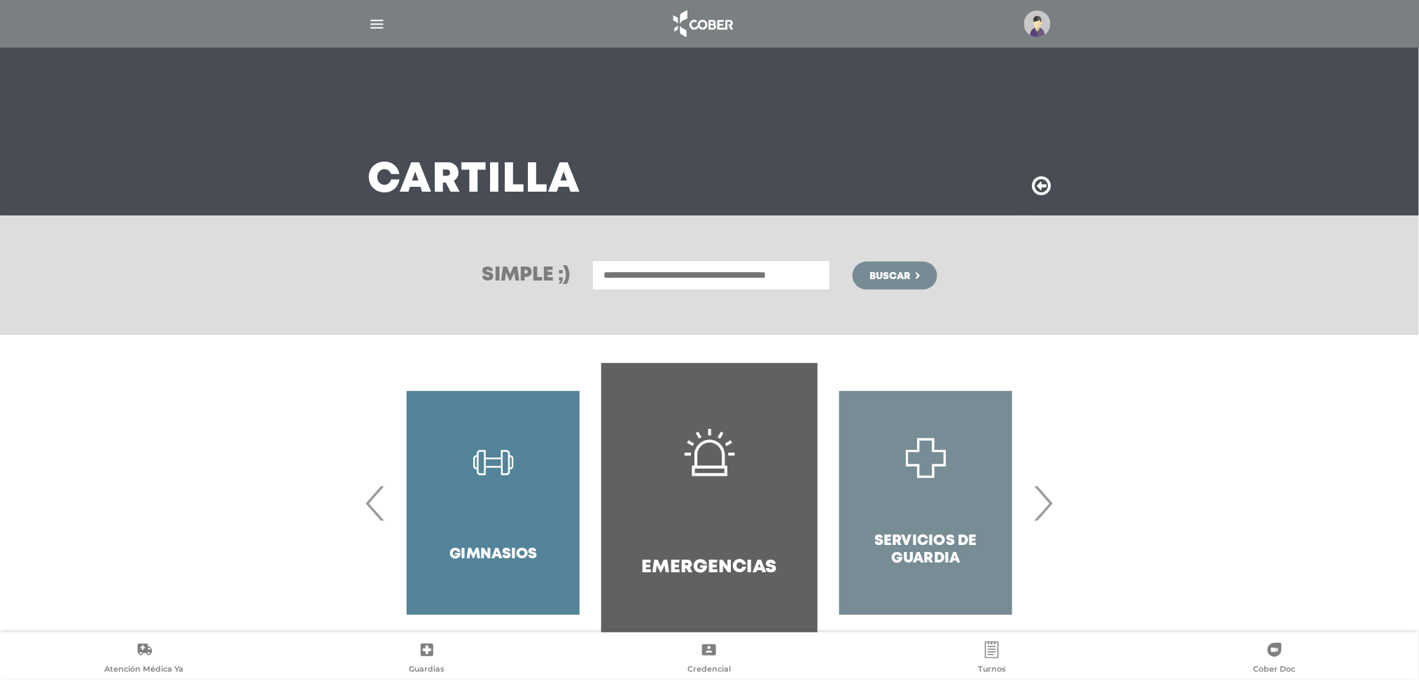
click at [695, 274] on input "text" at bounding box center [711, 275] width 238 height 30
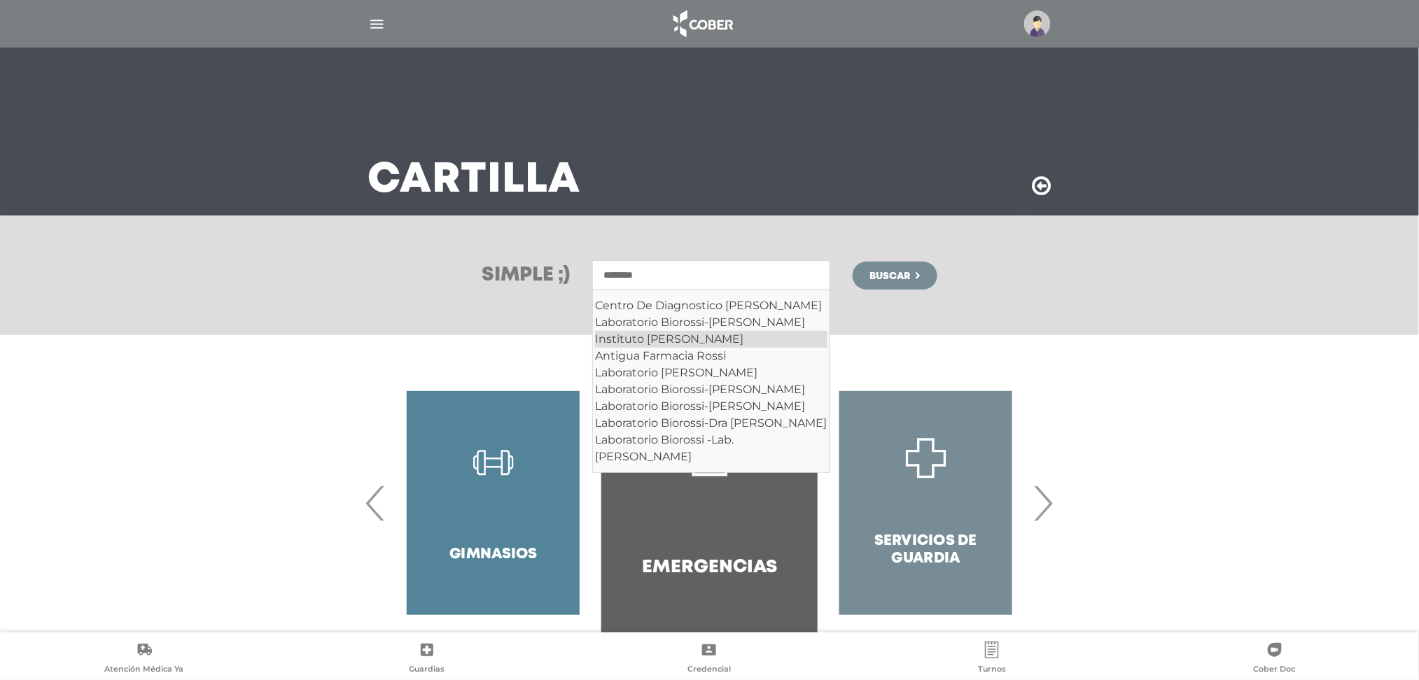
click at [743, 348] on div "Instituto [PERSON_NAME]" at bounding box center [711, 339] width 232 height 17
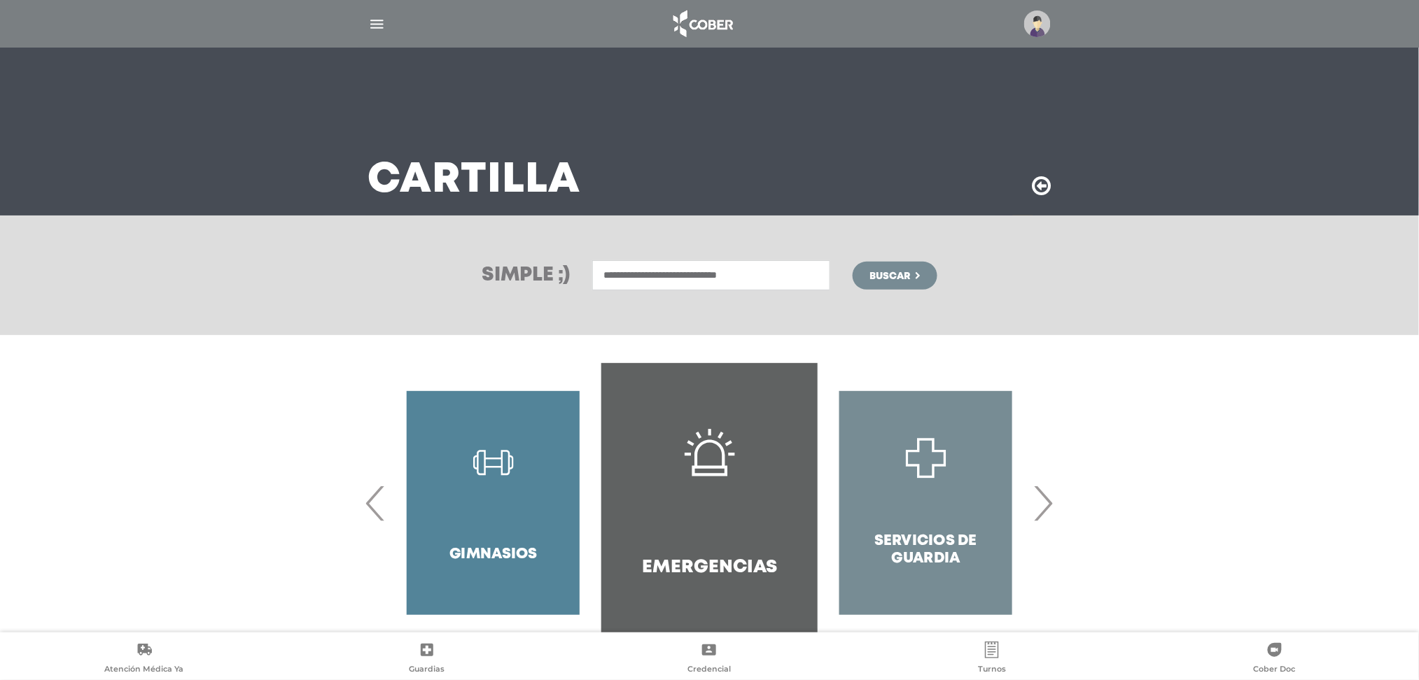
drag, startPoint x: 615, startPoint y: 272, endPoint x: 628, endPoint y: 286, distance: 19.8
click at [617, 272] on input "**********" at bounding box center [711, 275] width 238 height 30
type input "**********"
click at [896, 284] on button "Buscar" at bounding box center [895, 276] width 84 height 28
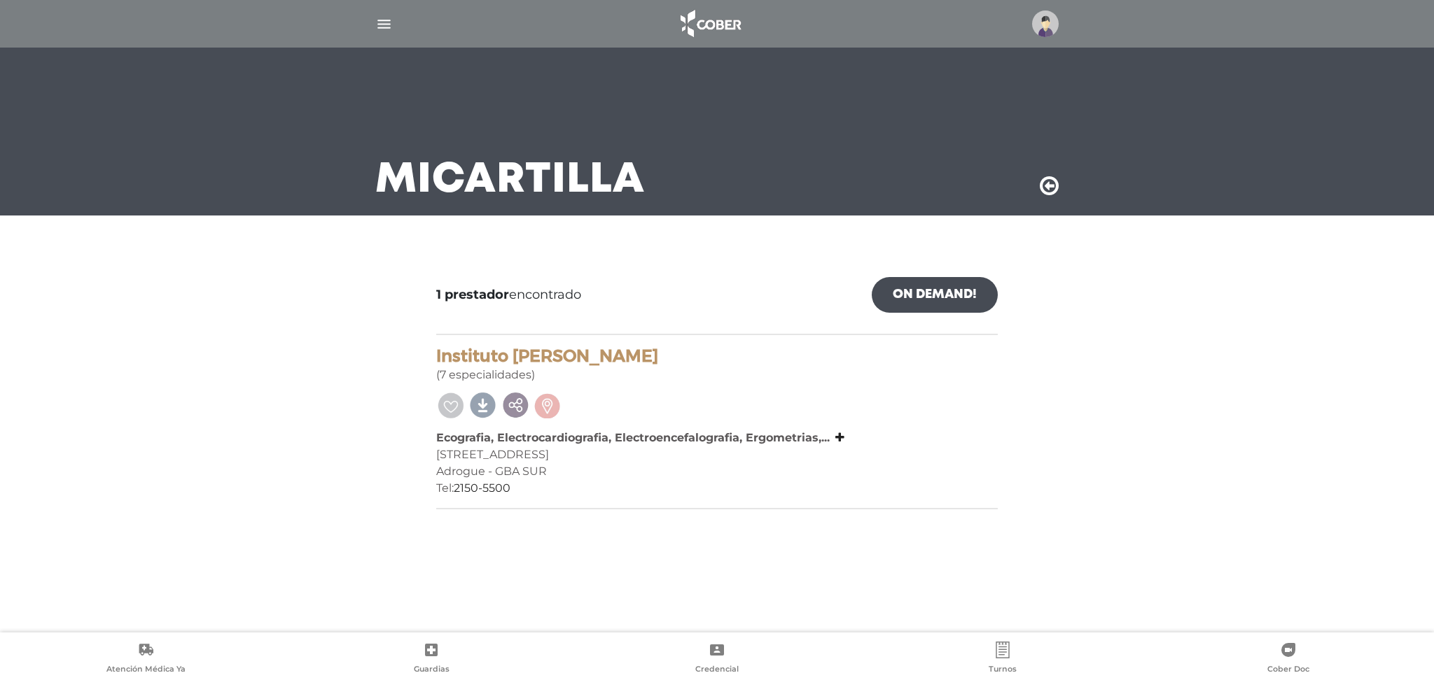
click at [1051, 188] on icon at bounding box center [1049, 186] width 19 height 22
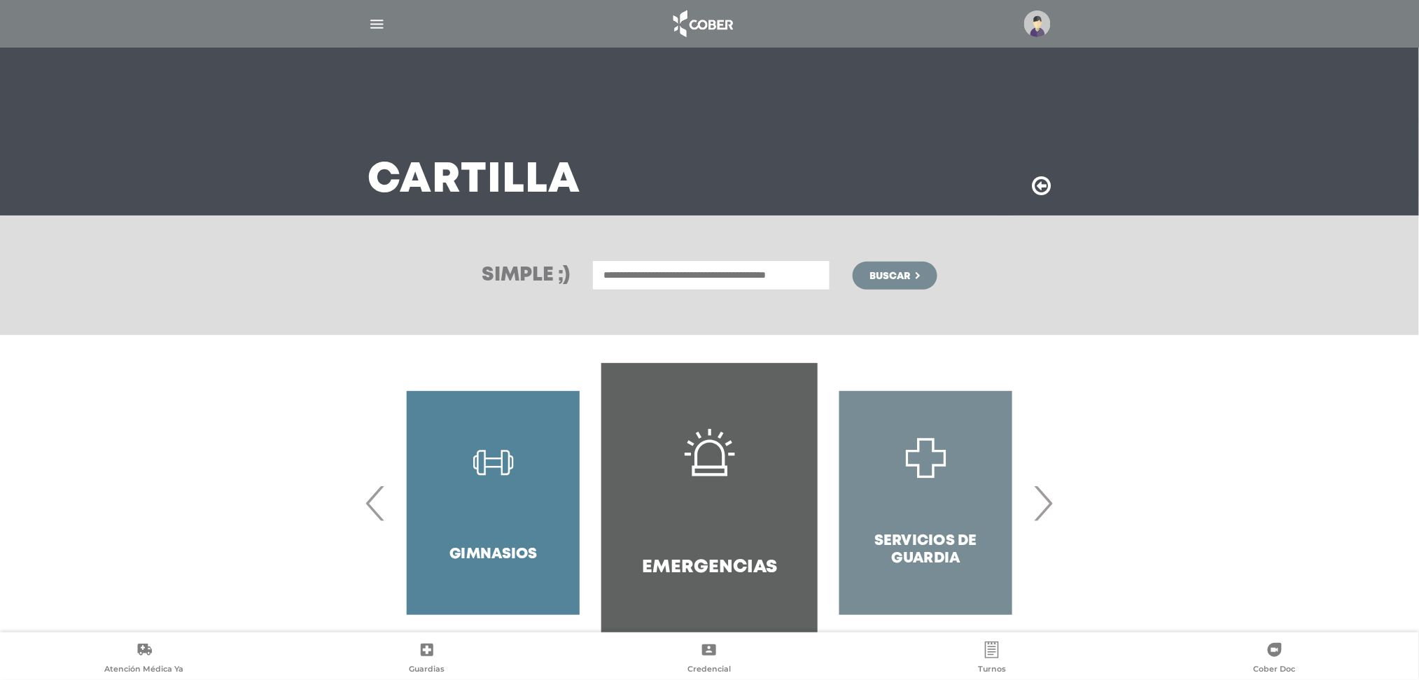
click at [663, 281] on input "text" at bounding box center [711, 275] width 238 height 30
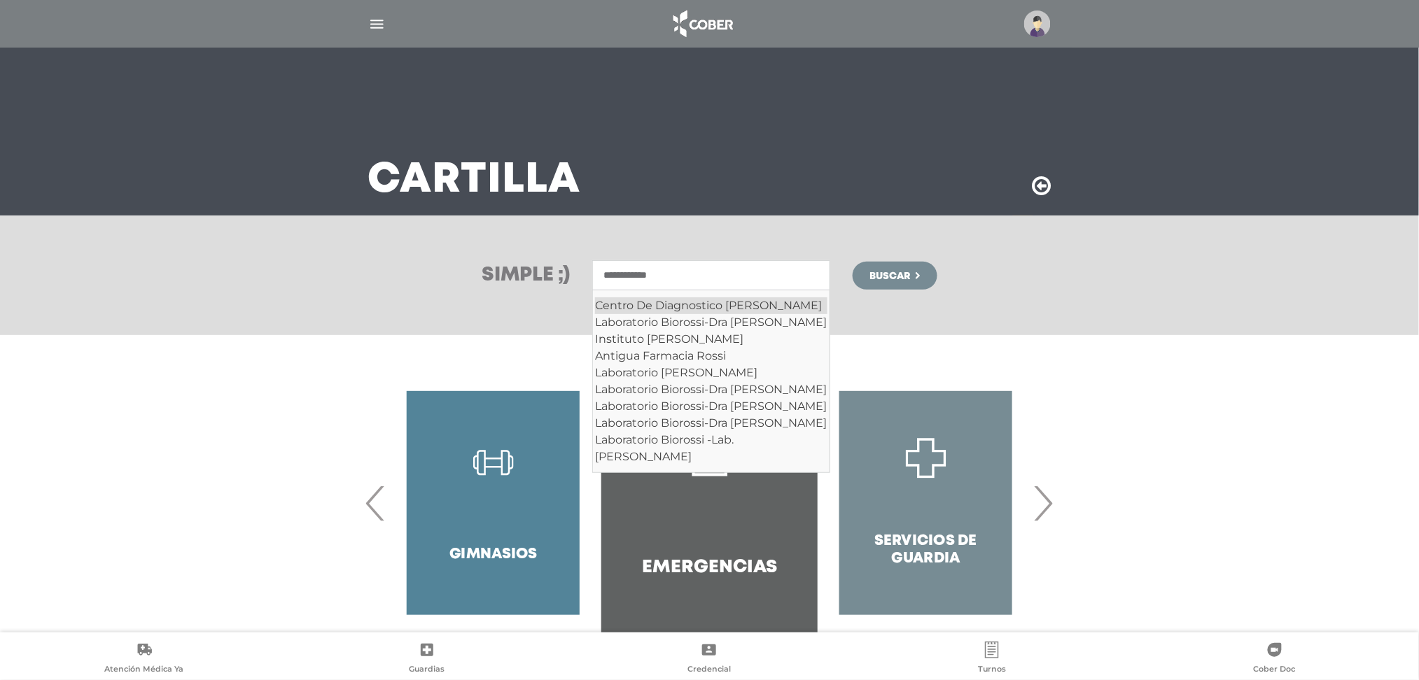
click at [745, 307] on div "Centro De Diagnostico Dr. Enrique Rossi" at bounding box center [711, 306] width 232 height 17
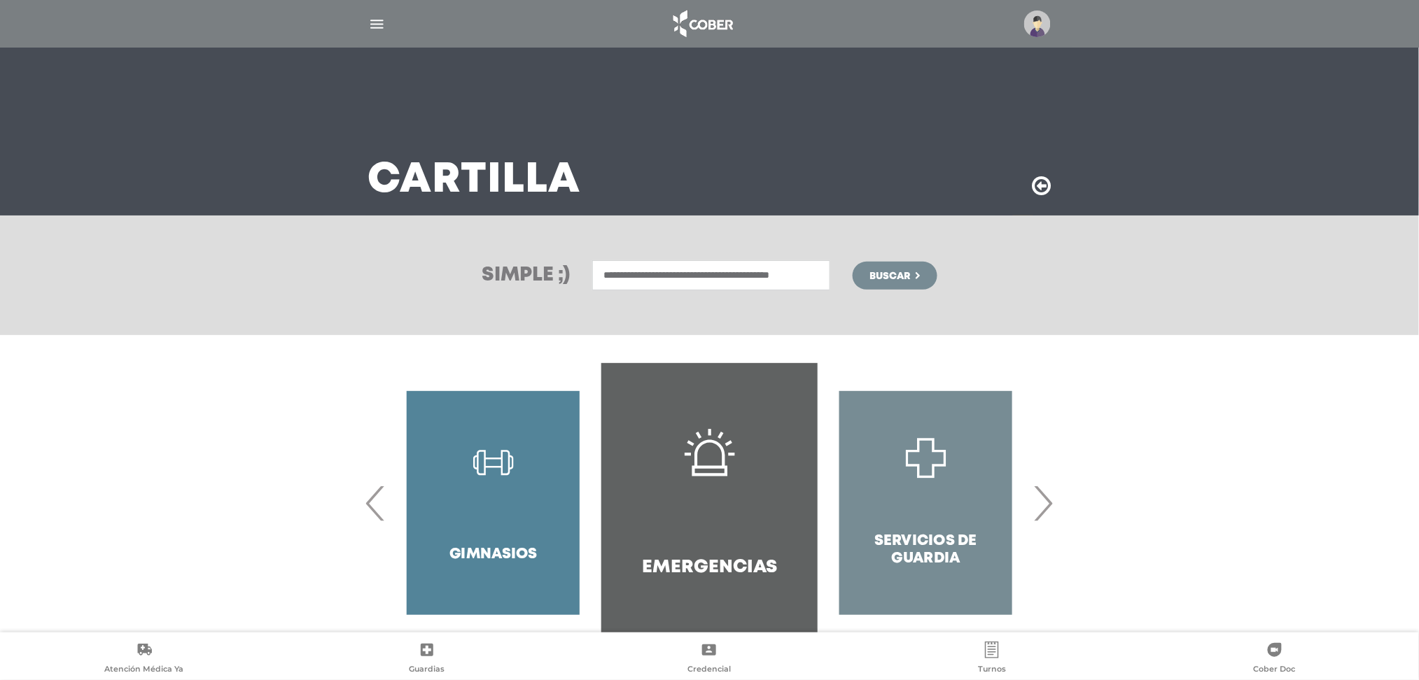
type input "**********"
click at [876, 281] on span "Buscar" at bounding box center [890, 277] width 41 height 10
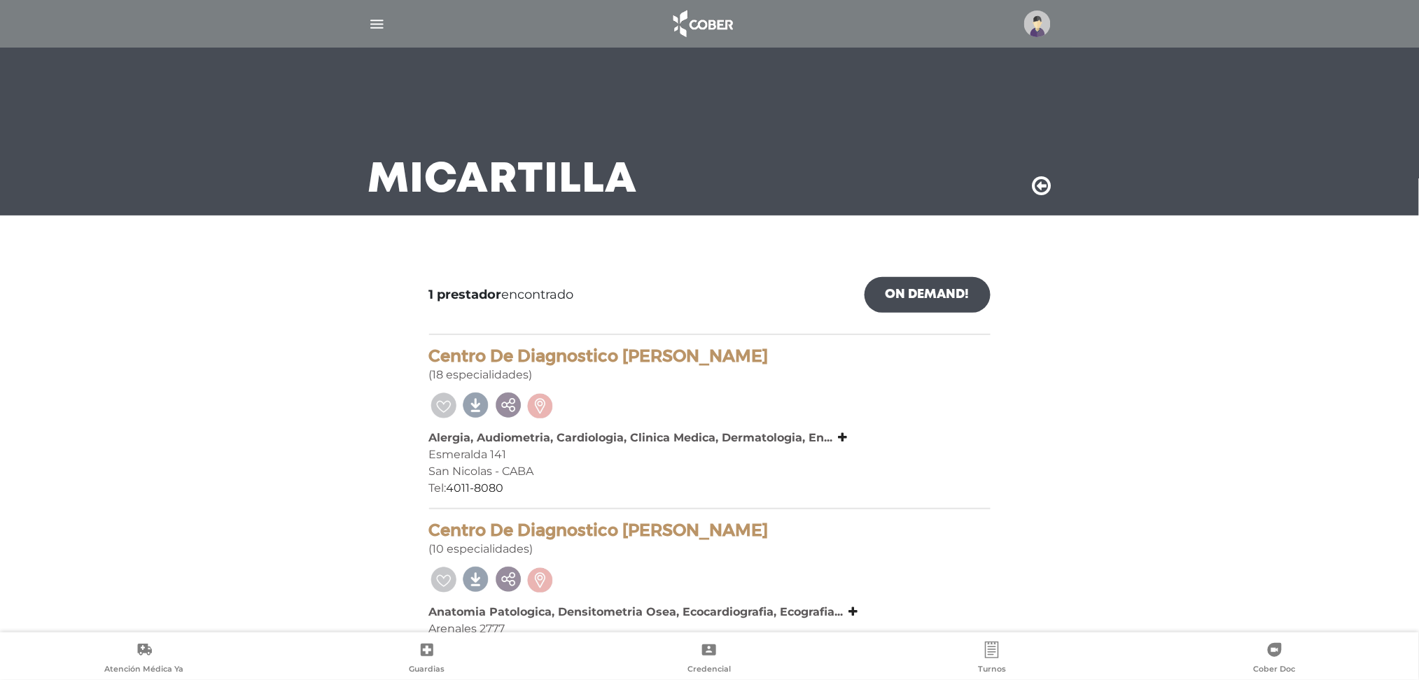
click at [1035, 188] on icon at bounding box center [1042, 186] width 19 height 22
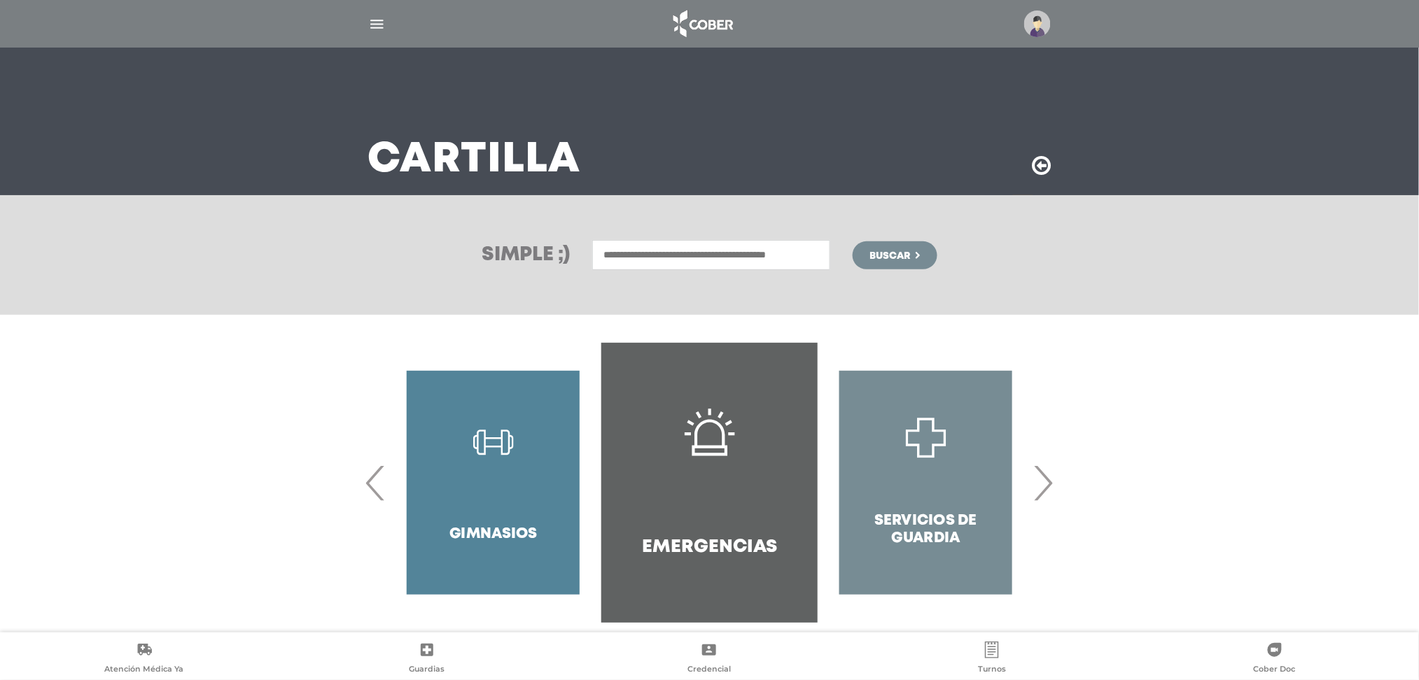
scroll to position [38, 0]
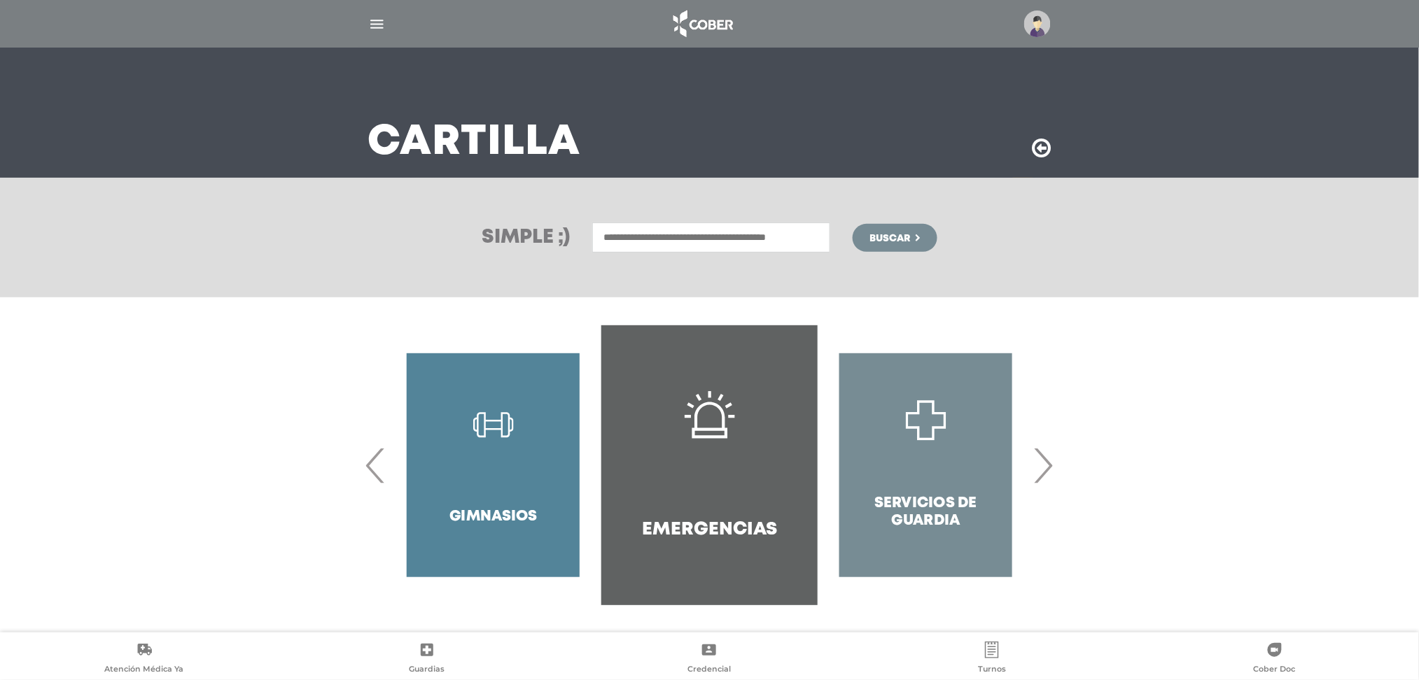
click at [743, 235] on input "text" at bounding box center [711, 238] width 238 height 30
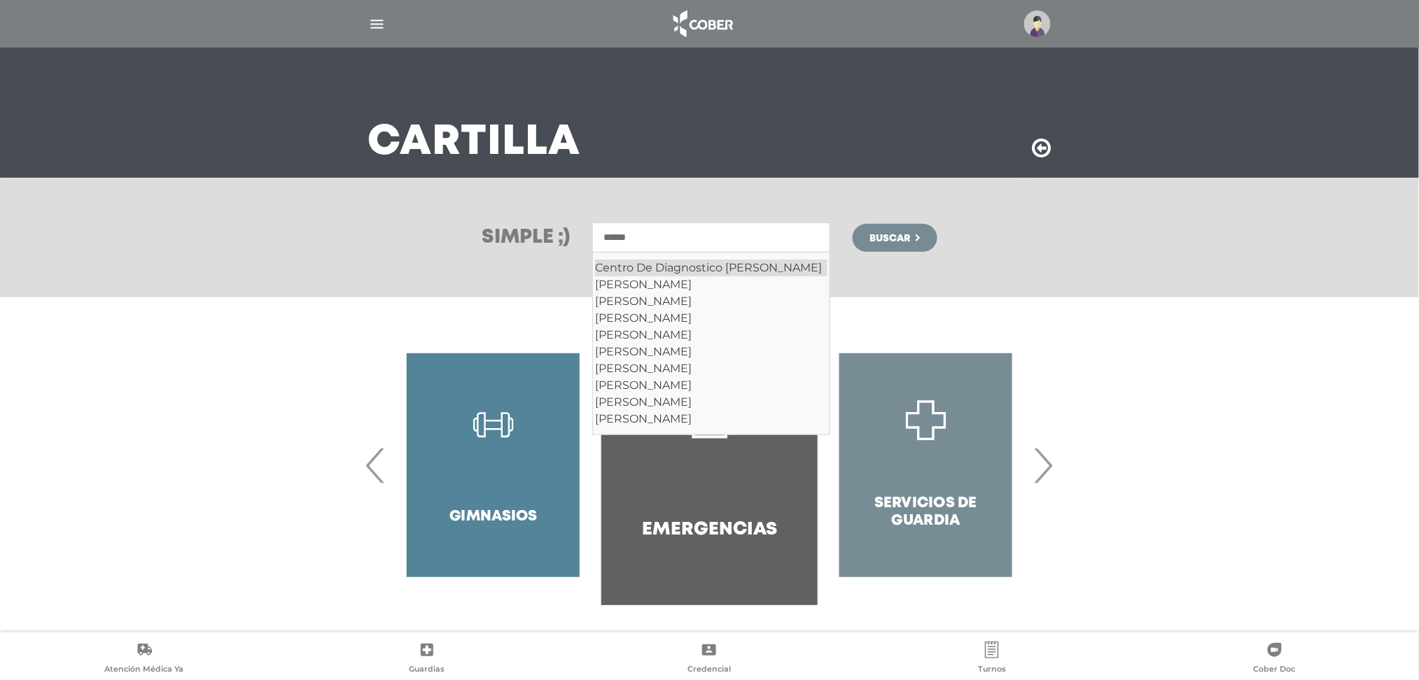
click at [734, 269] on div "Centro De Diagnostico [PERSON_NAME]" at bounding box center [711, 268] width 232 height 17
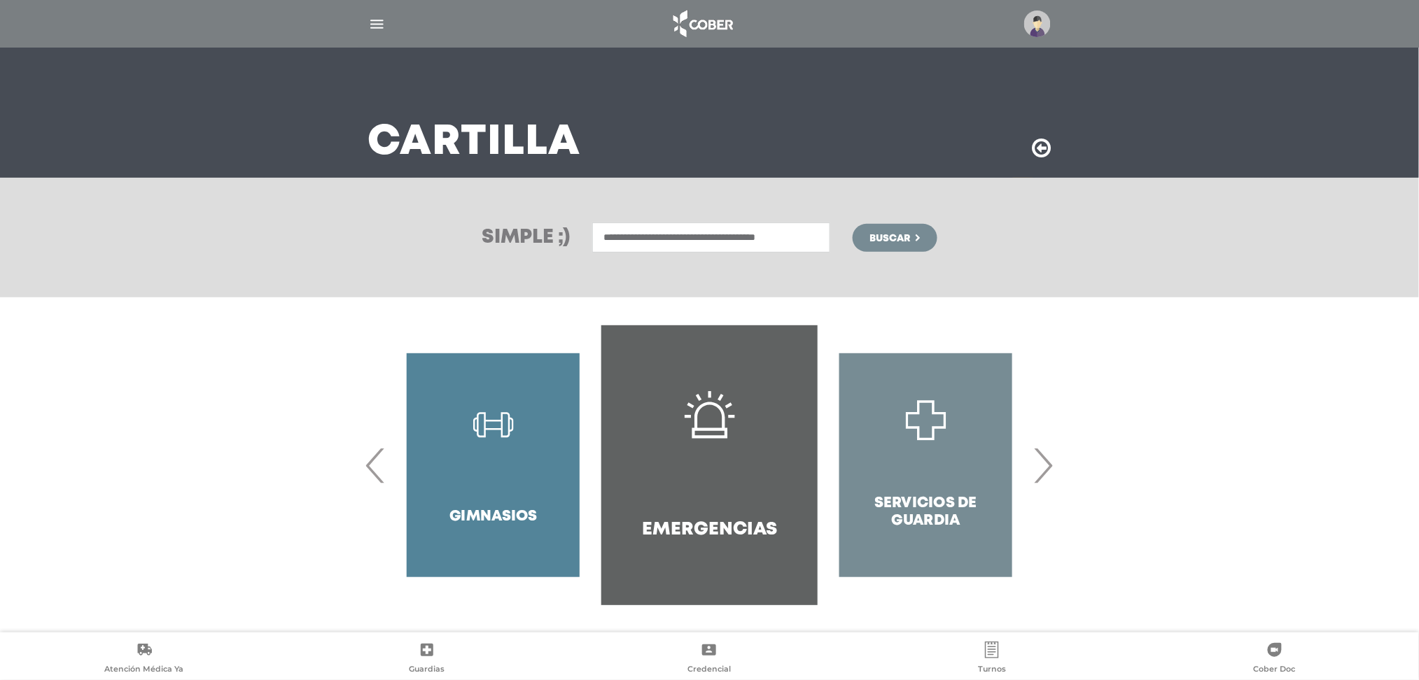
type input "**********"
click at [880, 251] on form "**********" at bounding box center [764, 238] width 344 height 30
click at [882, 239] on span "Buscar" at bounding box center [890, 239] width 41 height 10
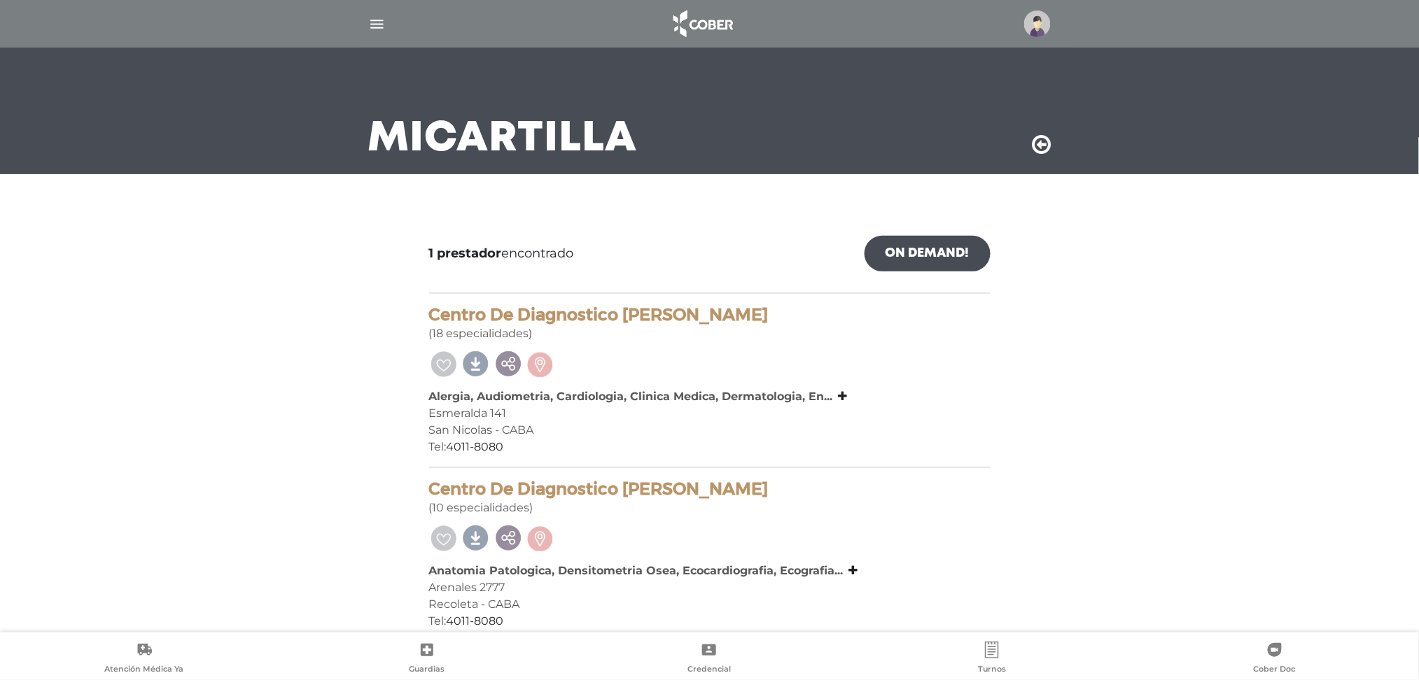
scroll to position [29, 0]
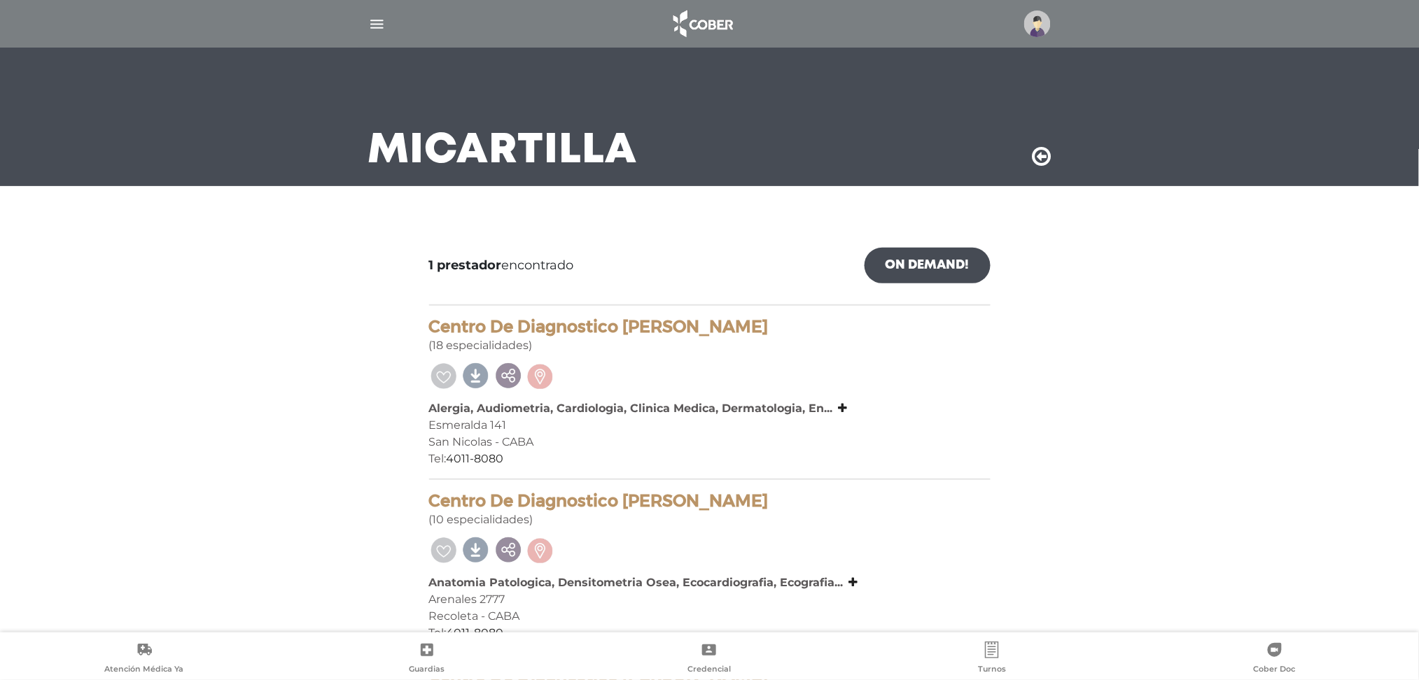
click at [1049, 159] on icon at bounding box center [1042, 157] width 19 height 22
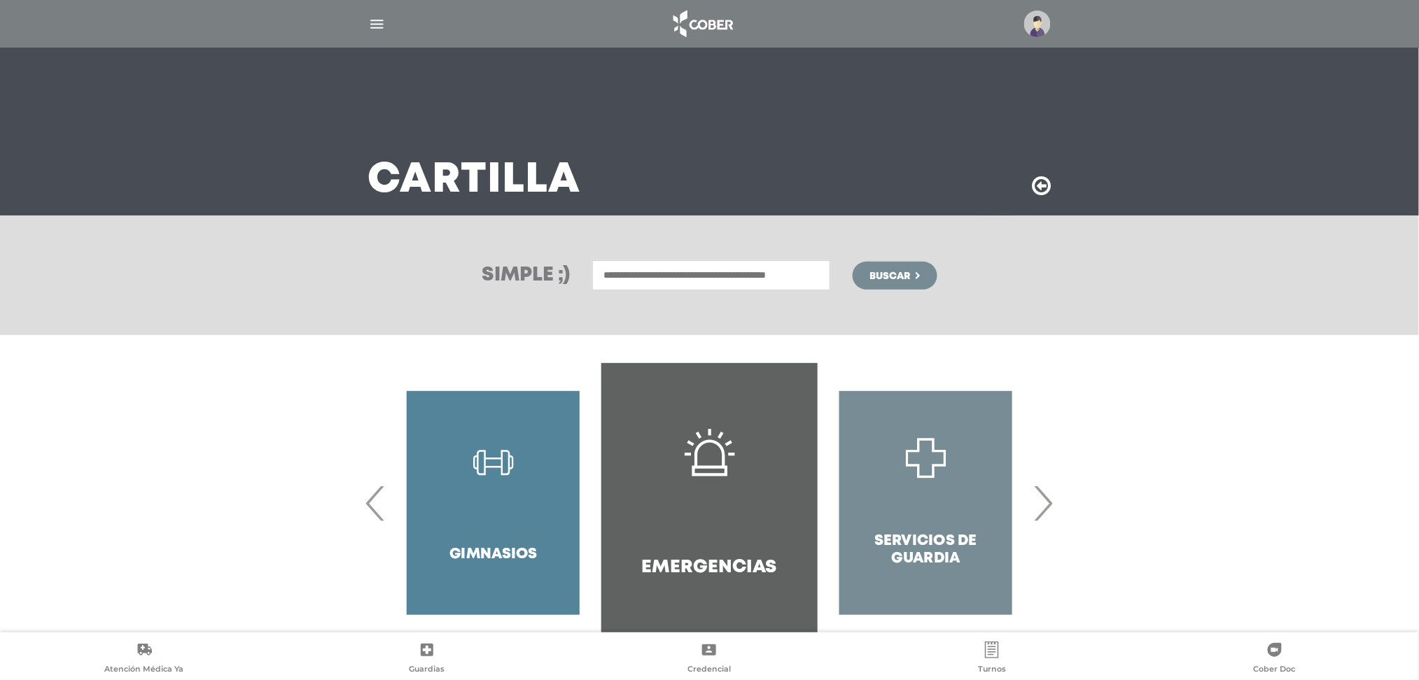
click at [730, 267] on input "text" at bounding box center [711, 275] width 238 height 30
click at [715, 305] on div "Laboratorio Centralab" at bounding box center [711, 306] width 232 height 17
type input "**********"
click at [885, 283] on button "Buscar" at bounding box center [895, 276] width 84 height 28
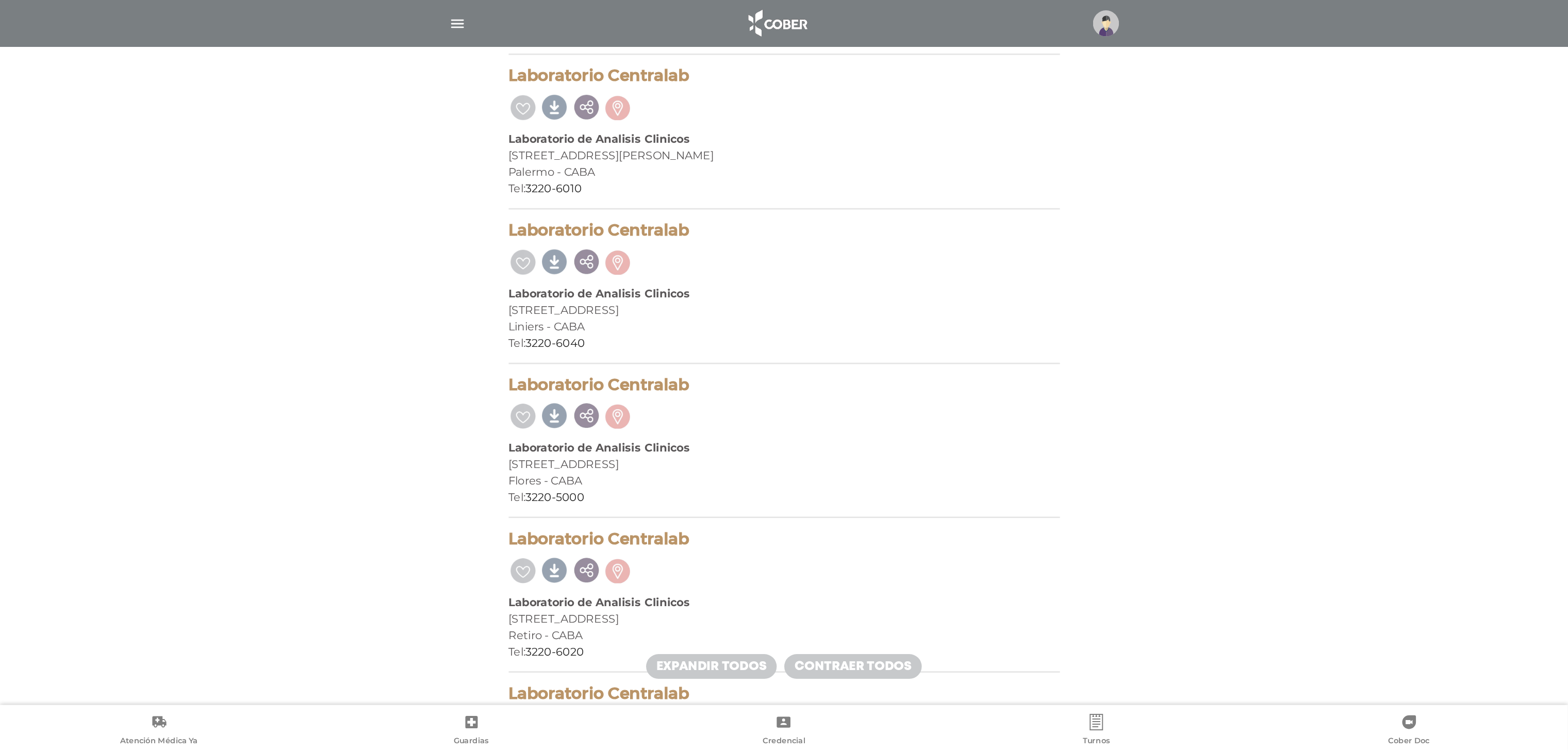
scroll to position [206, 0]
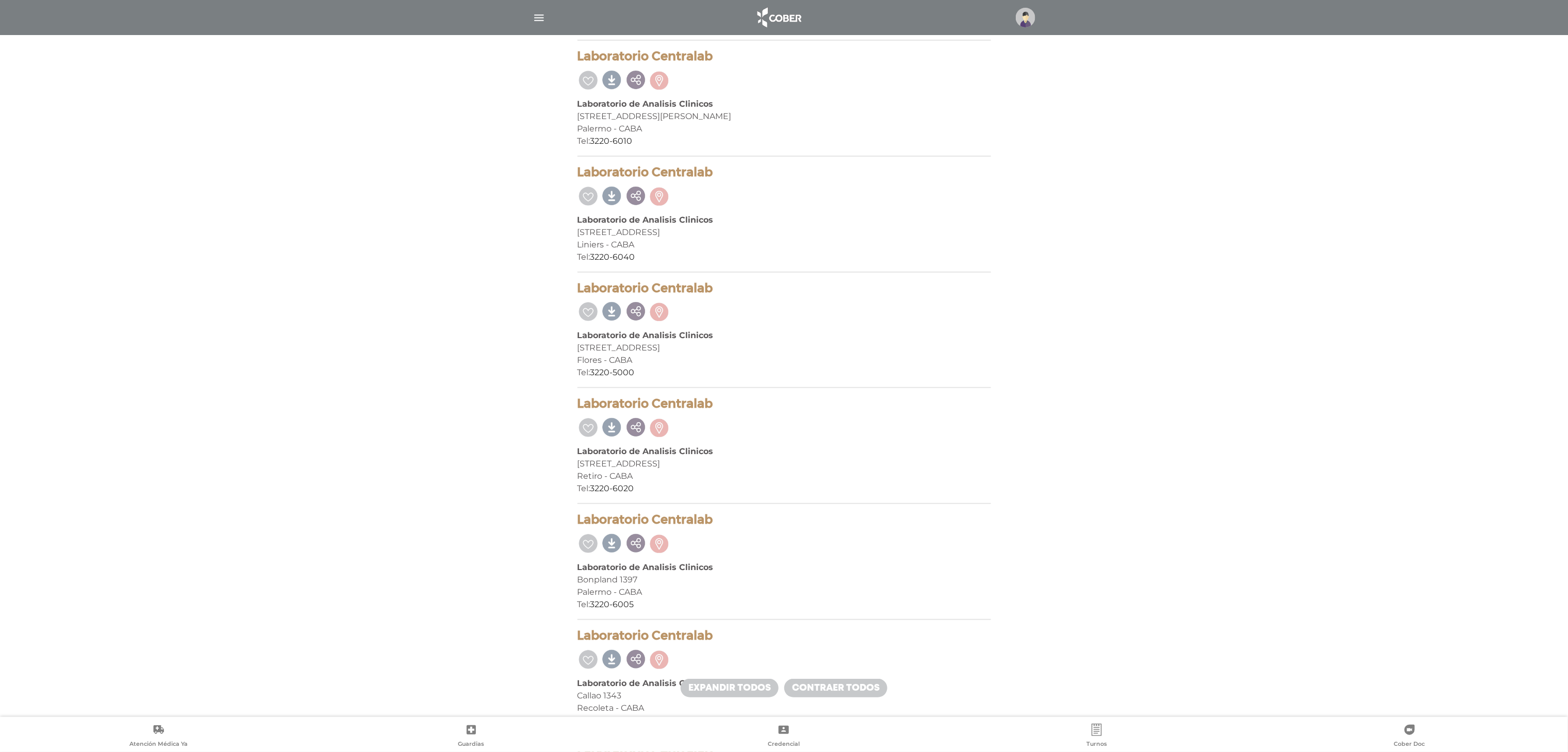
drag, startPoint x: 1012, startPoint y: 1, endPoint x: 912, endPoint y: 432, distance: 442.4
click at [912, 432] on div at bounding box center [784, 426] width 413 height 21
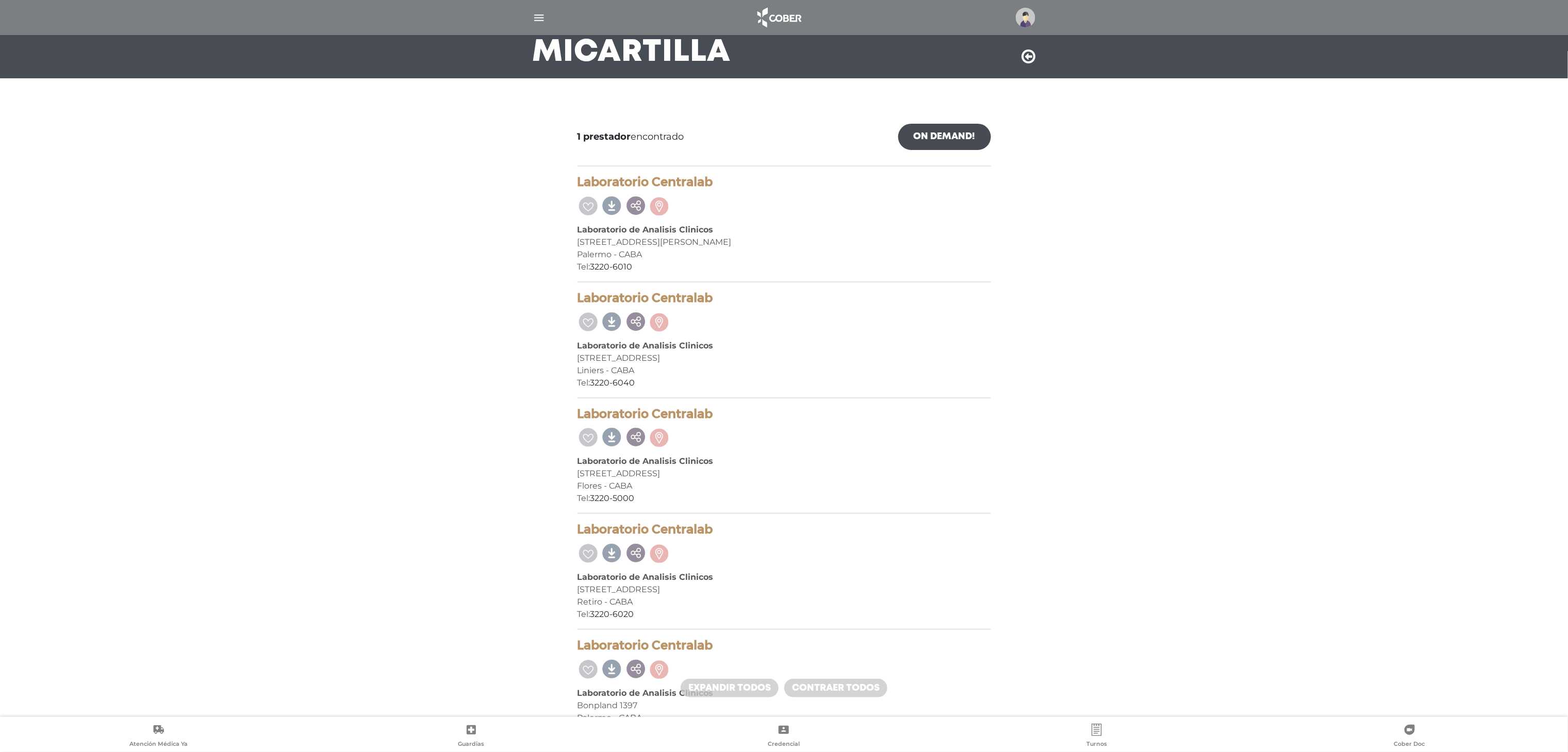
scroll to position [0, 0]
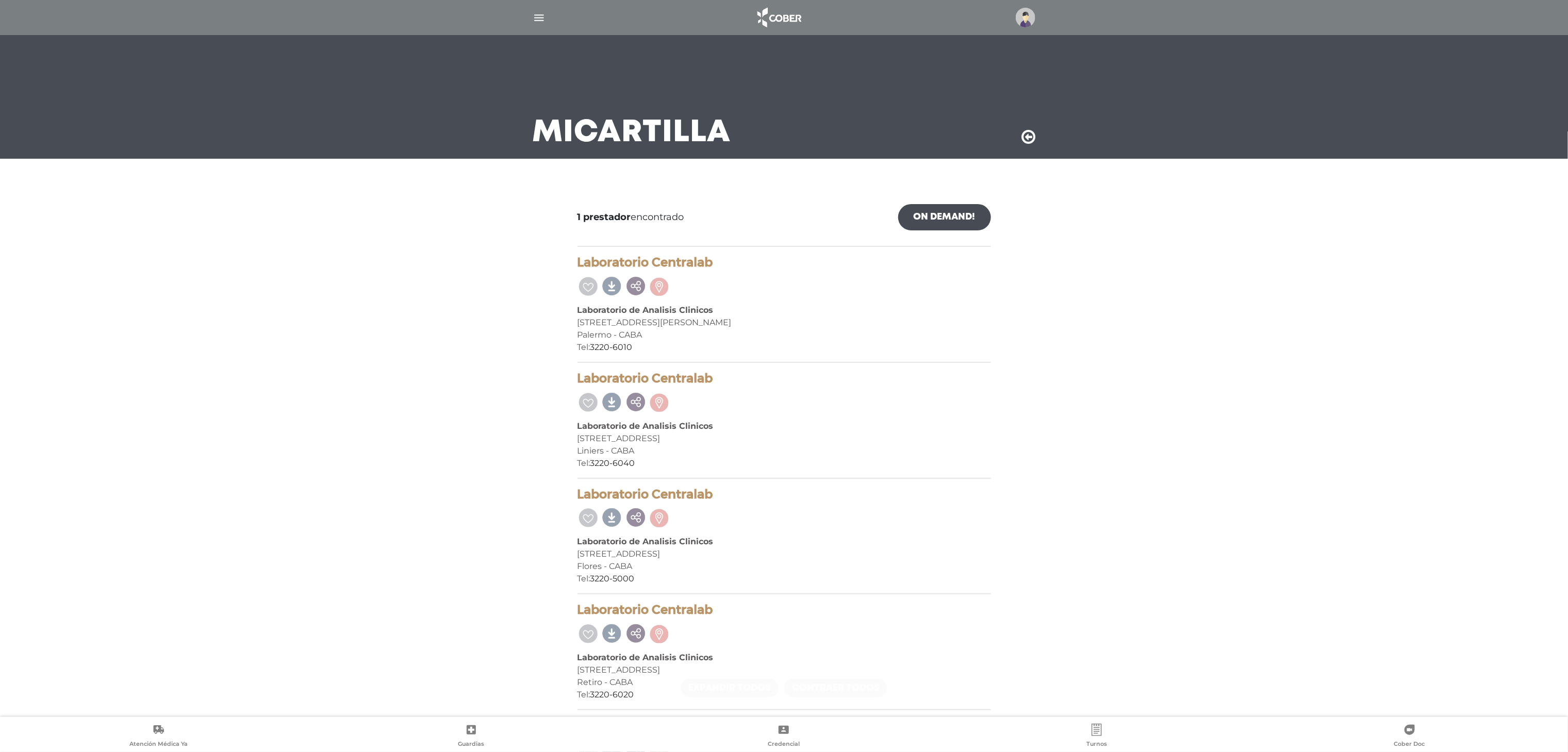
click at [1024, 141] on icon at bounding box center [1029, 137] width 14 height 16
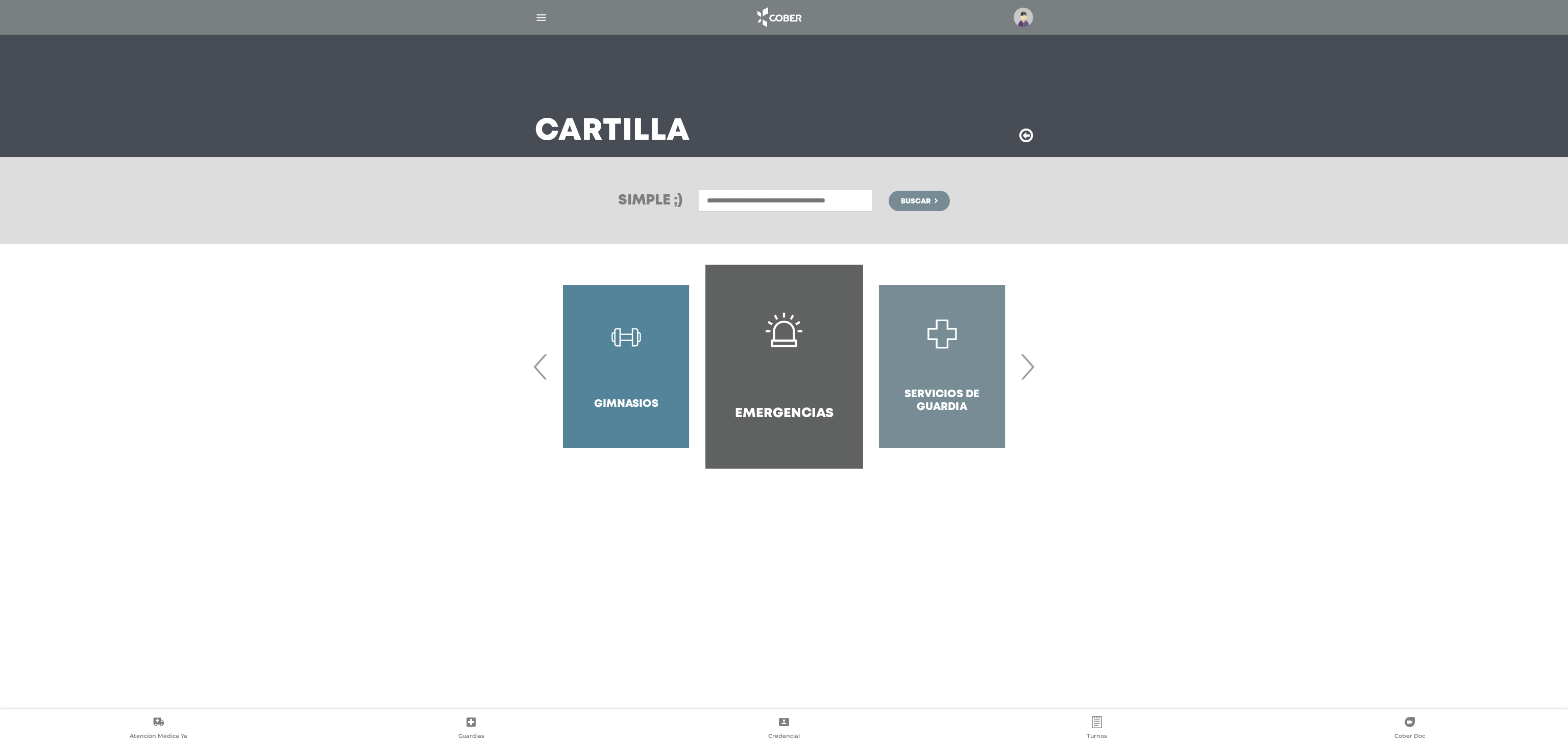
click at [779, 203] on input "text" at bounding box center [785, 200] width 173 height 22
click at [787, 238] on div "Laboratorio Stamboulian" at bounding box center [785, 235] width 169 height 12
type input "**********"
click at [932, 199] on button "Buscar" at bounding box center [919, 201] width 61 height 20
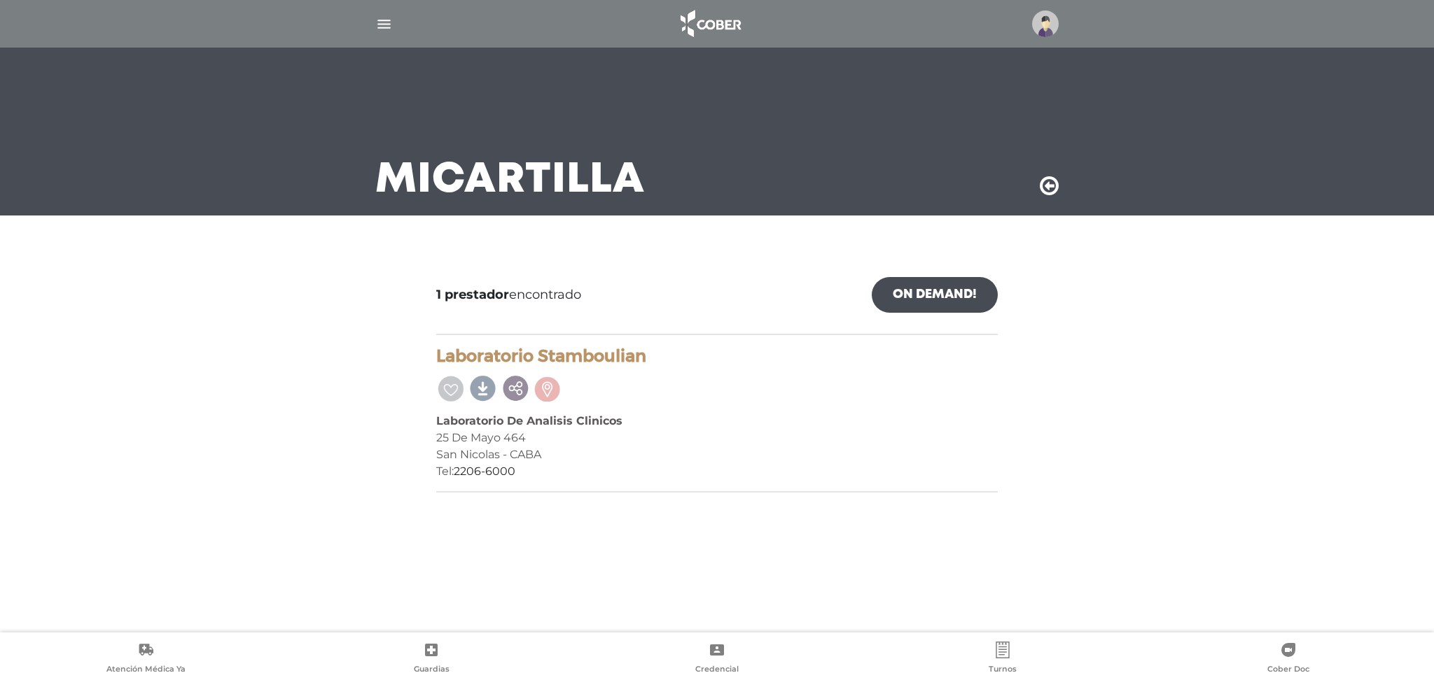
drag, startPoint x: 2043, startPoint y: 0, endPoint x: 932, endPoint y: 407, distance: 1183.2
click at [932, 407] on div "Laboratorio [PERSON_NAME] Laboratorio De Analisis Clinicos [DATE][STREET_ADDRES…" at bounding box center [716, 420] width 561 height 146
